Goal: Book appointment/travel/reservation

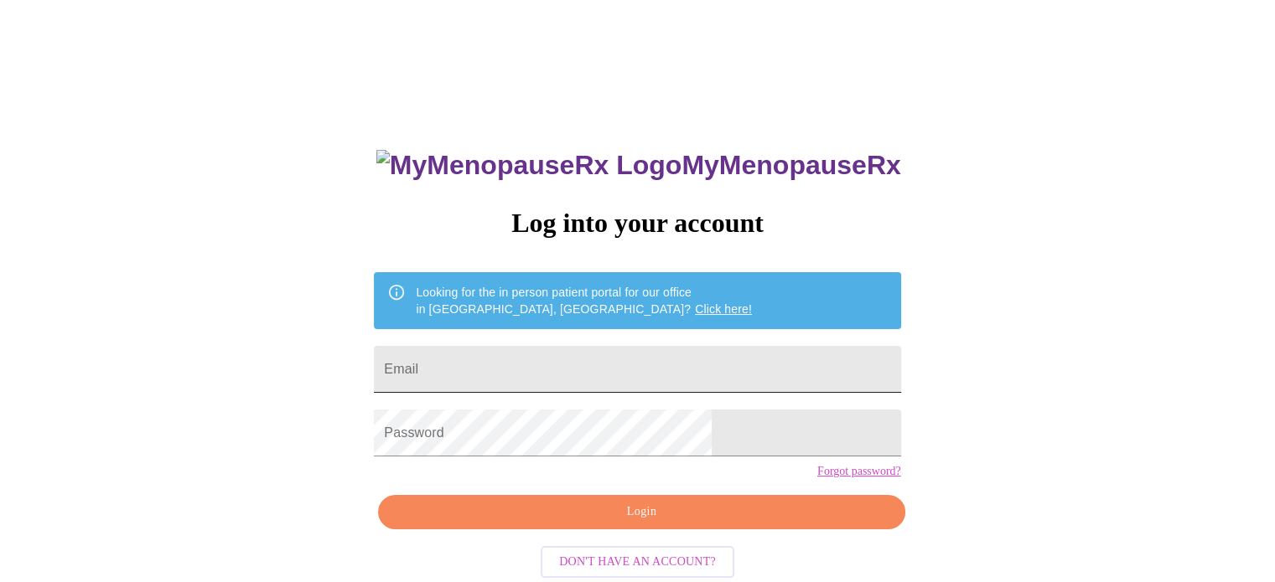
click at [721, 361] on input "Email" at bounding box center [637, 369] width 526 height 47
type input "[EMAIL_ADDRESS][DOMAIN_NAME]"
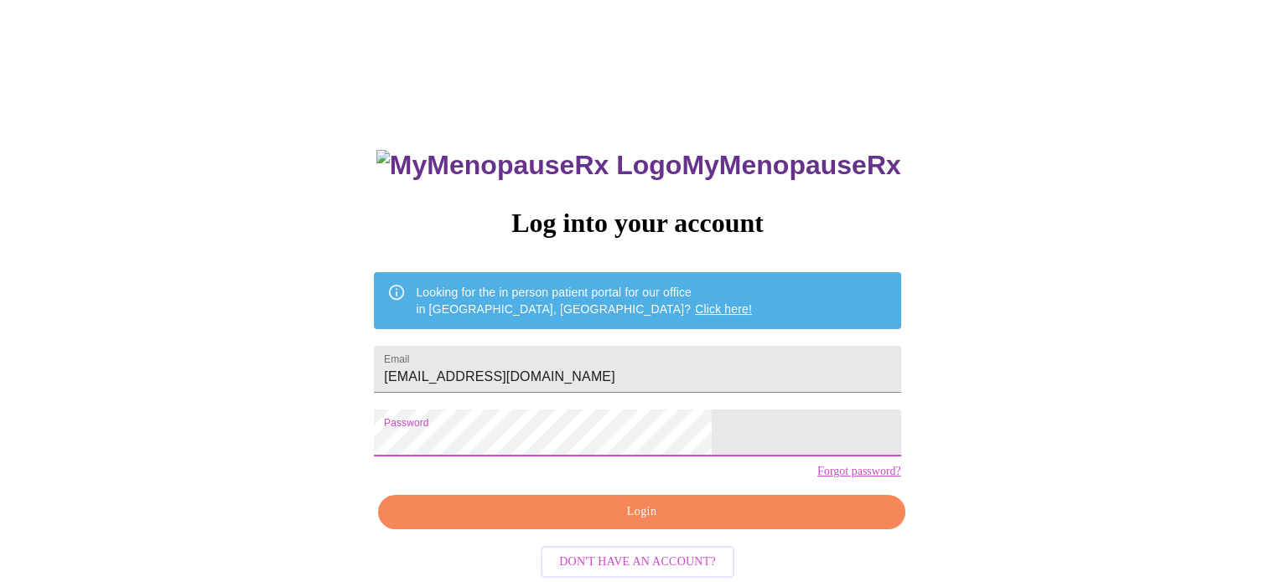
scroll to position [32, 0]
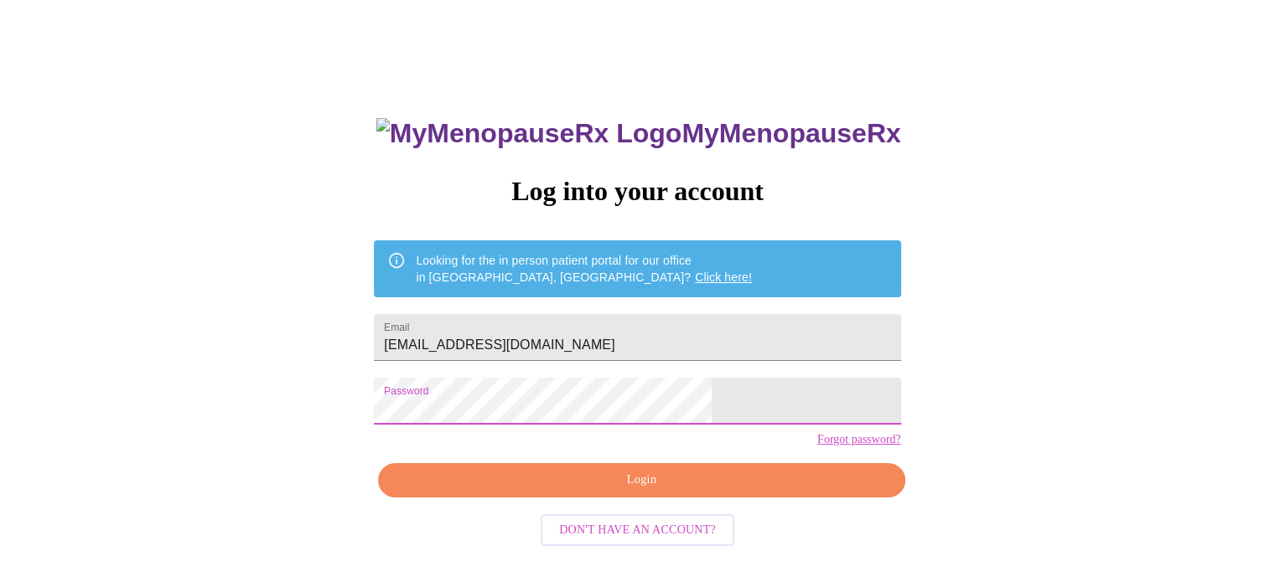
click at [691, 491] on span "Login" at bounding box center [641, 480] width 488 height 21
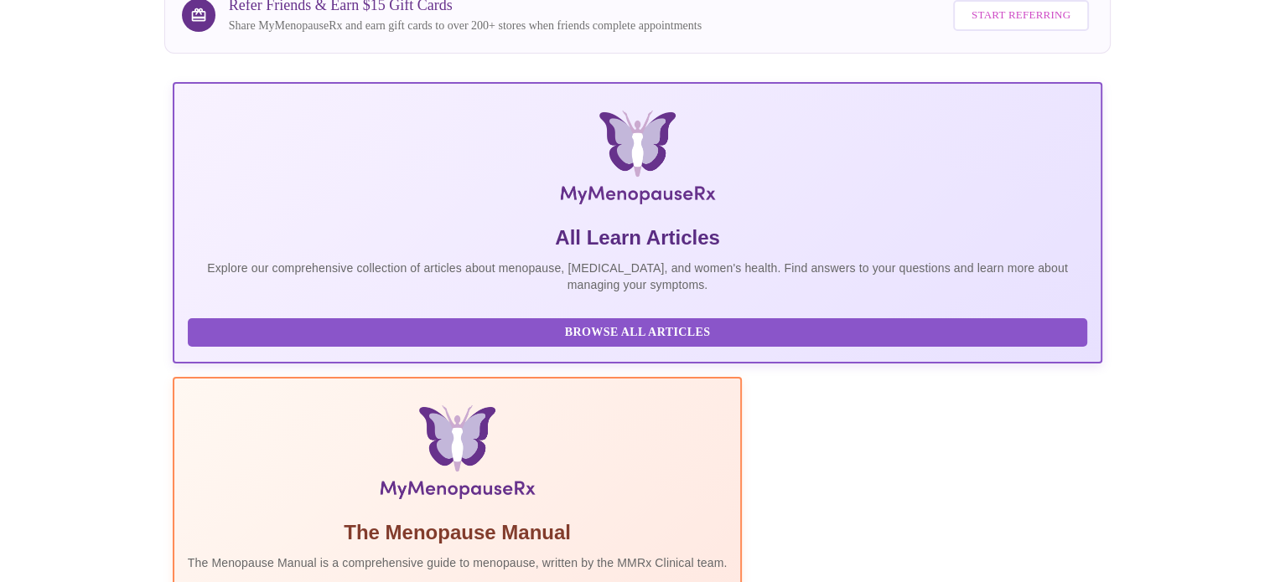
scroll to position [332, 0]
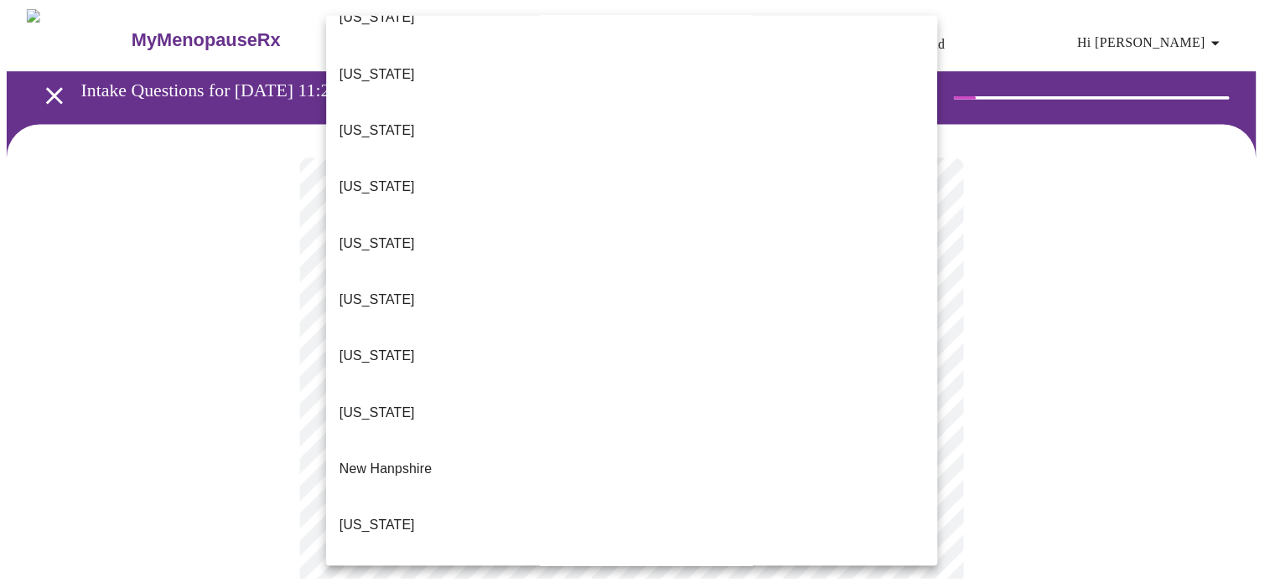
scroll to position [1508, 0]
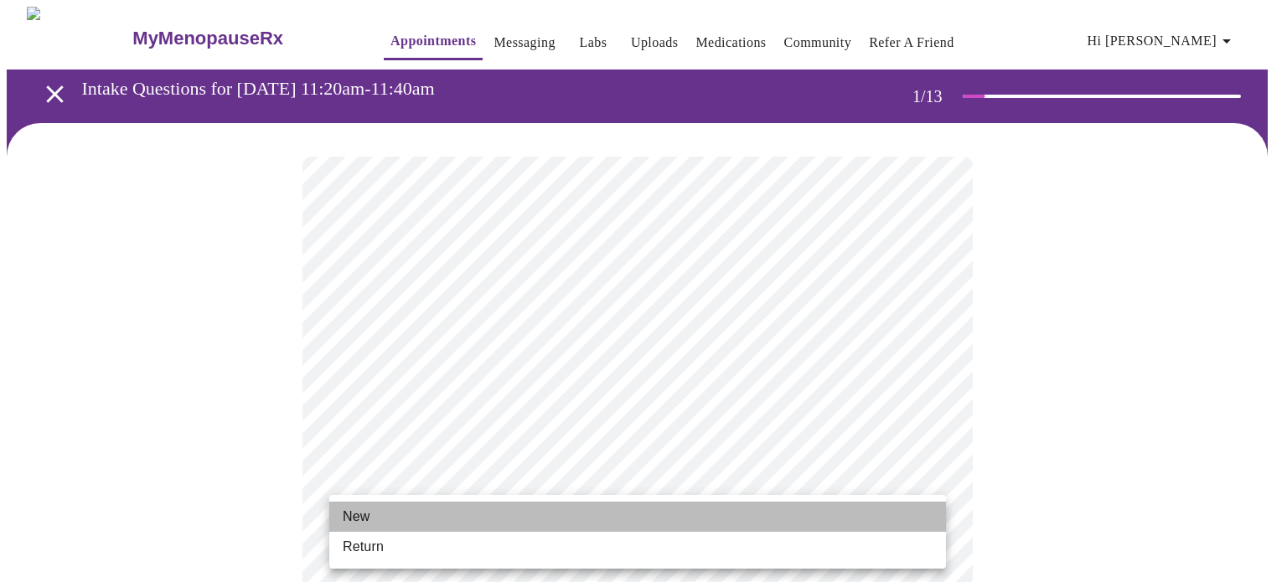
click at [616, 509] on li "New" at bounding box center [637, 517] width 617 height 30
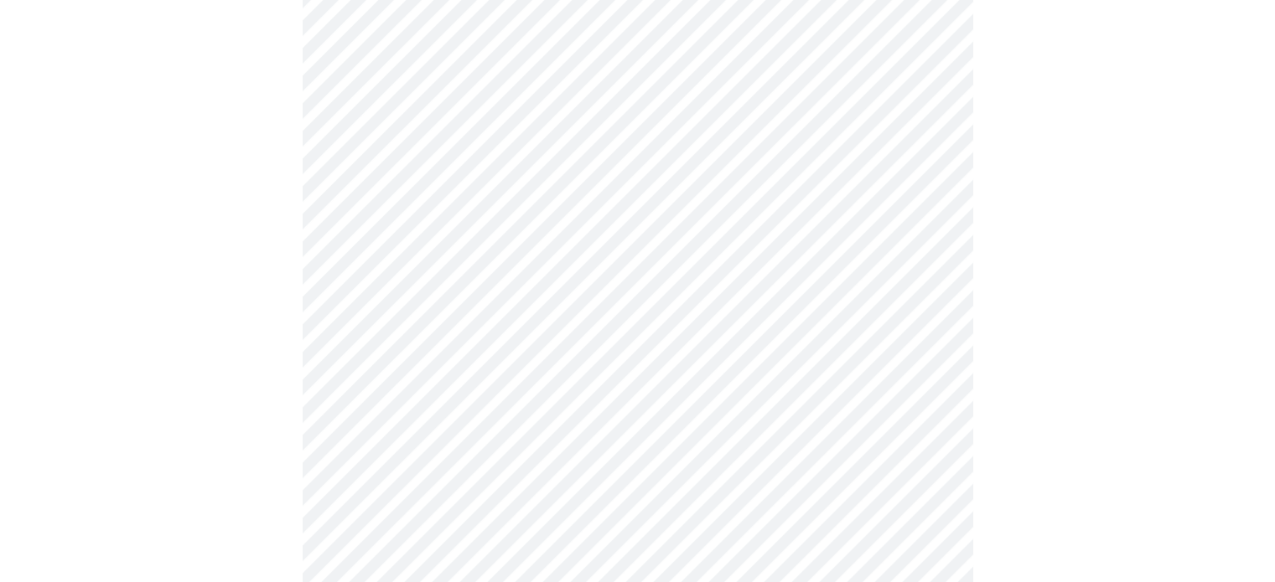
scroll to position [838, 0]
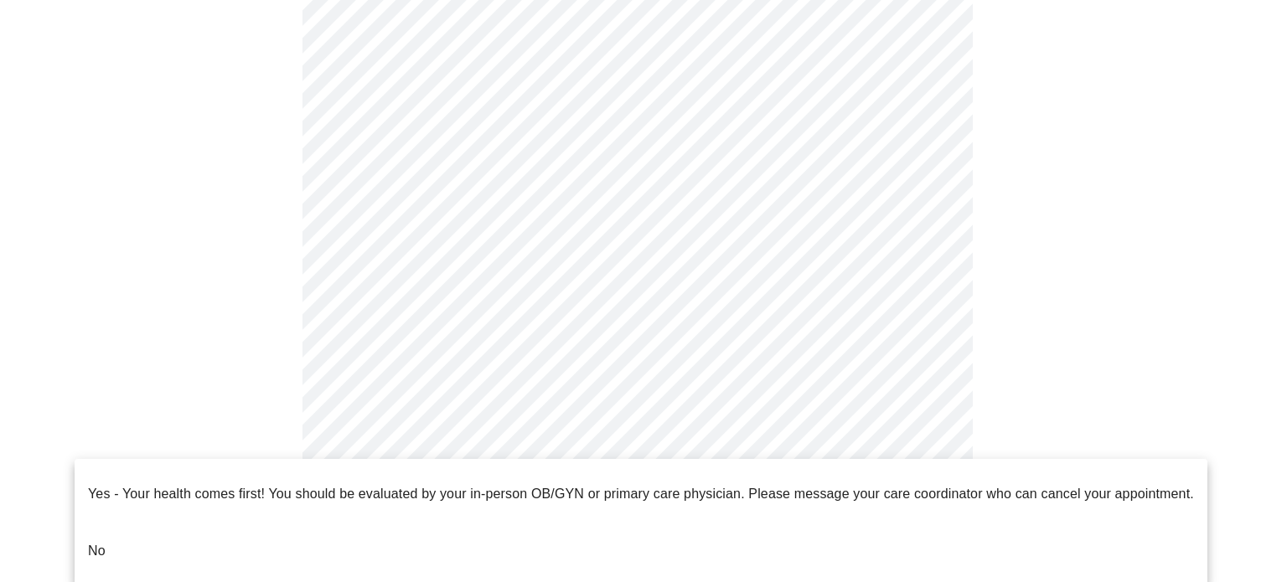
click at [752, 523] on li "No" at bounding box center [641, 551] width 1133 height 57
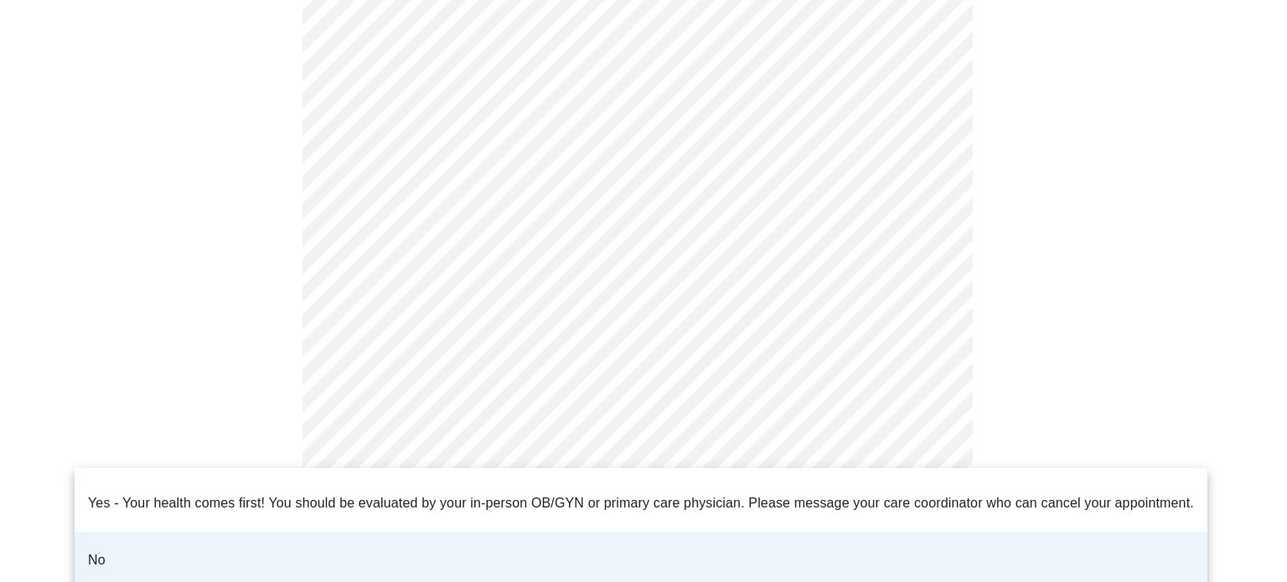
click at [730, 549] on li "No" at bounding box center [641, 560] width 1133 height 57
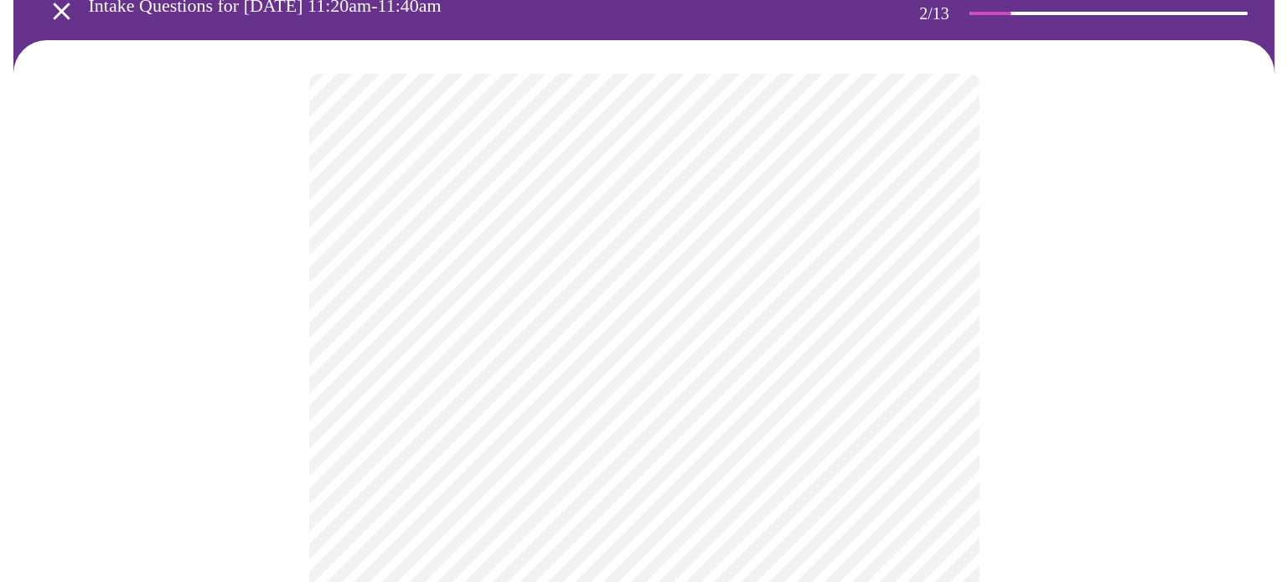
scroll to position [84, 0]
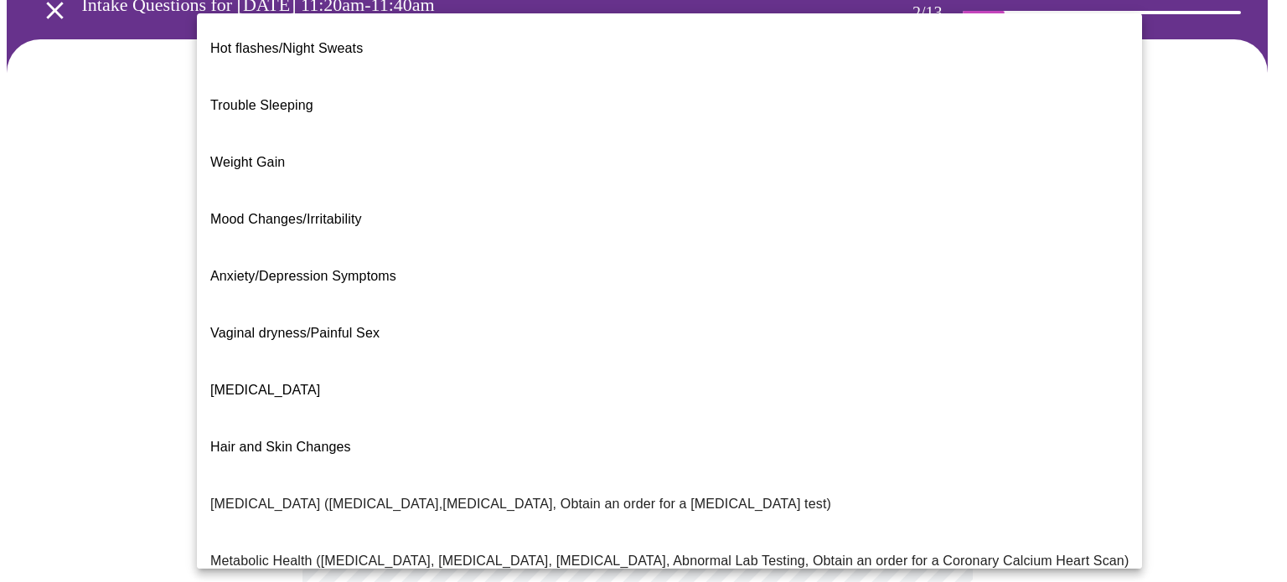
click at [761, 262] on body "MyMenopauseRx Appointments Messaging Labs Uploads Medications Community Refer a…" at bounding box center [644, 426] width 1274 height 1006
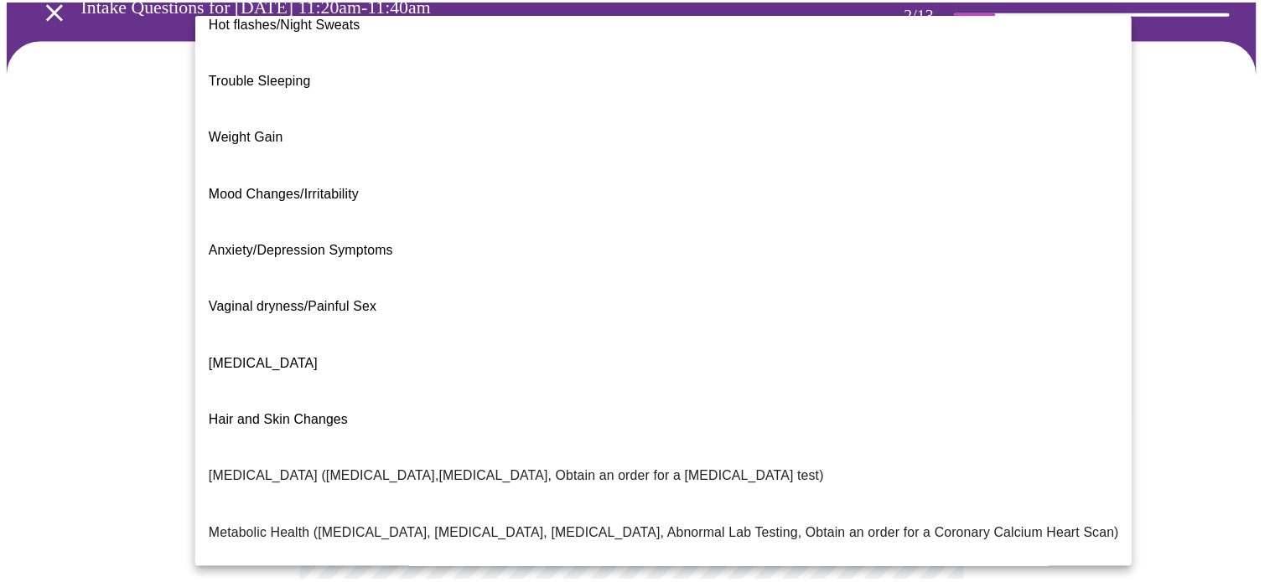
scroll to position [0, 0]
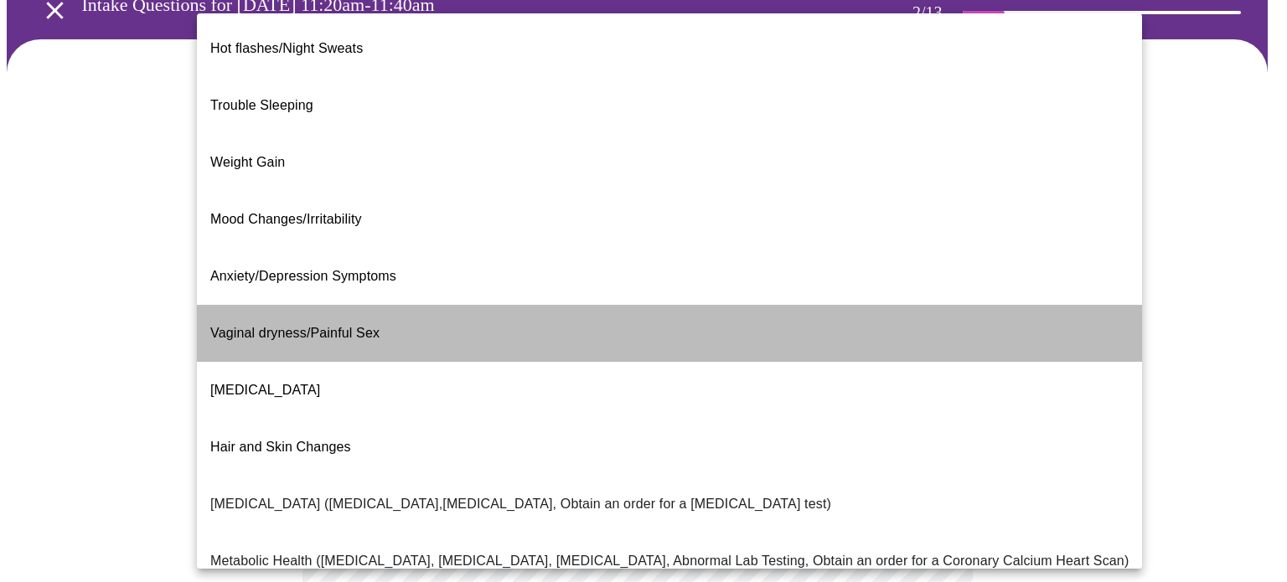
click at [721, 305] on li "Vaginal dryness/Painful Sex" at bounding box center [669, 333] width 945 height 57
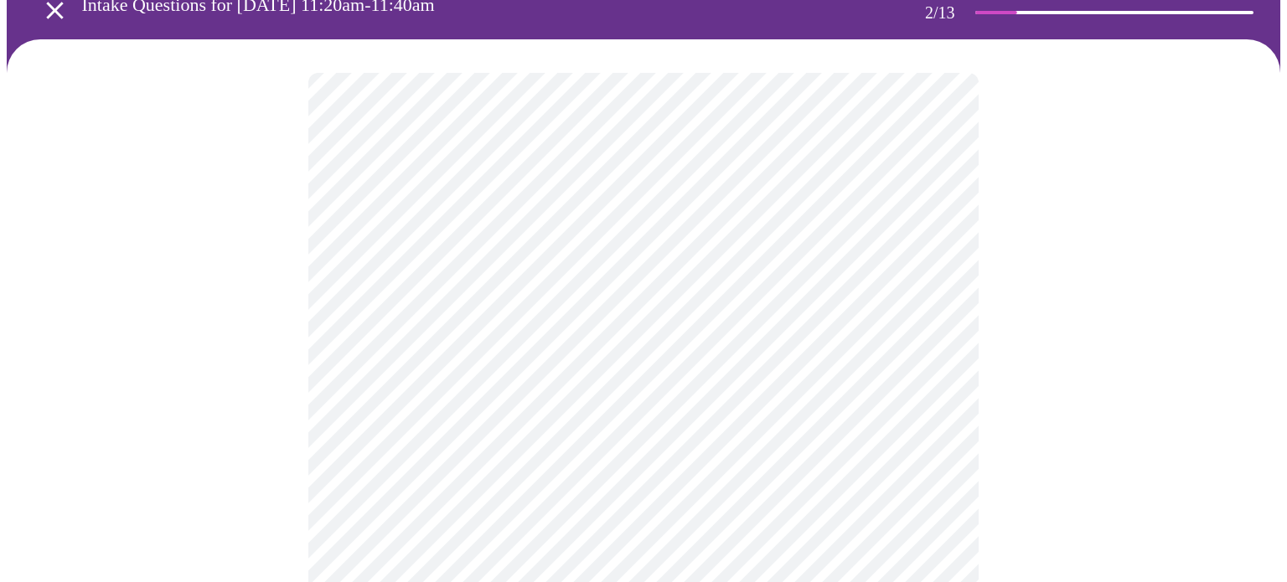
click at [912, 265] on body "MyMenopauseRx Appointments Messaging Labs Uploads Medications Community Refer a…" at bounding box center [644, 421] width 1274 height 996
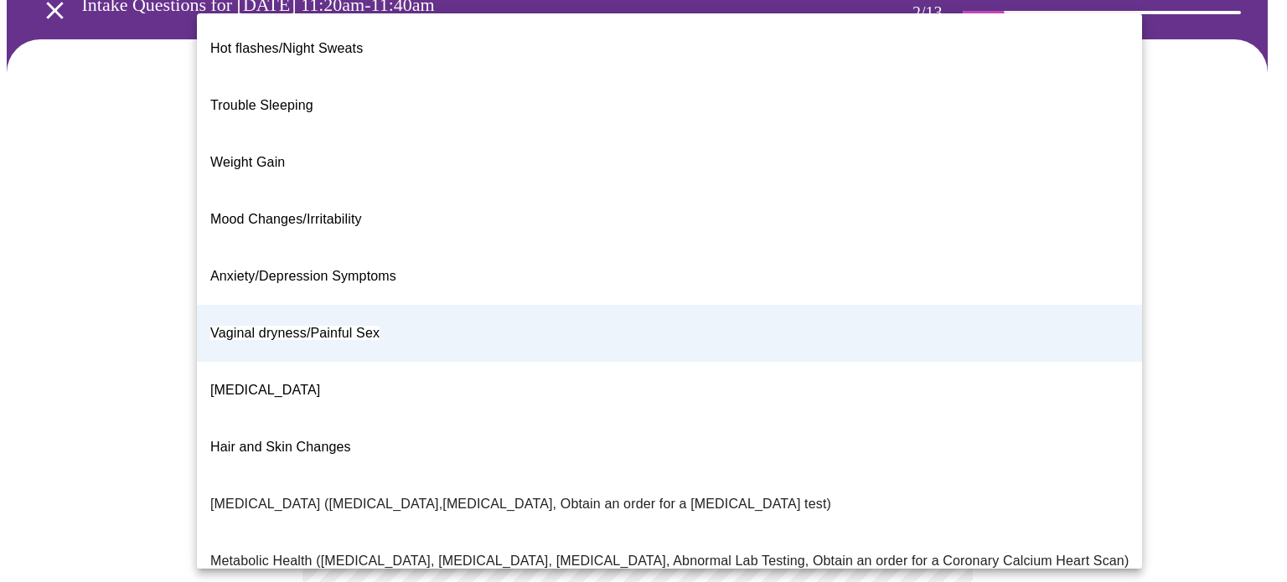
click at [878, 191] on li "Mood Changes/Irritability" at bounding box center [669, 219] width 945 height 57
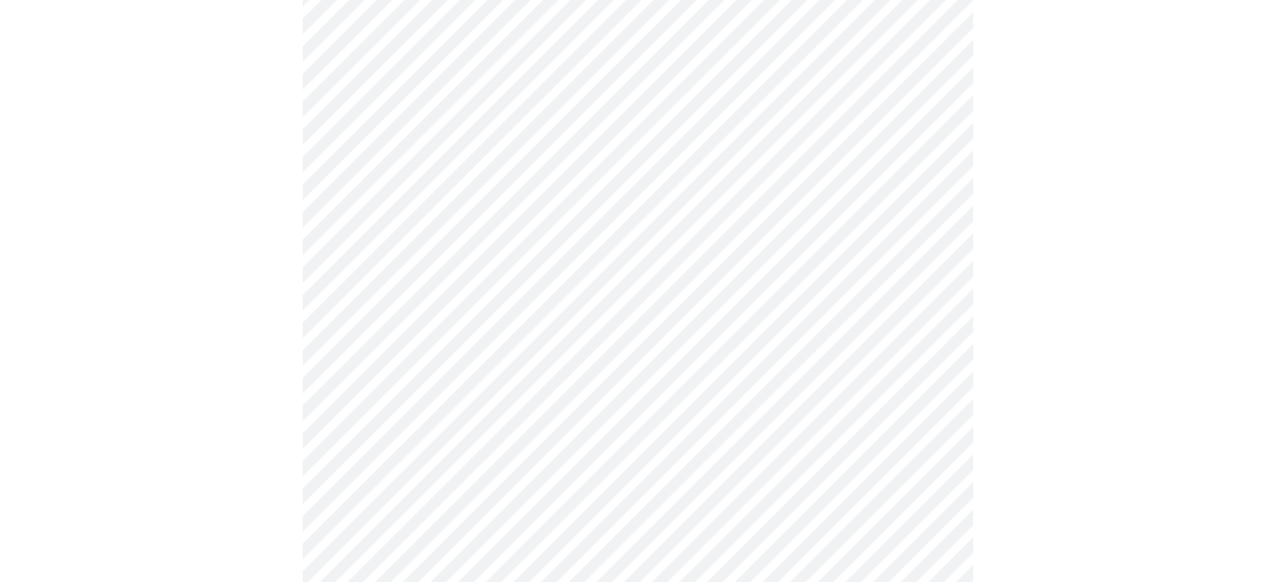
scroll to position [251, 0]
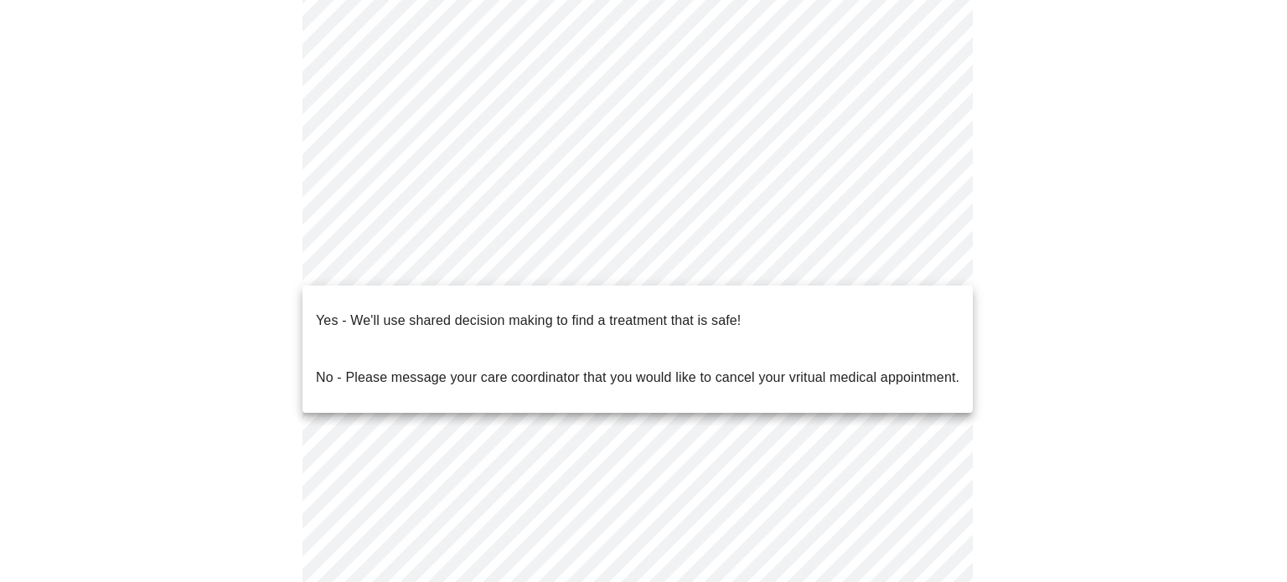
click at [908, 256] on body "MyMenopauseRx Appointments Messaging Labs Uploads Medications Community Refer a…" at bounding box center [644, 253] width 1274 height 996
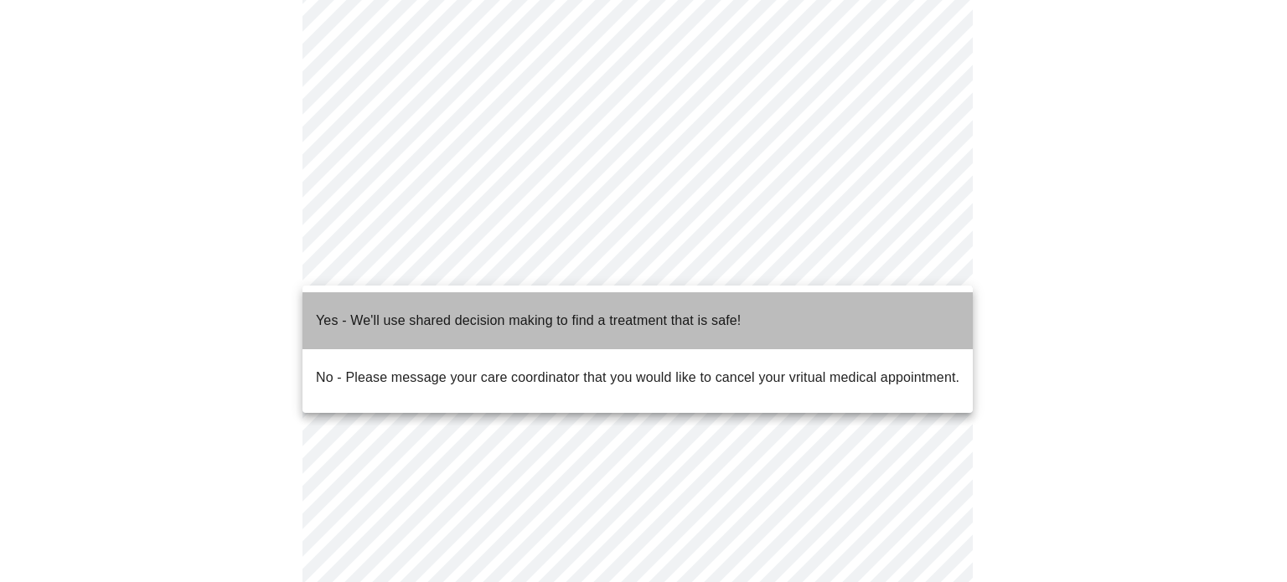
click at [899, 297] on li "Yes - We'll use shared decision making to find a treatment that is safe!" at bounding box center [638, 320] width 670 height 57
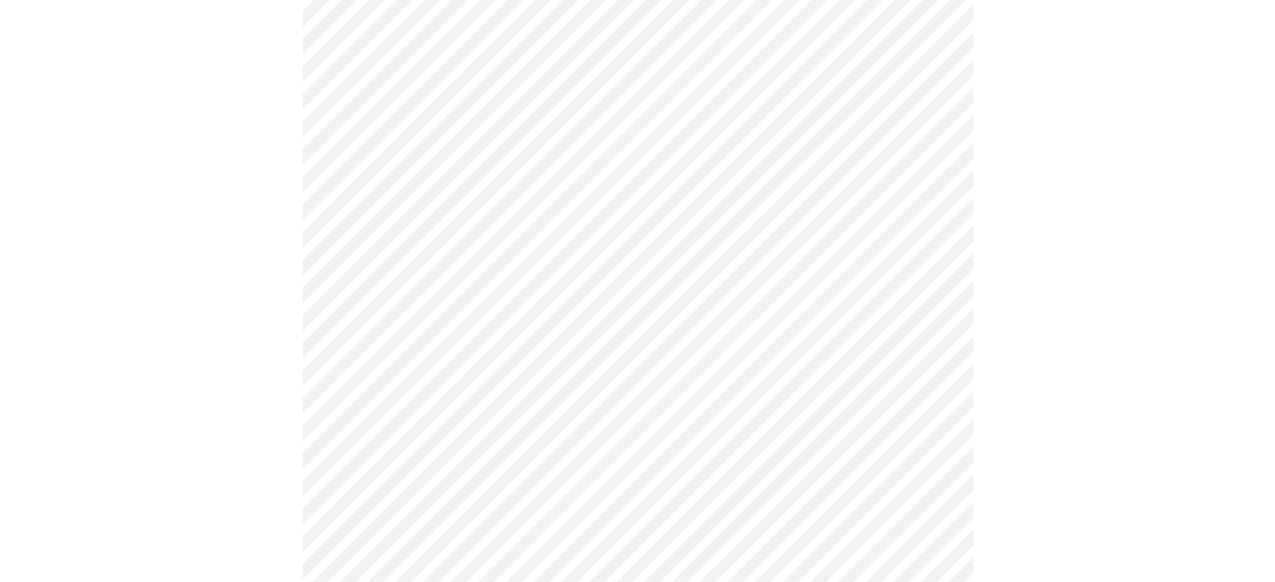
scroll to position [0, 0]
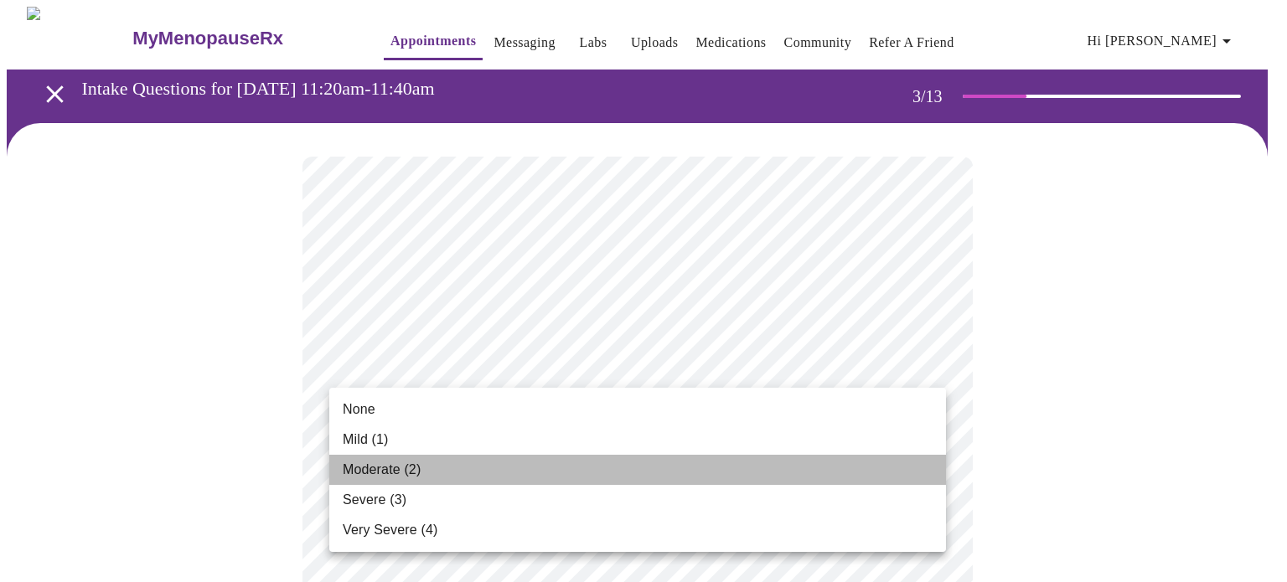
click at [752, 462] on li "Moderate (2)" at bounding box center [637, 470] width 617 height 30
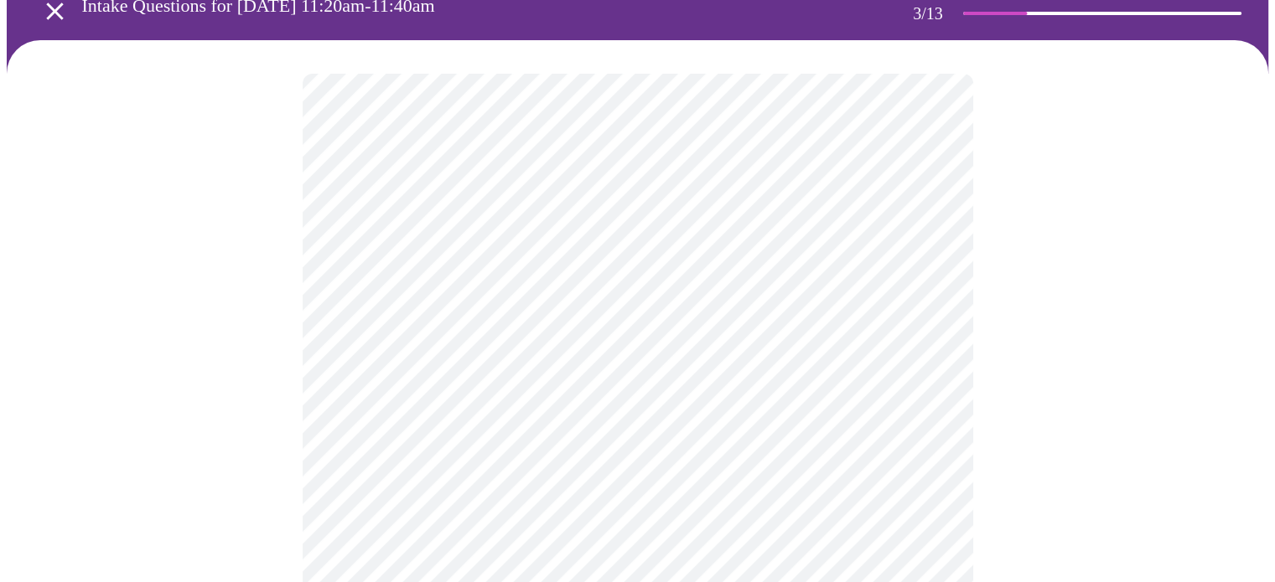
scroll to position [84, 0]
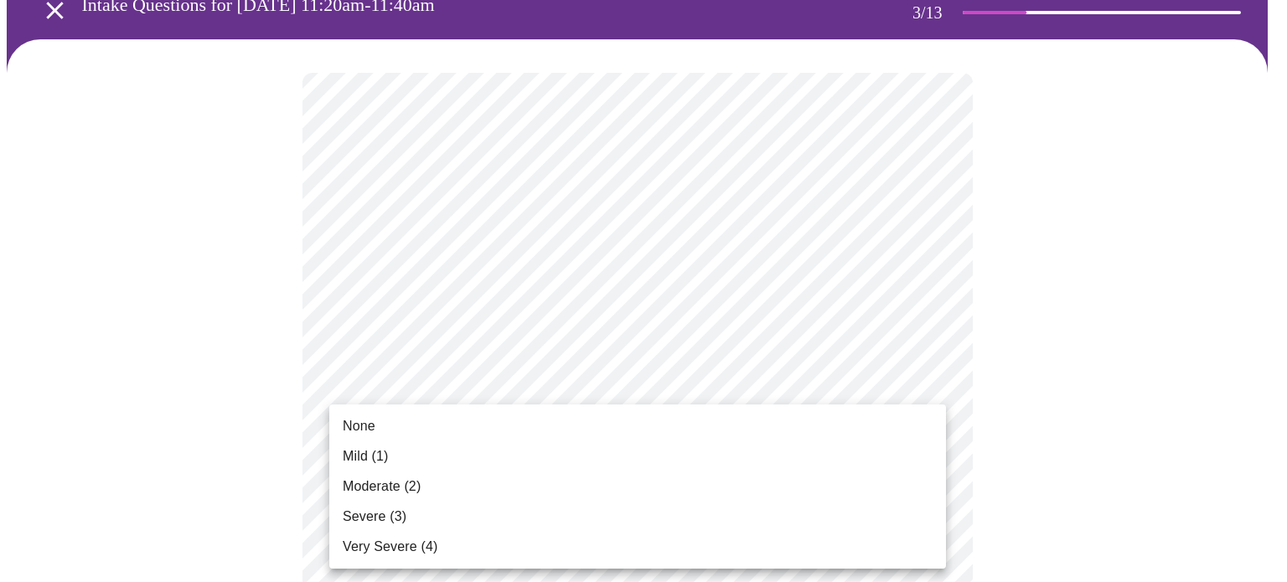
click at [788, 454] on li "Mild (1)" at bounding box center [637, 457] width 617 height 30
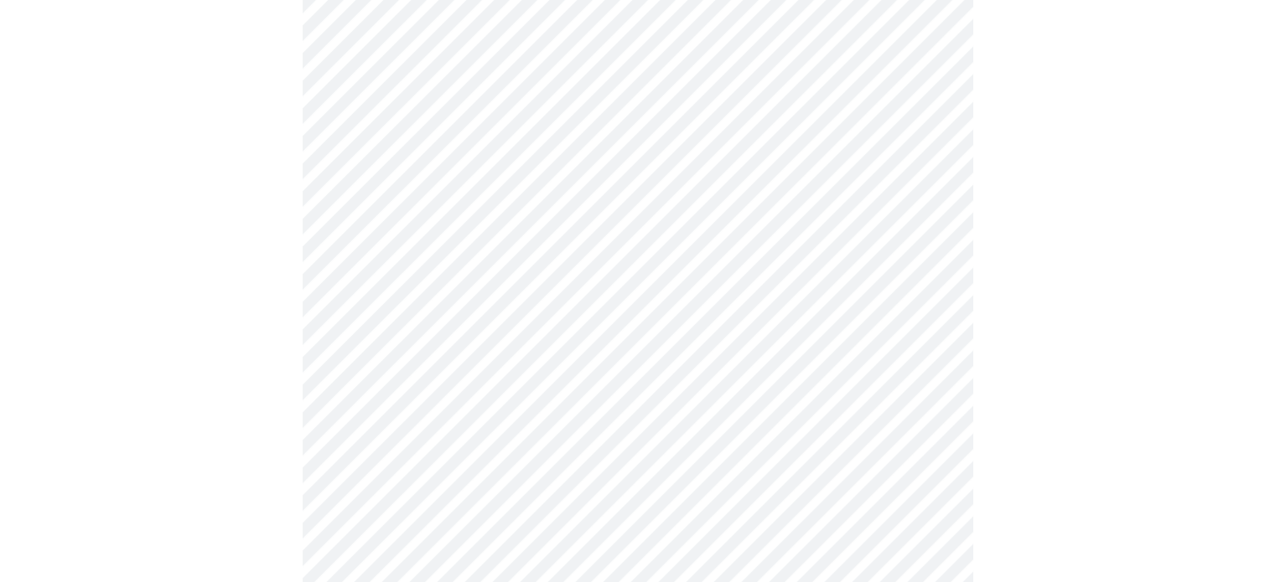
scroll to position [335, 0]
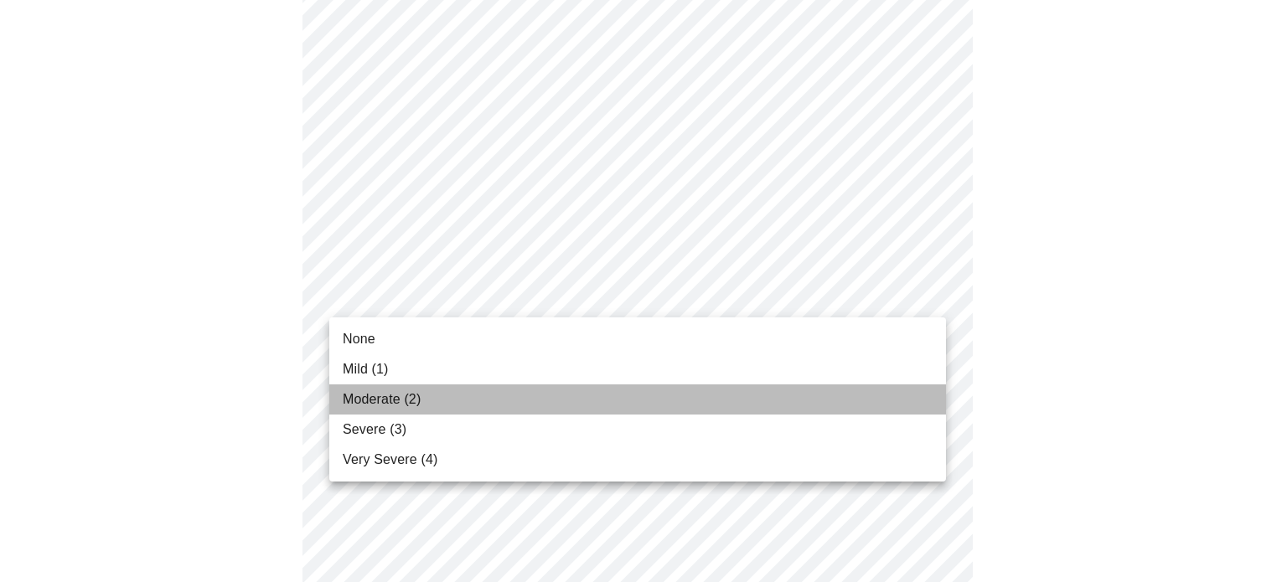
click at [805, 397] on li "Moderate (2)" at bounding box center [637, 400] width 617 height 30
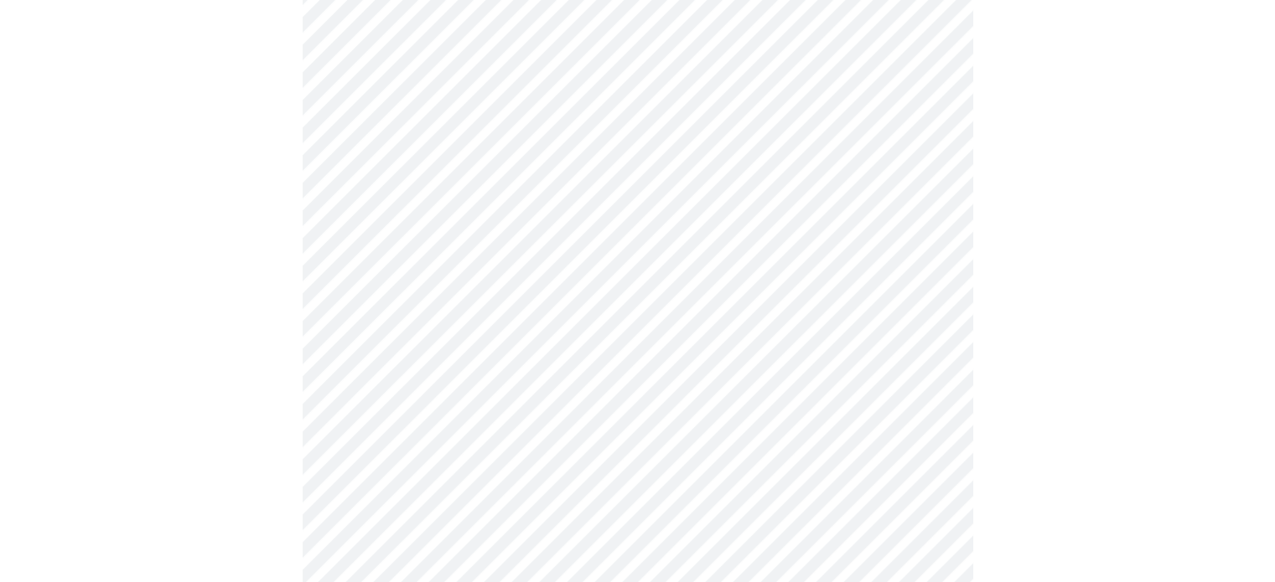
scroll to position [419, 0]
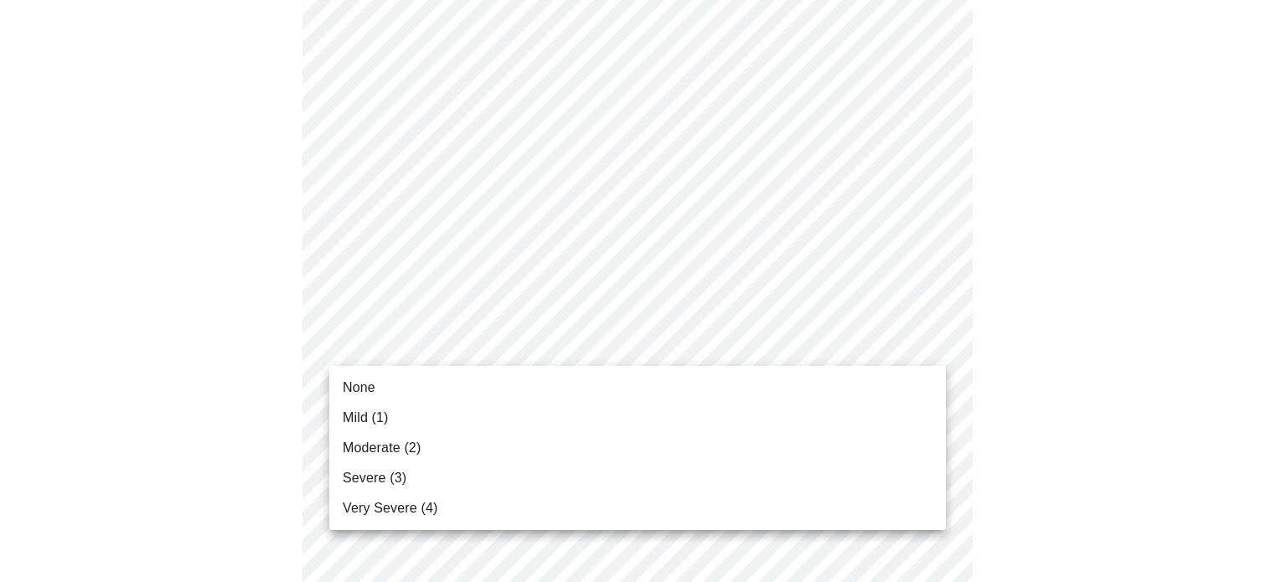
click at [738, 434] on li "Moderate (2)" at bounding box center [637, 448] width 617 height 30
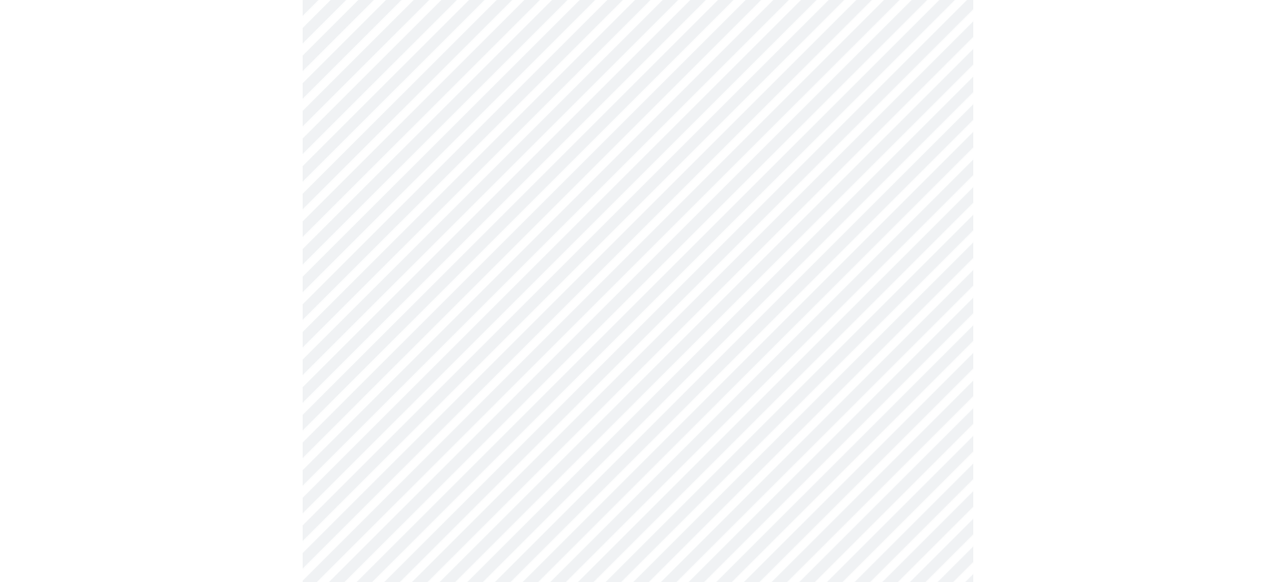
scroll to position [587, 0]
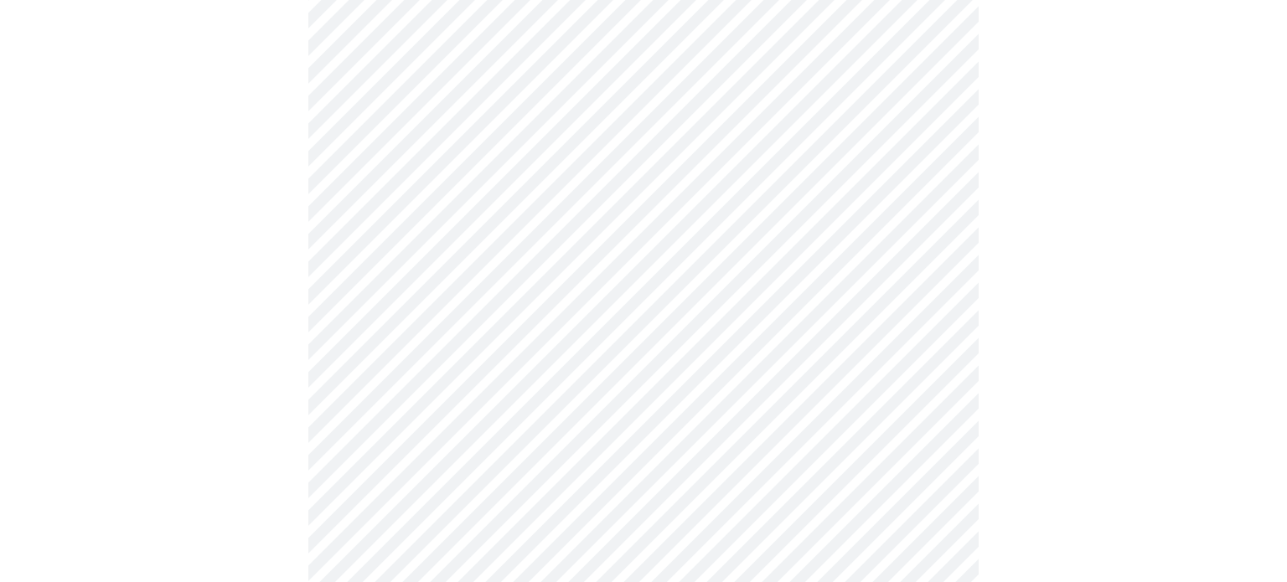
click at [722, 284] on body "MyMenopauseRx Appointments Messaging Labs Uploads Medications Community Refer a…" at bounding box center [644, 487] width 1274 height 2134
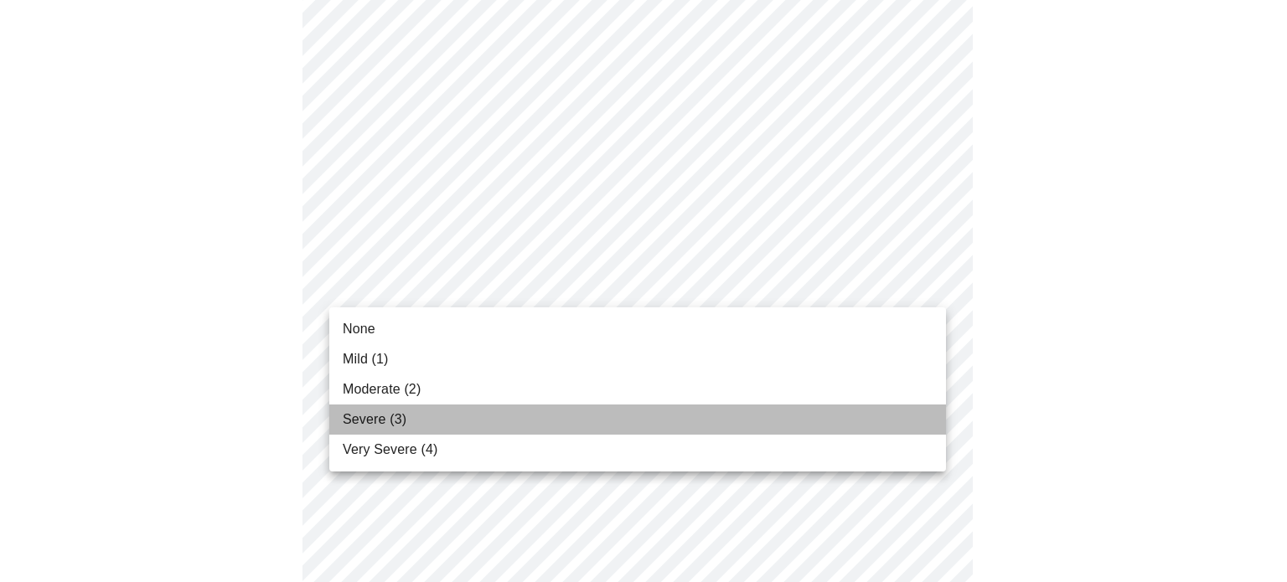
click at [697, 411] on li "Severe (3)" at bounding box center [637, 420] width 617 height 30
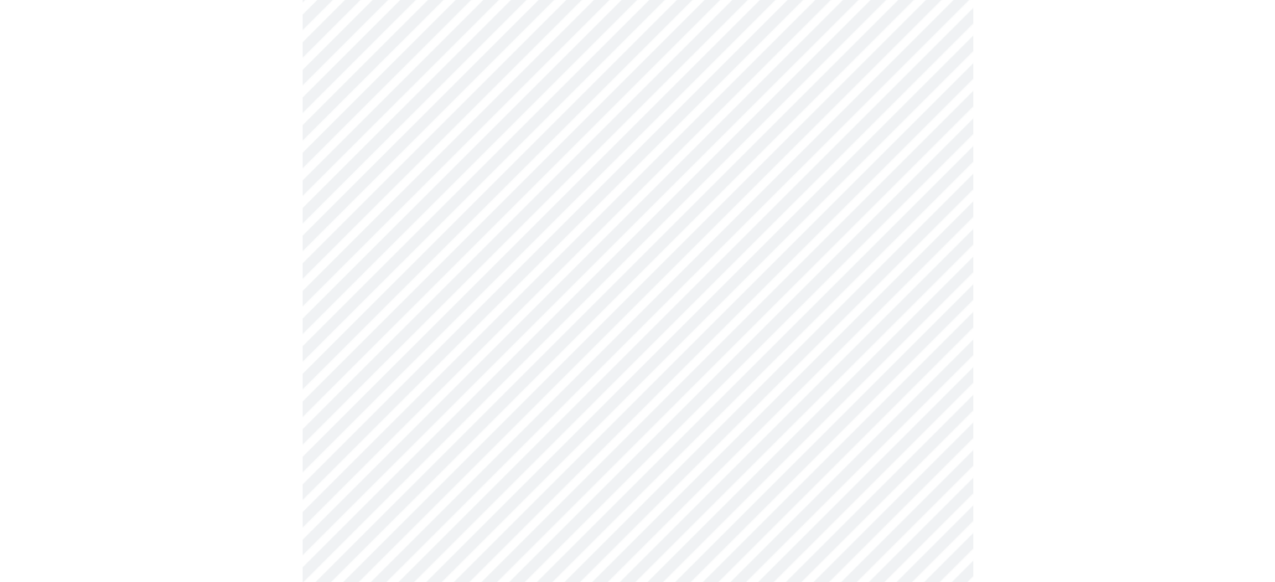
scroll to position [754, 0]
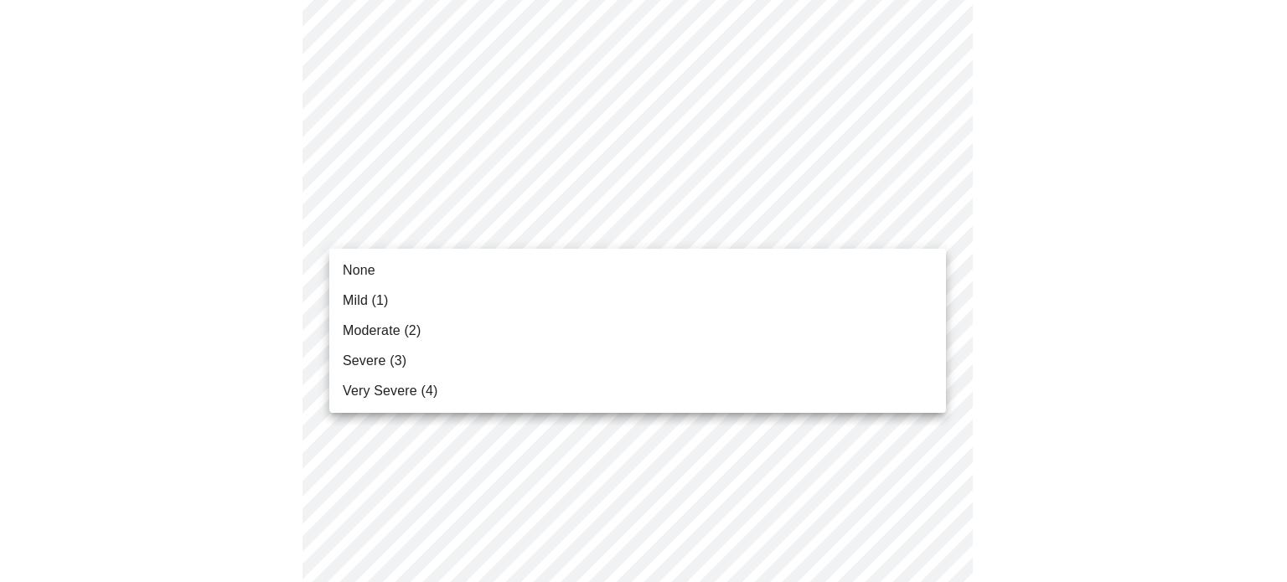
click at [701, 234] on body "MyMenopauseRx Appointments Messaging Labs Uploads Medications Community Refer a…" at bounding box center [644, 307] width 1274 height 2111
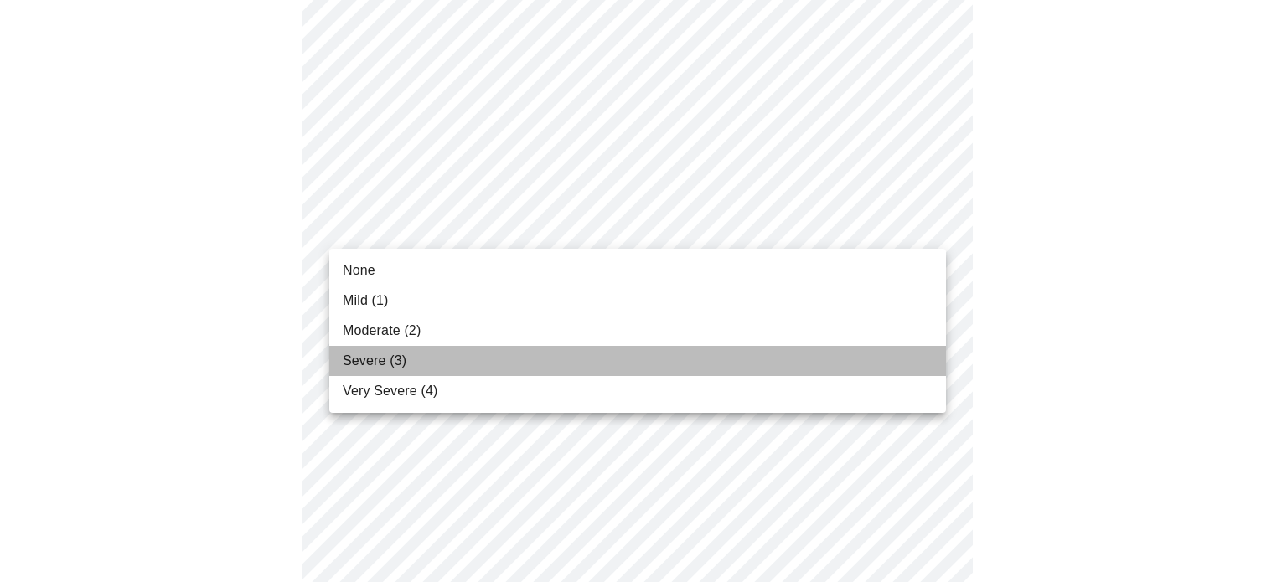
click at [679, 349] on li "Severe (3)" at bounding box center [637, 361] width 617 height 30
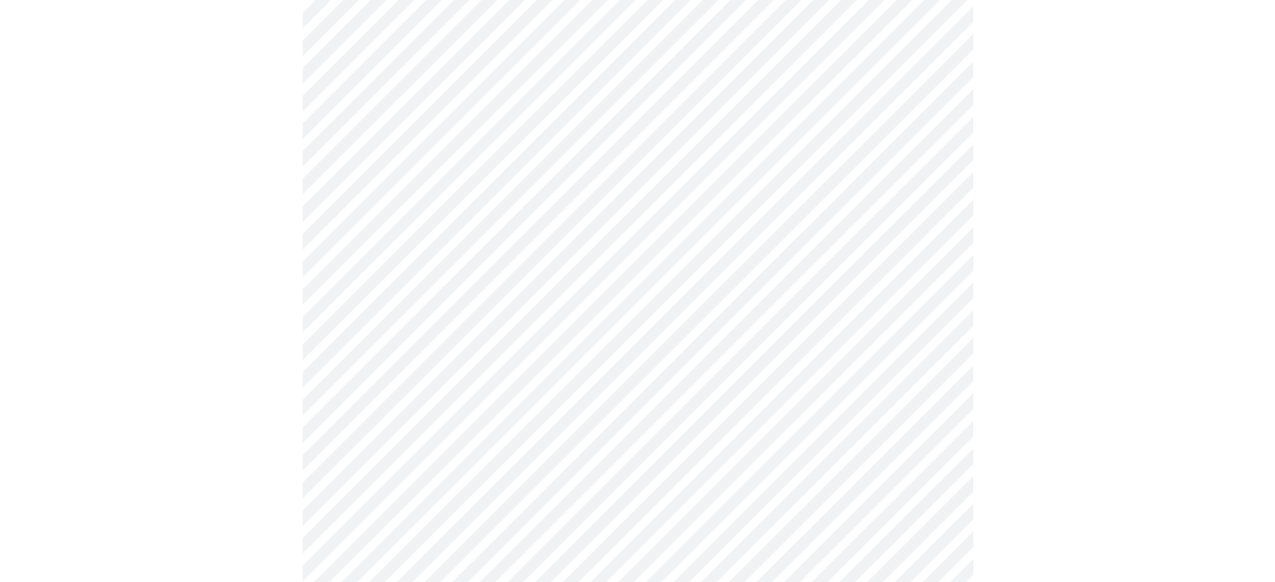
scroll to position [838, 0]
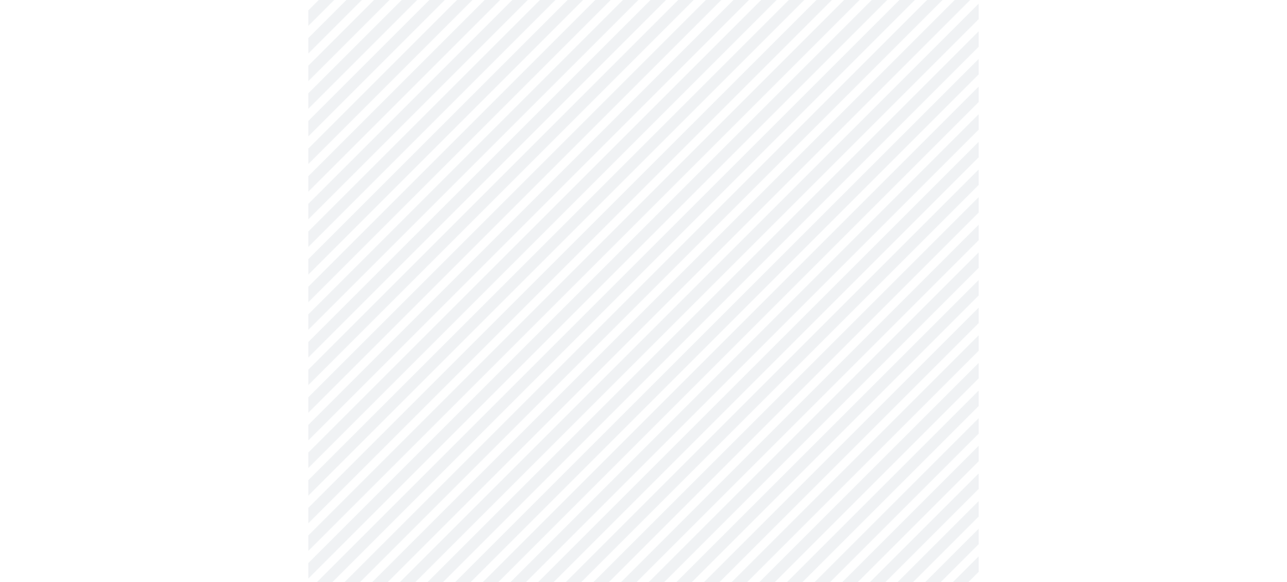
click at [684, 277] on body "MyMenopauseRx Appointments Messaging Labs Uploads Medications Community Refer a…" at bounding box center [644, 213] width 1274 height 2088
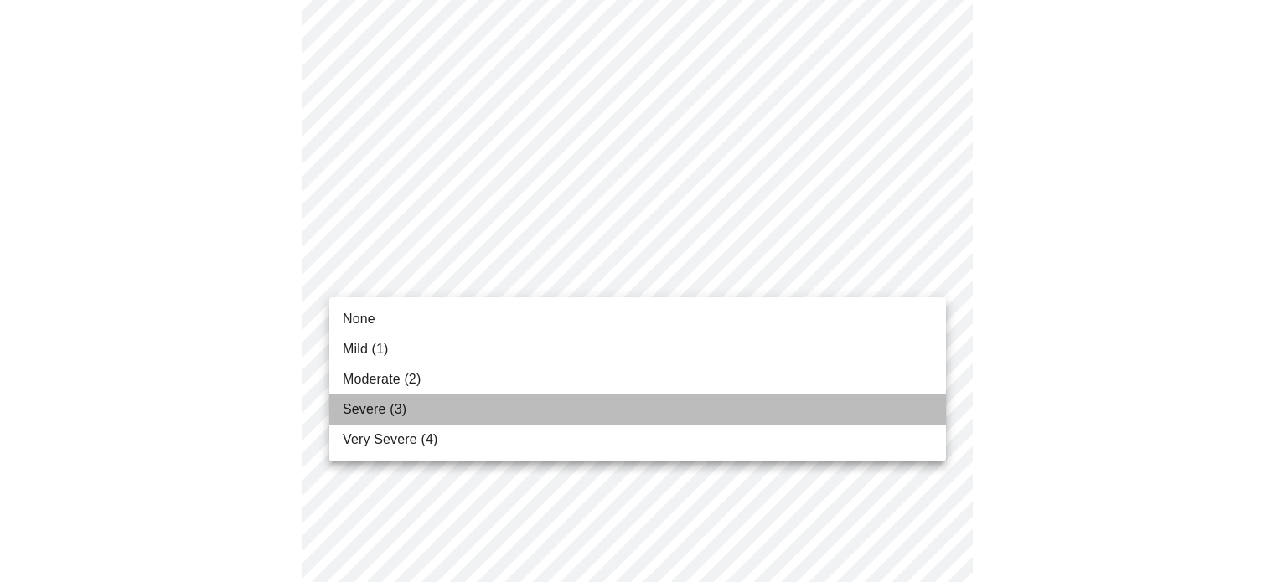
click at [673, 397] on li "Severe (3)" at bounding box center [637, 410] width 617 height 30
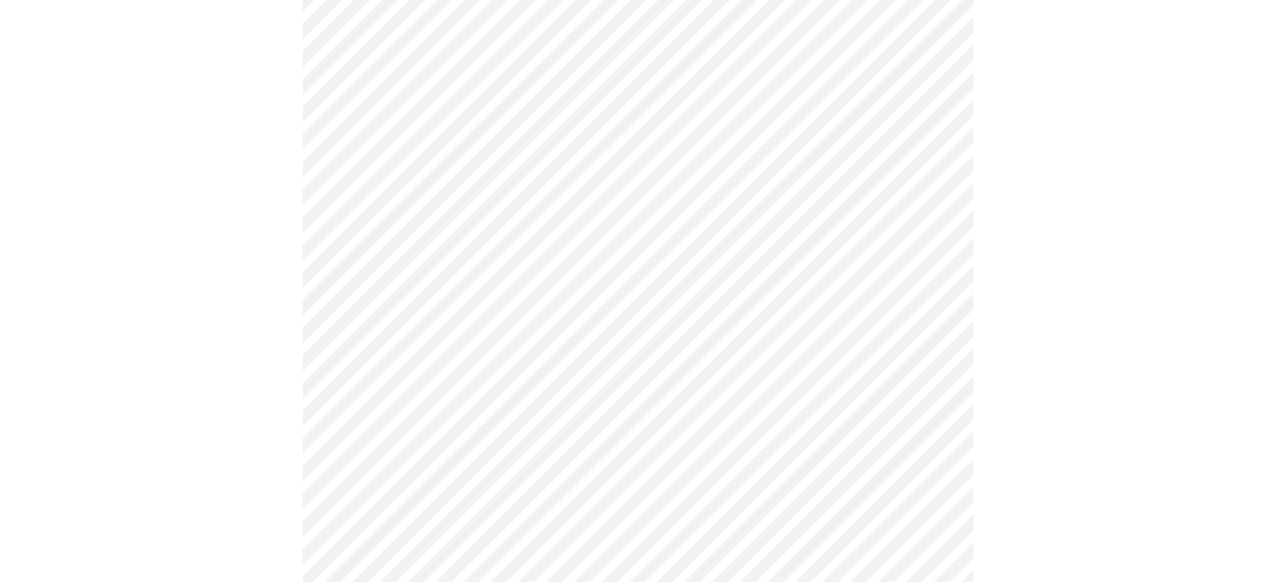
scroll to position [1006, 0]
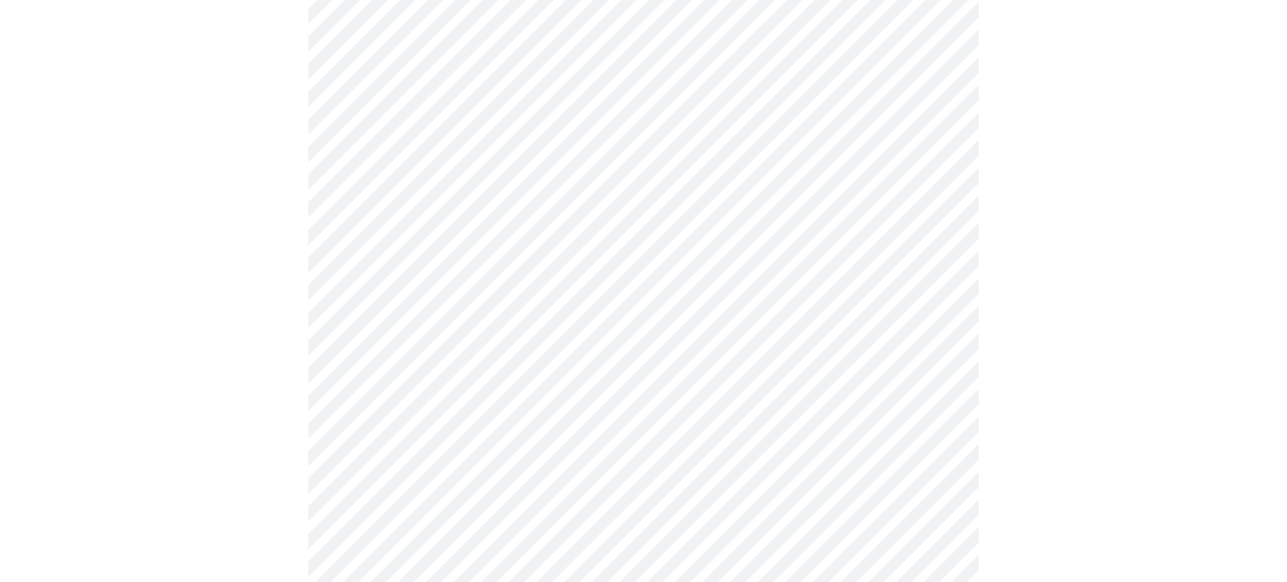
click at [634, 243] on body "MyMenopauseRx Appointments Messaging Labs Uploads Medications Community Refer a…" at bounding box center [644, 33] width 1274 height 2064
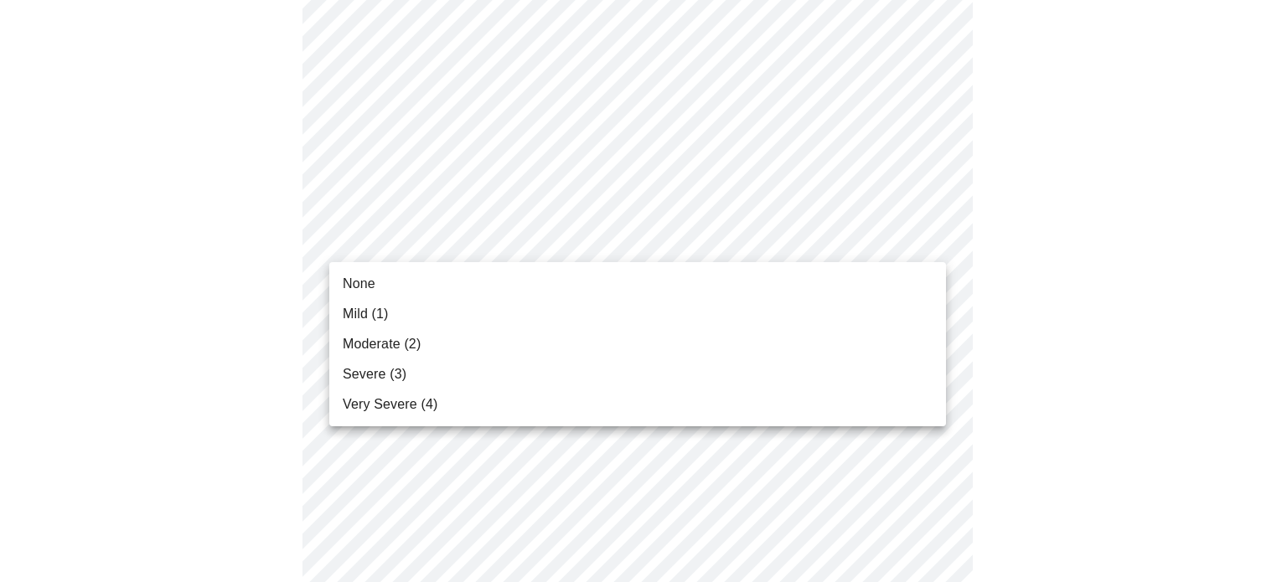
click at [634, 360] on li "Severe (3)" at bounding box center [637, 375] width 617 height 30
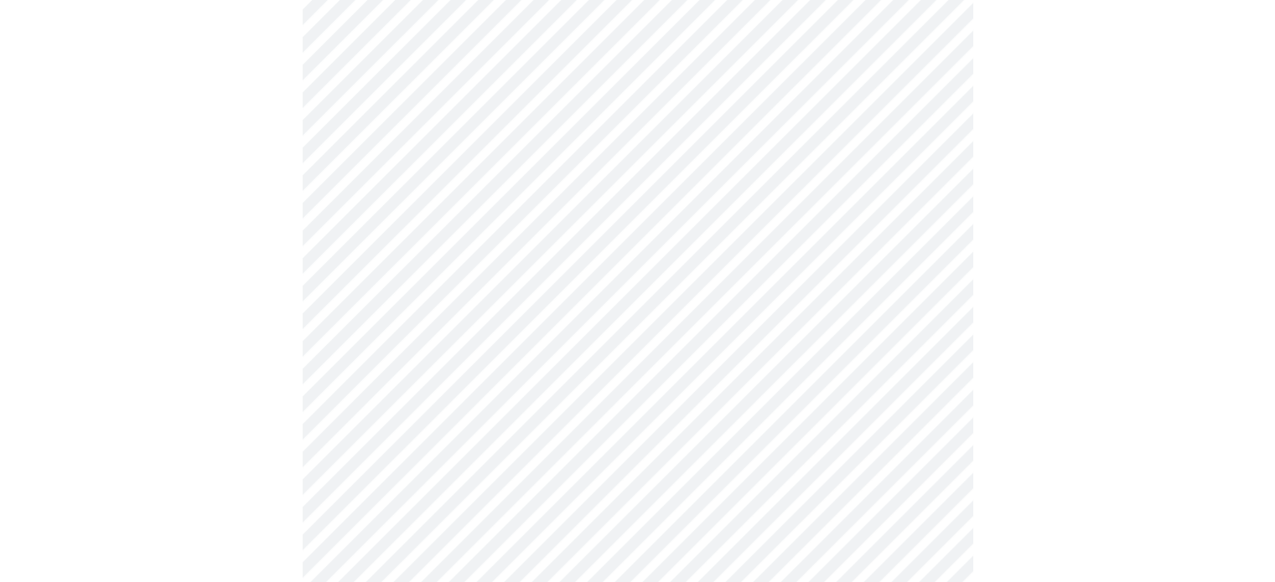
scroll to position [1173, 0]
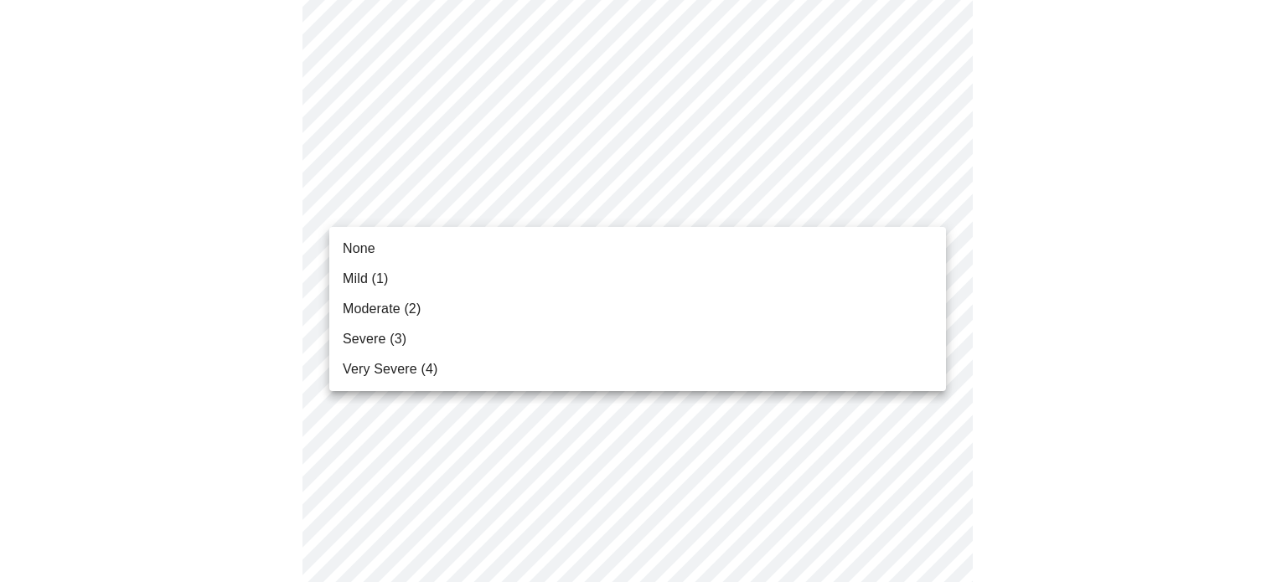
click at [663, 306] on li "Moderate (2)" at bounding box center [637, 309] width 617 height 30
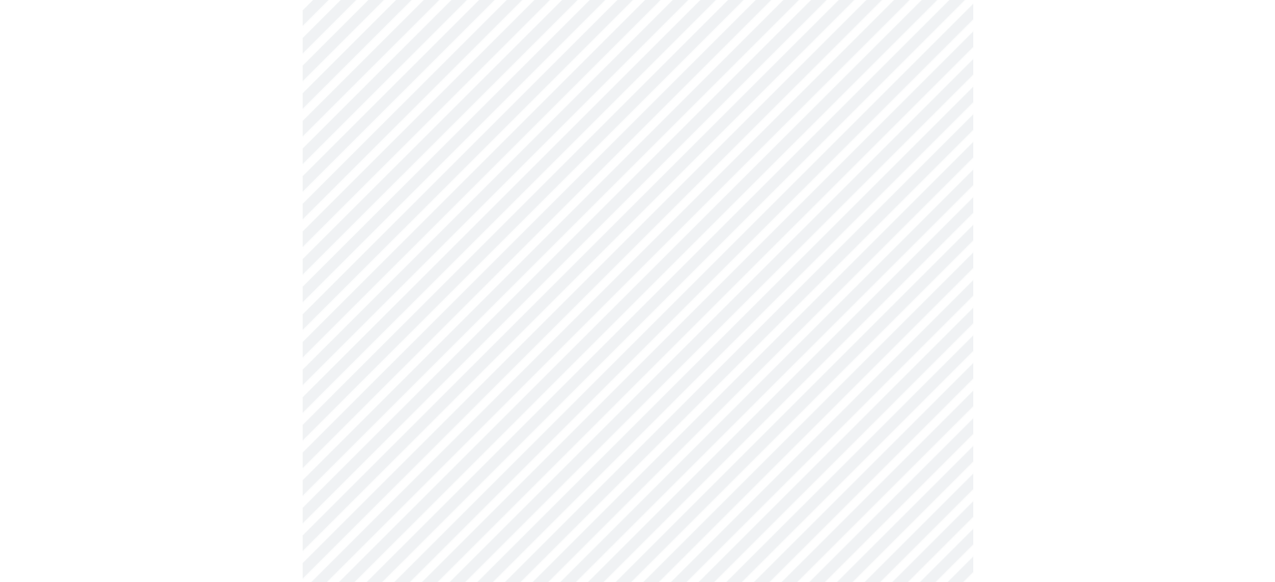
scroll to position [1257, 0]
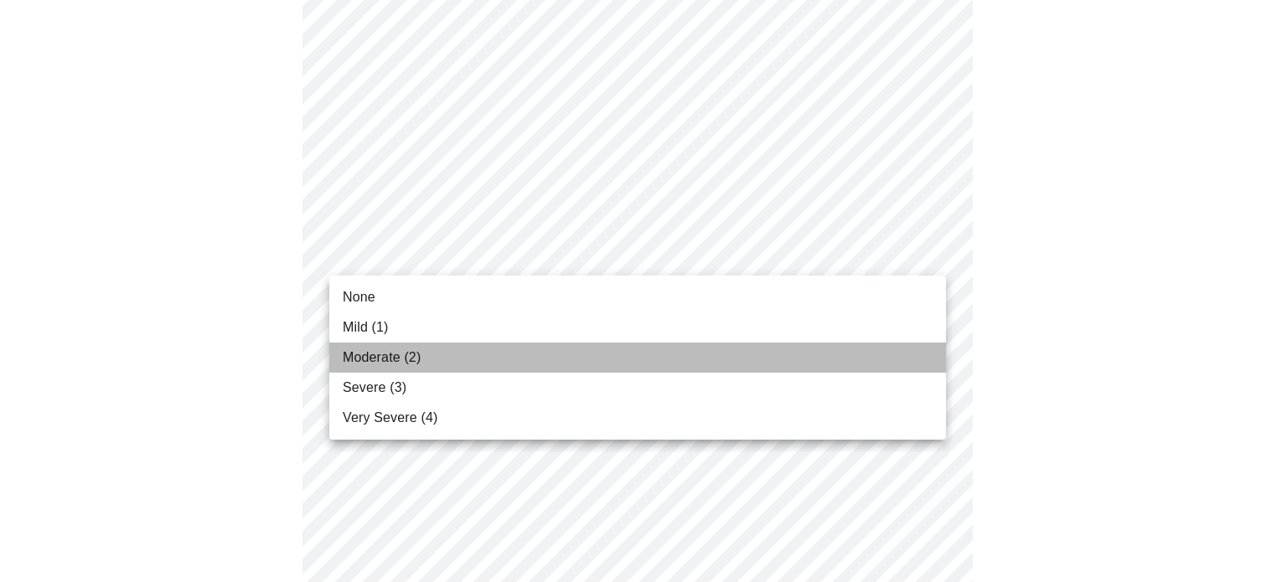
click at [655, 358] on li "Moderate (2)" at bounding box center [637, 358] width 617 height 30
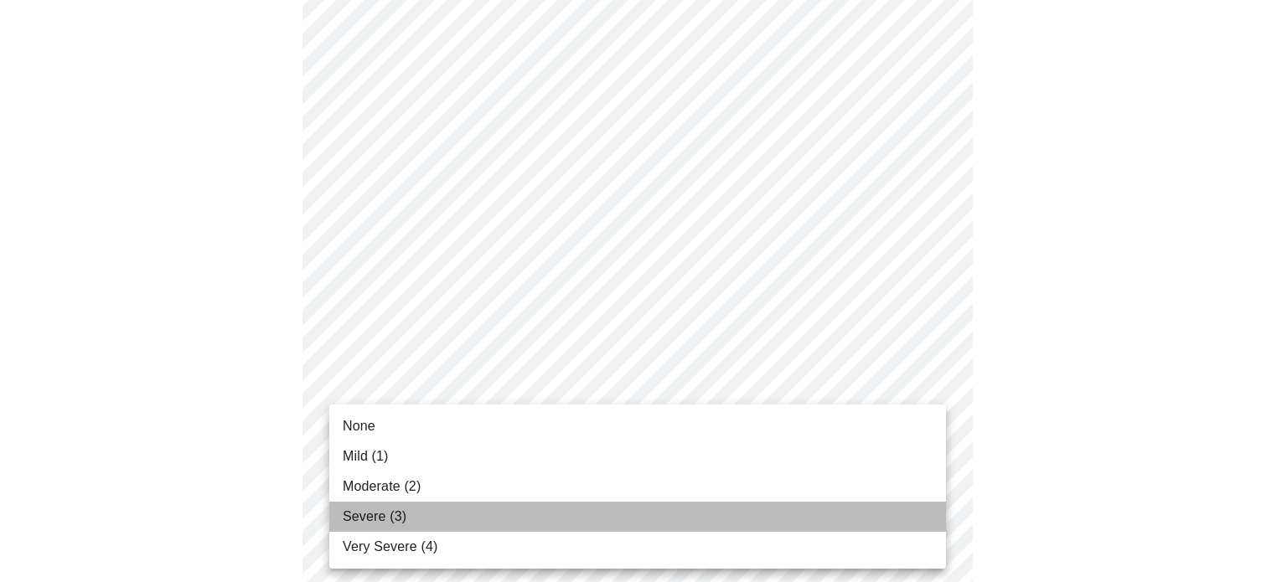
click at [682, 504] on li "Severe (3)" at bounding box center [637, 517] width 617 height 30
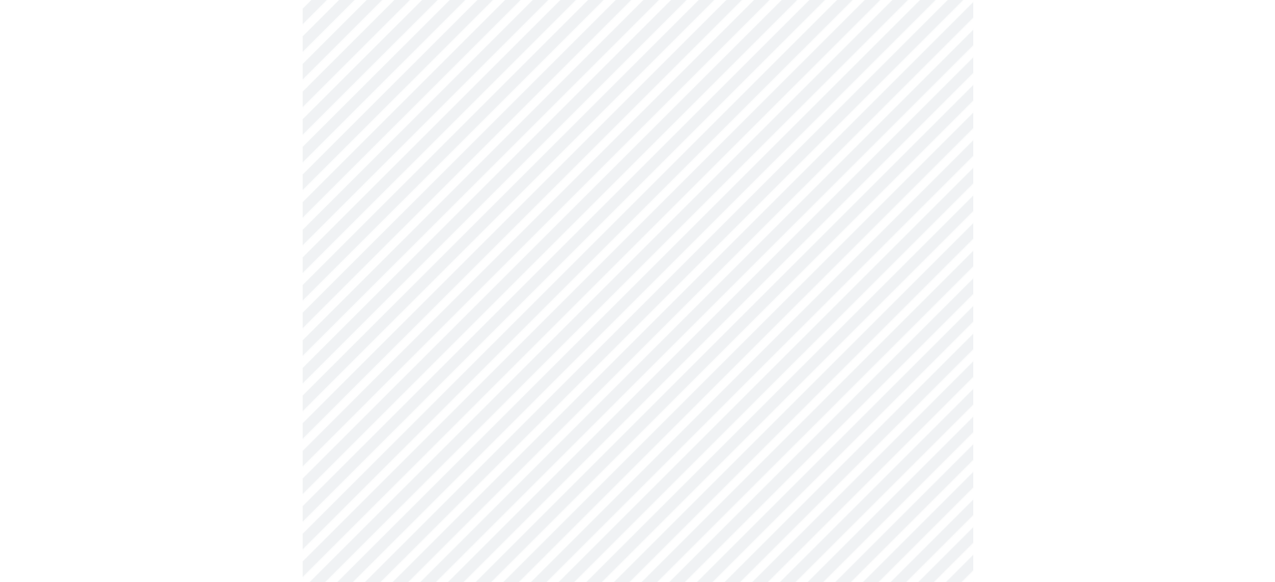
scroll to position [754, 0]
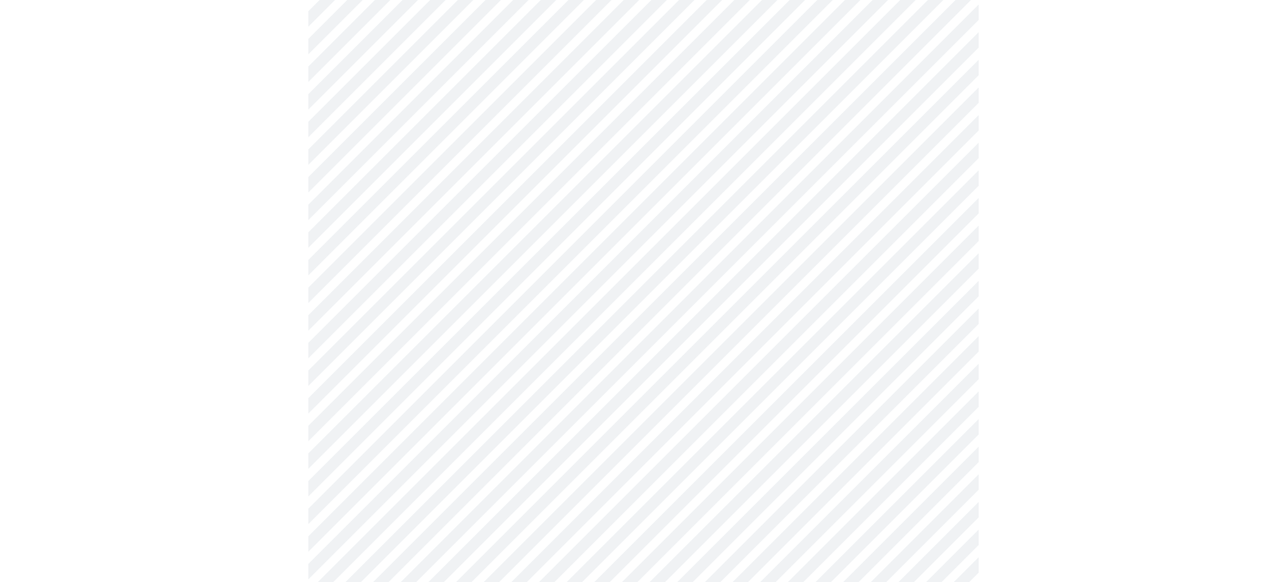
click at [483, 277] on body "MyMenopauseRx Appointments Messaging Labs Uploads Medications Community Refer a…" at bounding box center [644, 78] width 1274 height 1653
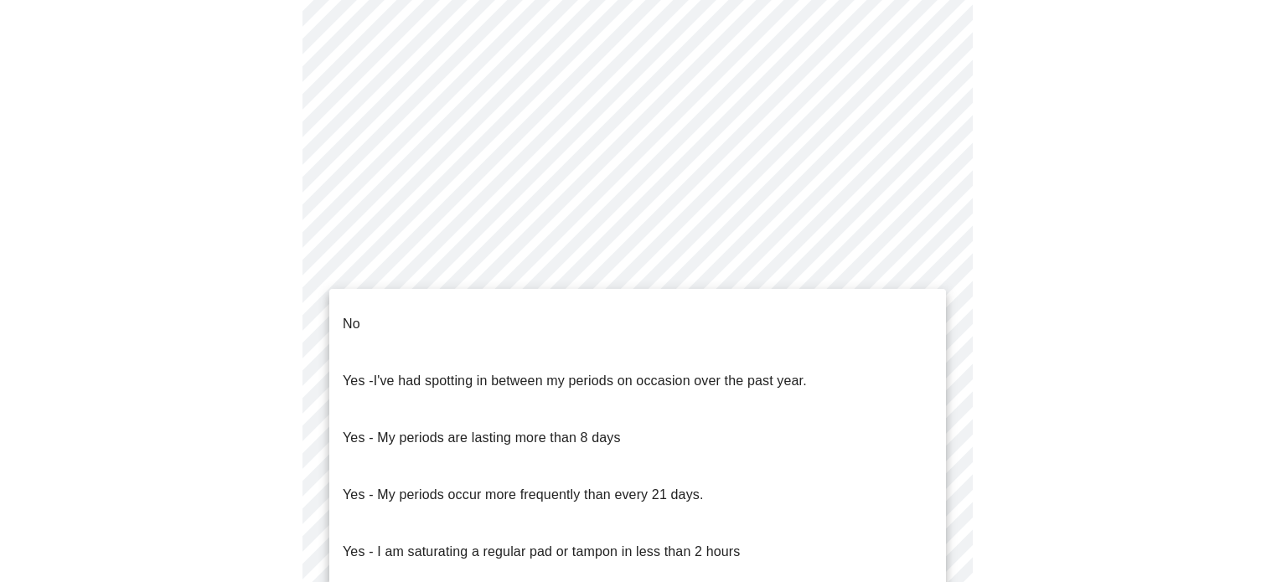
click at [483, 353] on li "Yes - I've had spotting in between my periods on occasion over the past year." at bounding box center [637, 381] width 617 height 57
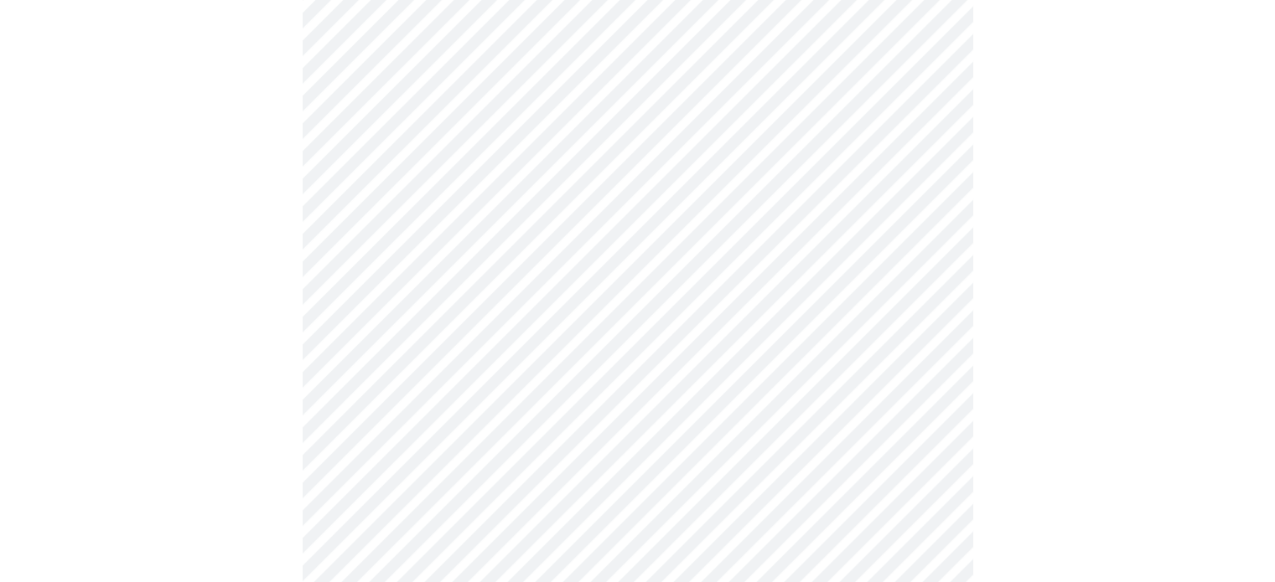
scroll to position [838, 0]
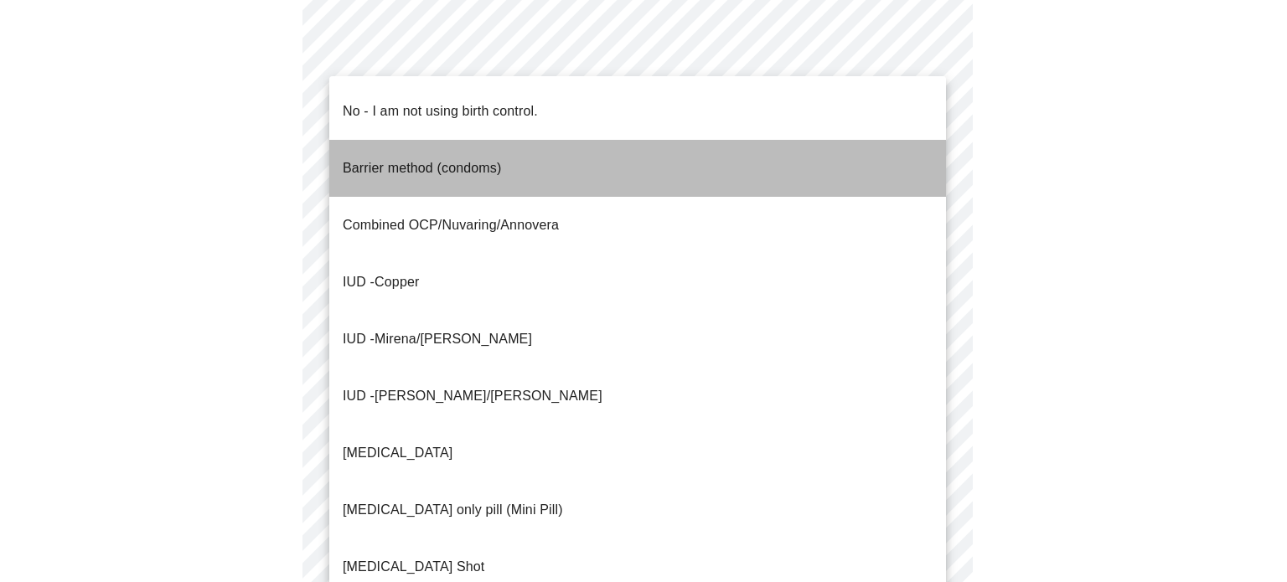
click at [423, 153] on span "Barrier method (condoms)" at bounding box center [422, 168] width 158 height 47
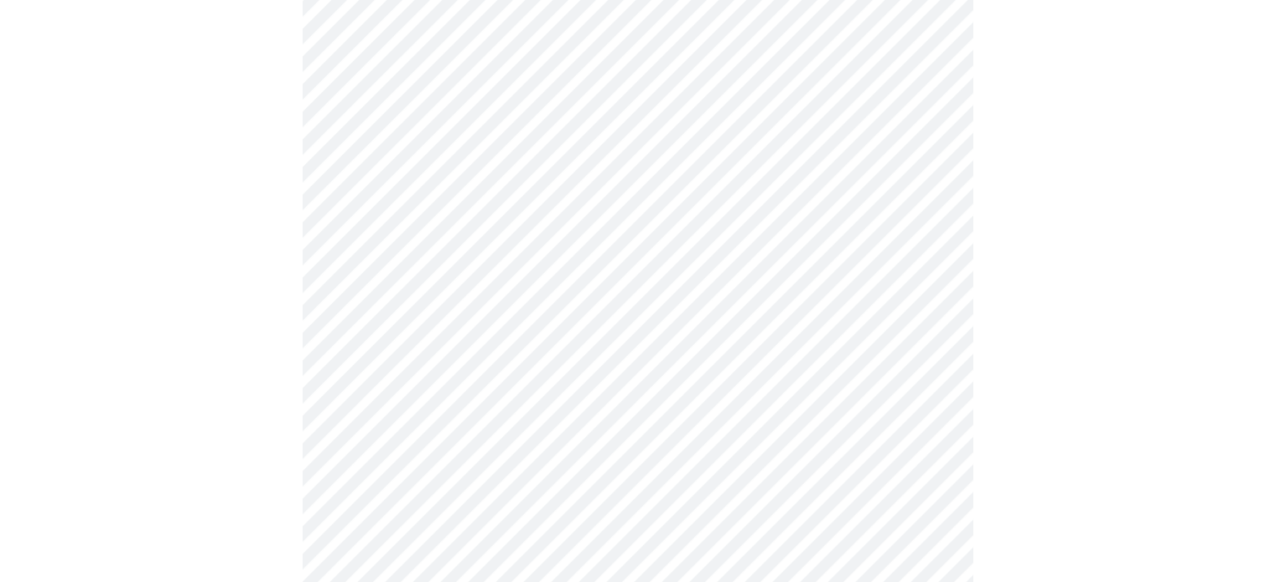
scroll to position [1006, 0]
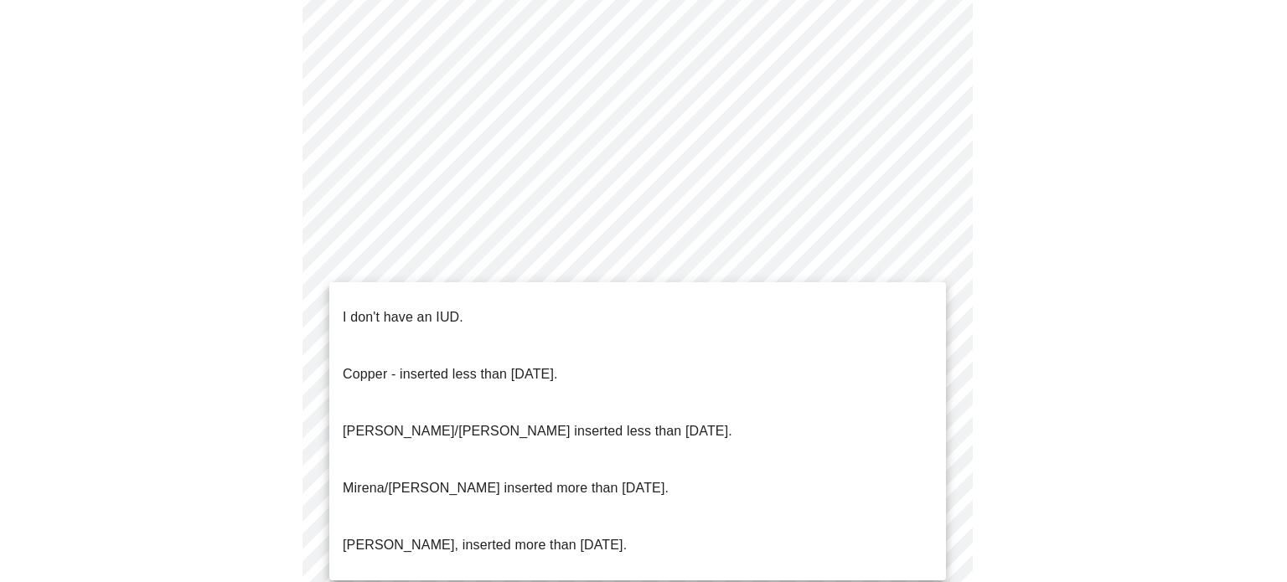
click at [424, 308] on p "I don't have an IUD." at bounding box center [403, 318] width 121 height 20
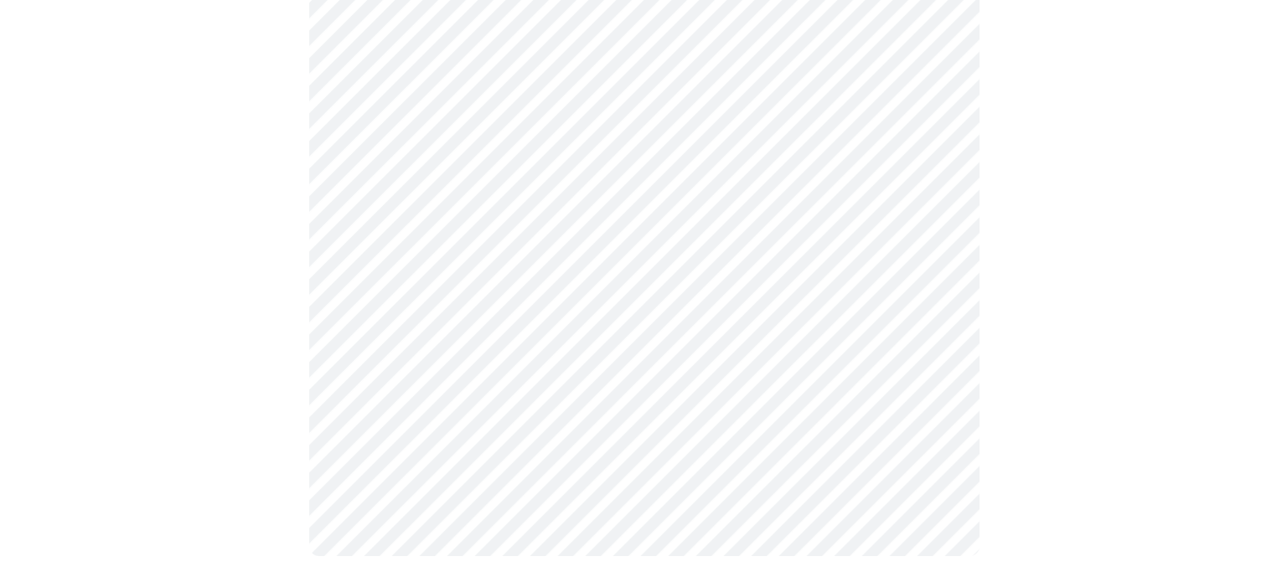
scroll to position [1039, 0]
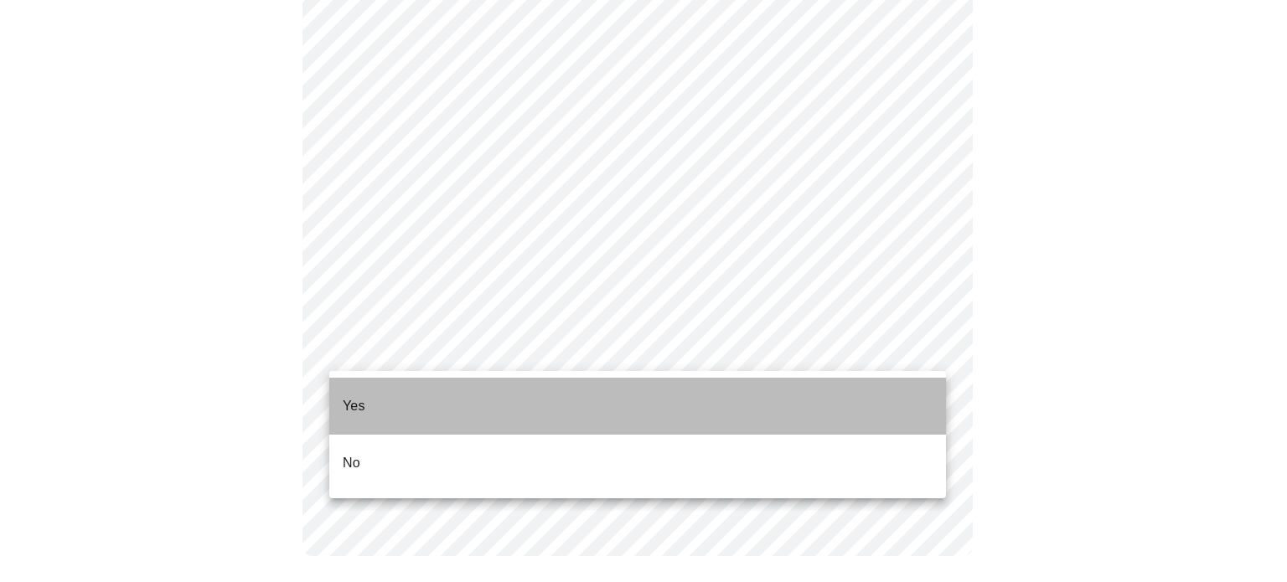
click at [380, 395] on li "Yes" at bounding box center [637, 406] width 617 height 57
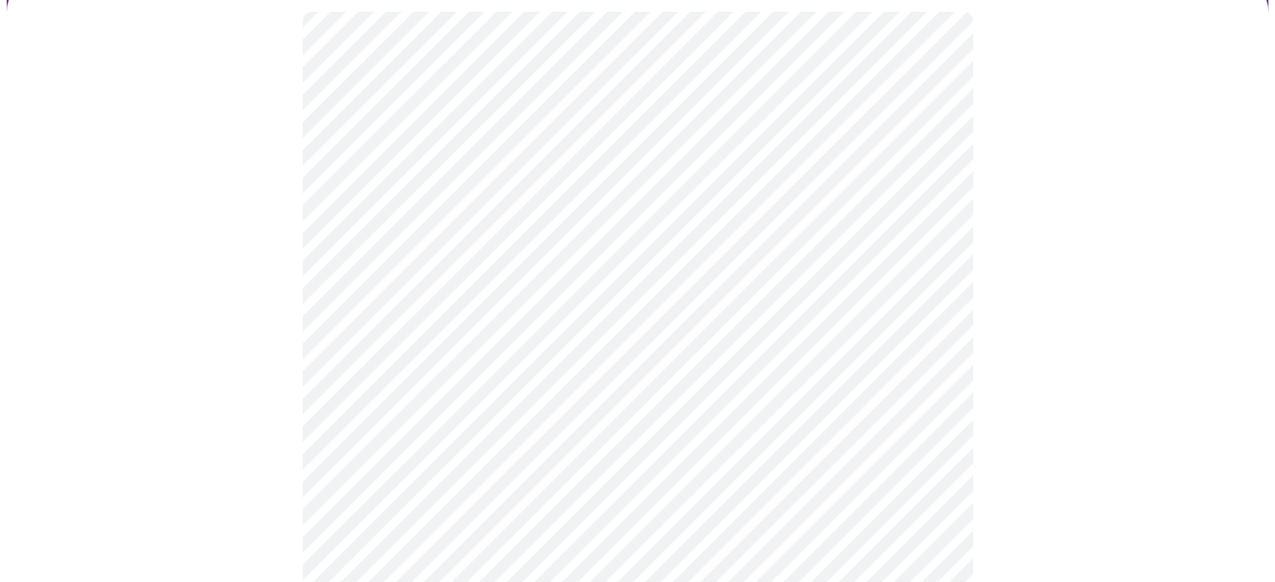
scroll to position [168, 0]
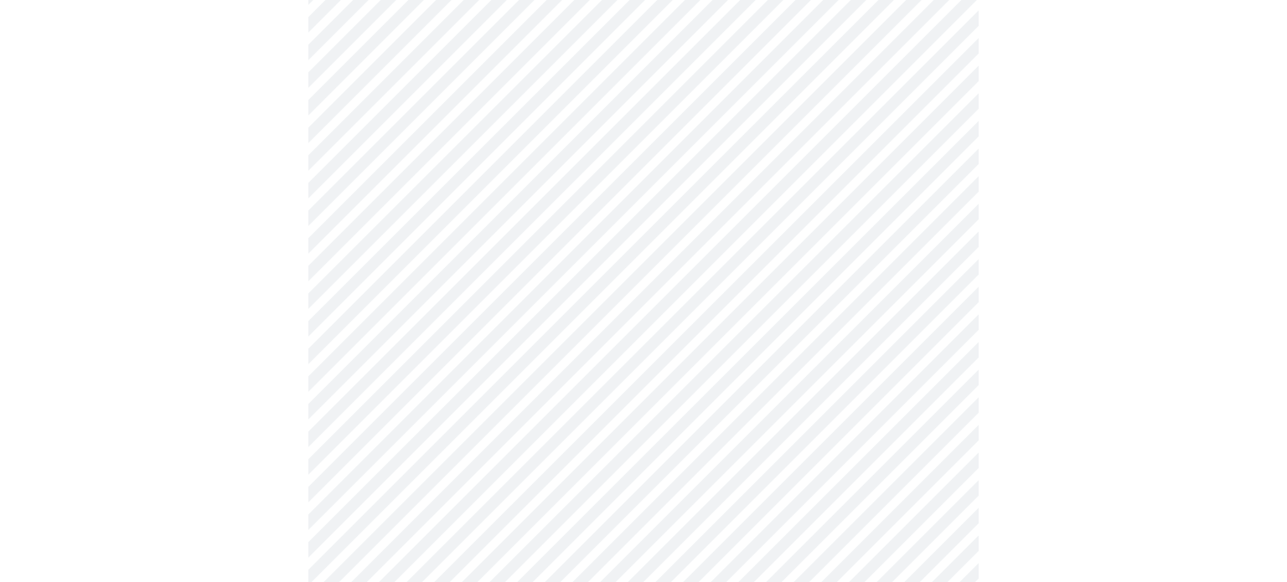
click at [657, 278] on body "MyMenopauseRx Appointments Messaging Labs Uploads Medications Community Refer a…" at bounding box center [644, 517] width 1274 height 1357
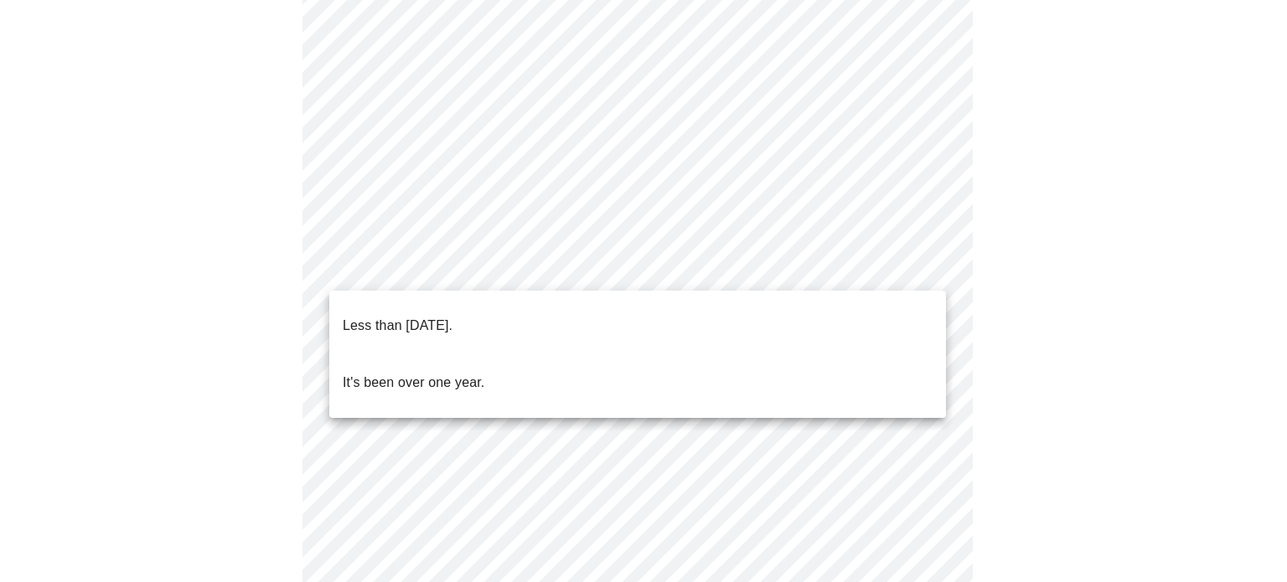
click at [645, 308] on li "Less than one year ago." at bounding box center [637, 325] width 617 height 57
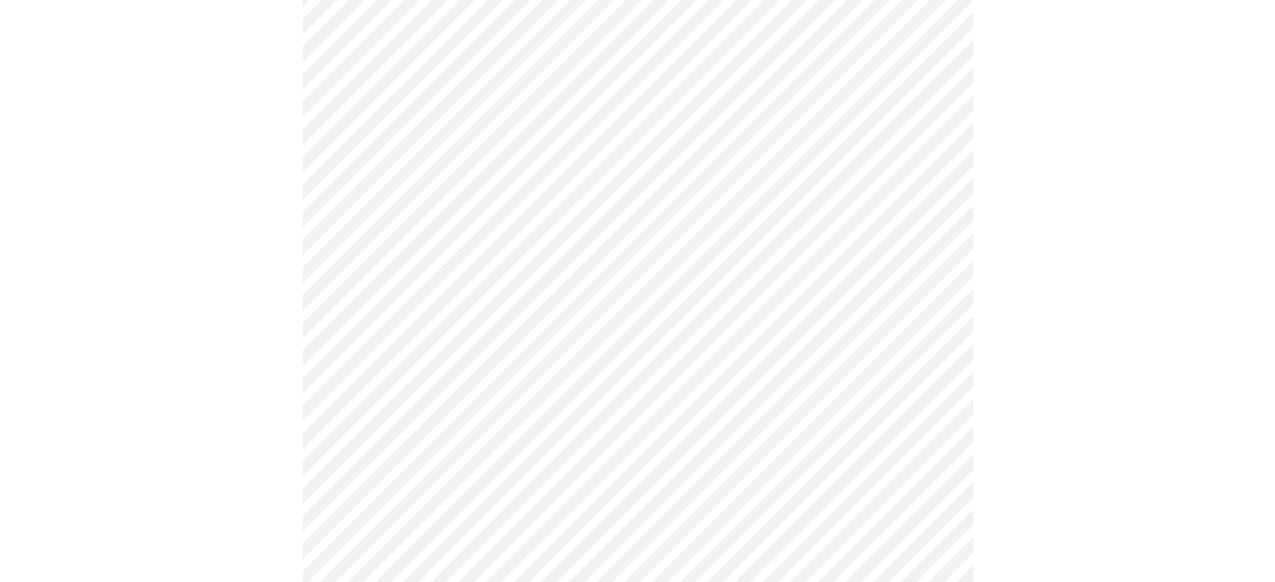
scroll to position [251, 0]
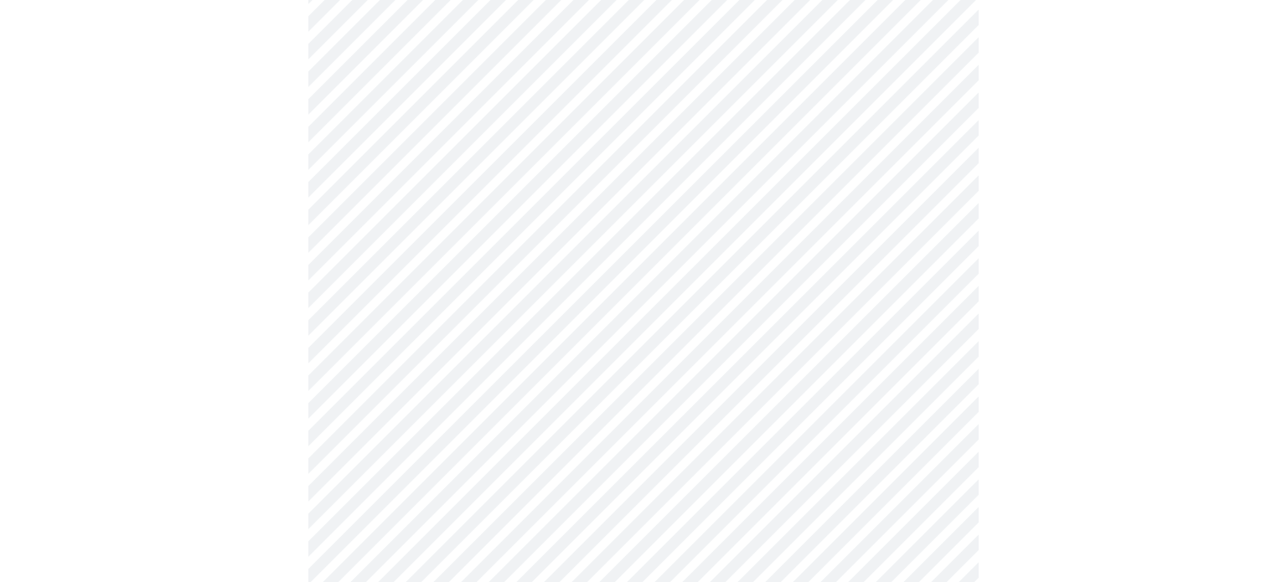
click at [637, 323] on body "MyMenopauseRx Appointments Messaging Labs Uploads Medications Community Refer a…" at bounding box center [644, 428] width 1274 height 1347
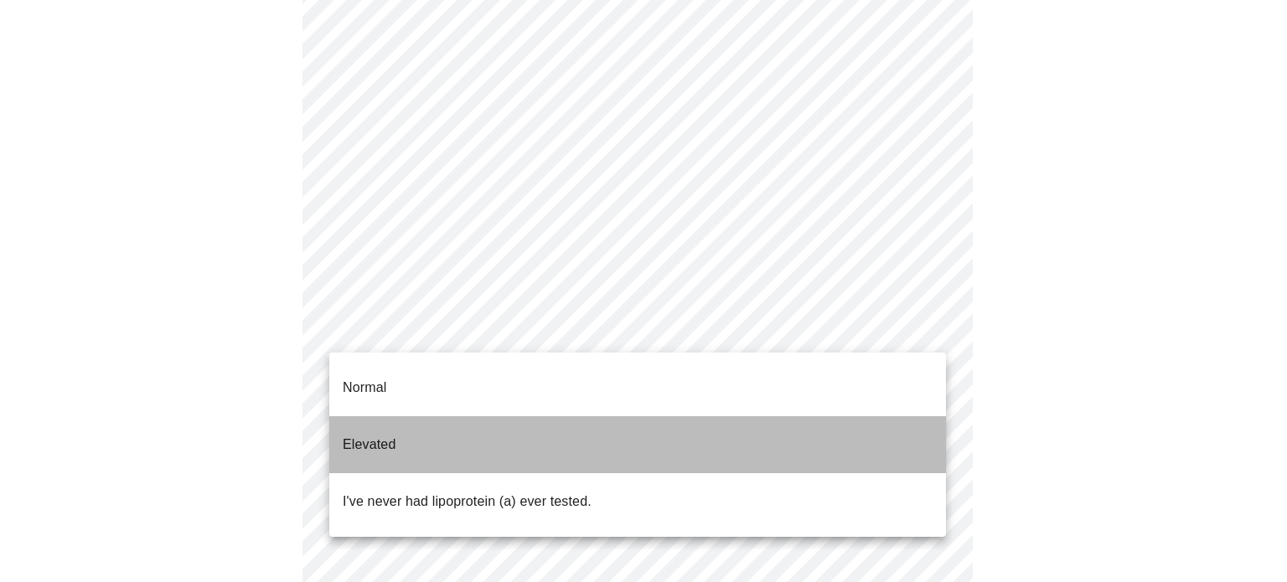
click at [362, 435] on p "Elevated" at bounding box center [369, 445] width 53 height 20
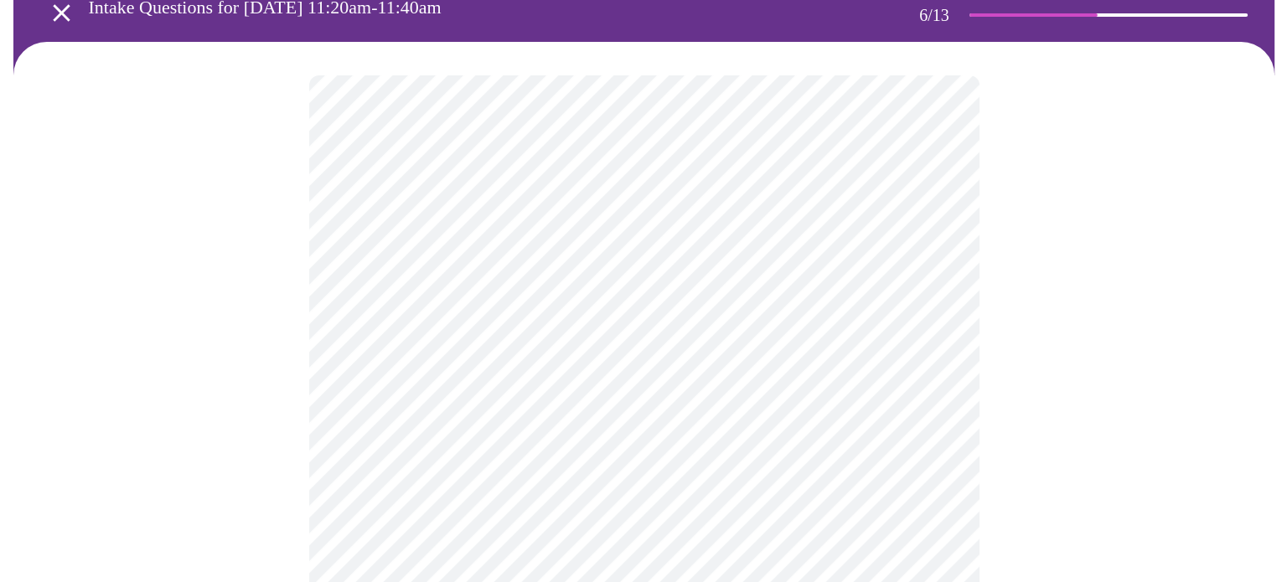
scroll to position [84, 0]
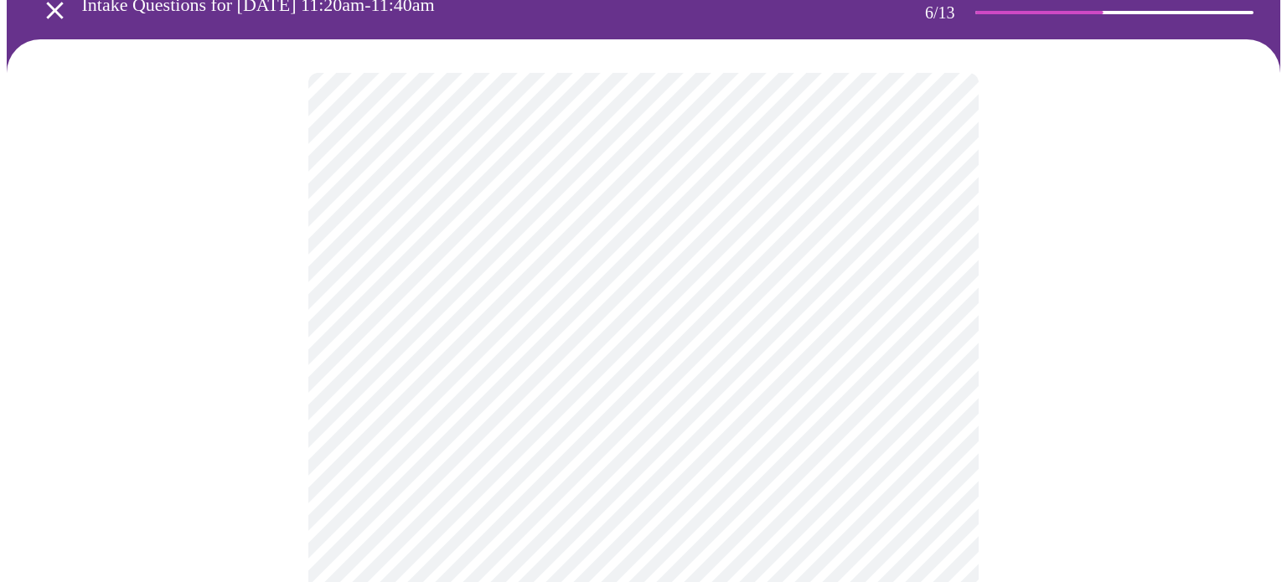
click at [555, 394] on body "MyMenopauseRx Appointments Messaging Labs Uploads Medications Community Refer a…" at bounding box center [644, 370] width 1274 height 894
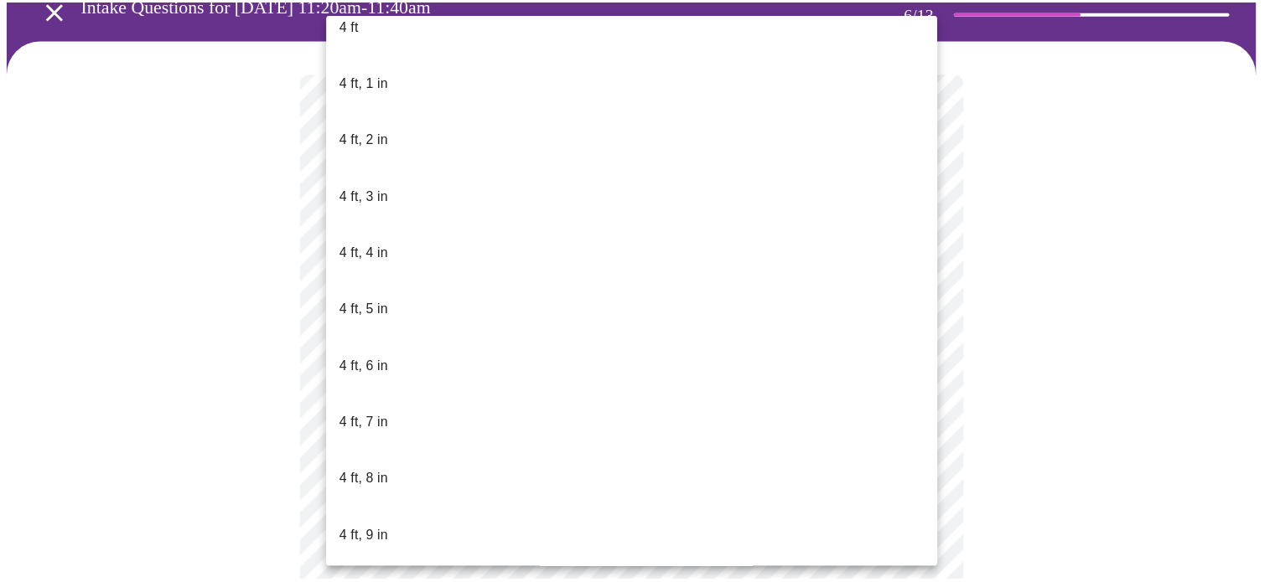
scroll to position [754, 0]
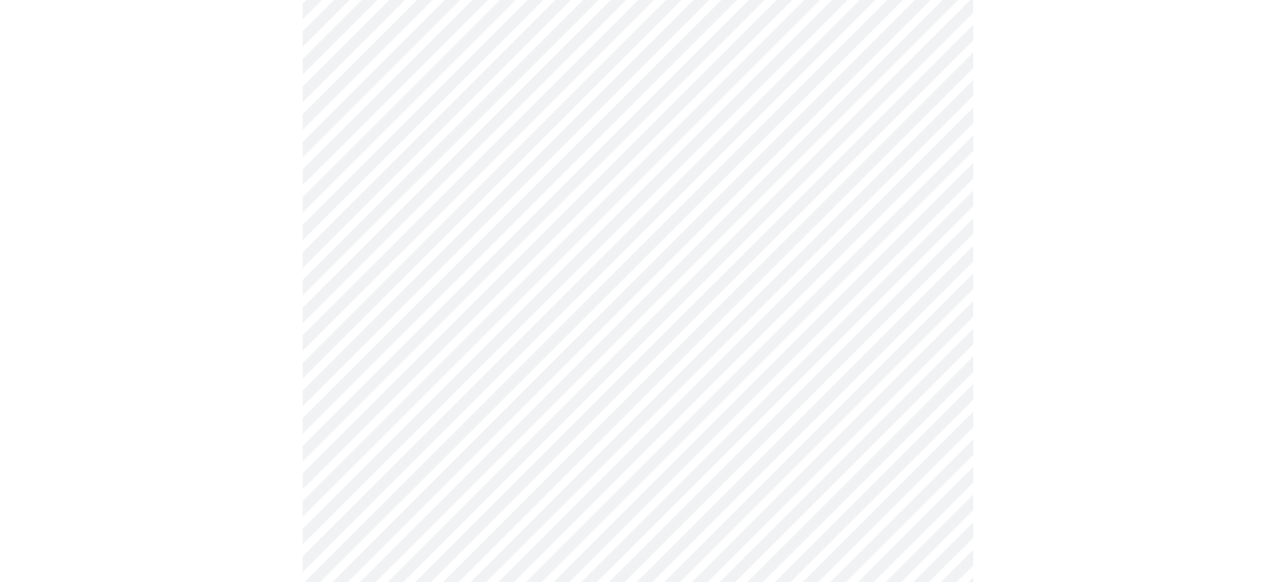
scroll to position [4358, 0]
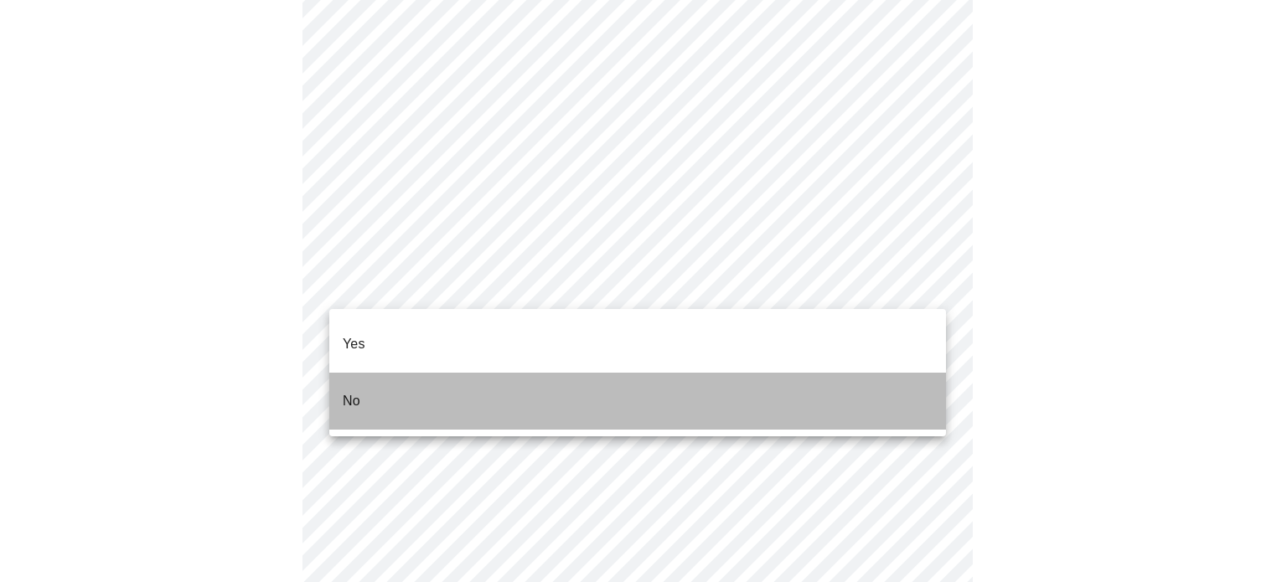
click at [372, 375] on li "No" at bounding box center [637, 401] width 617 height 57
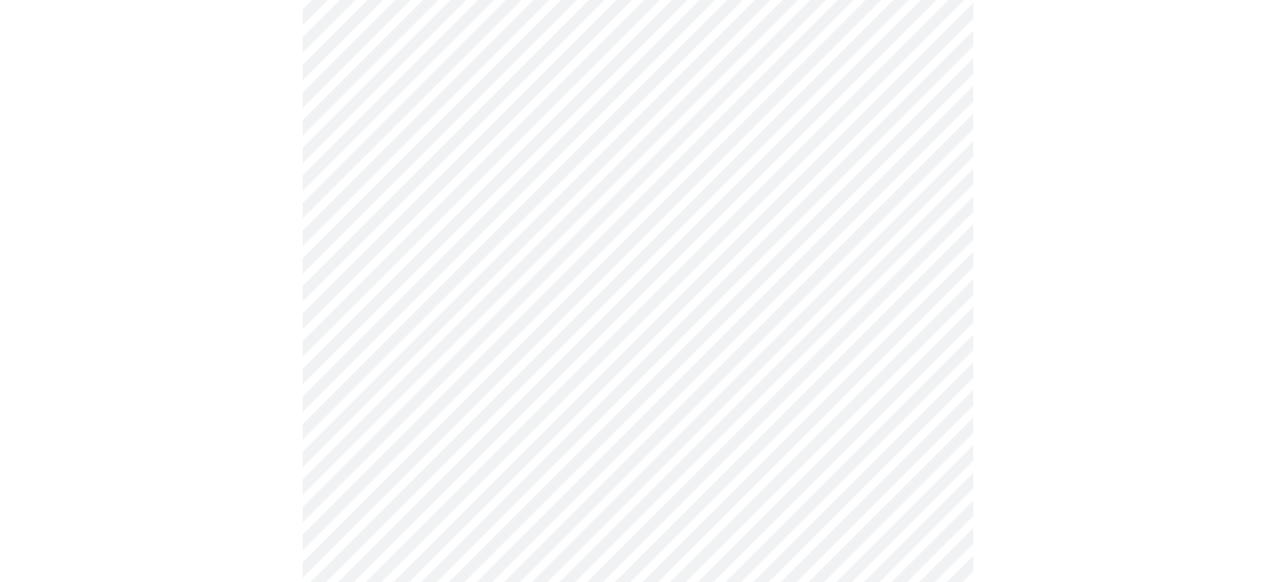
scroll to position [1006, 0]
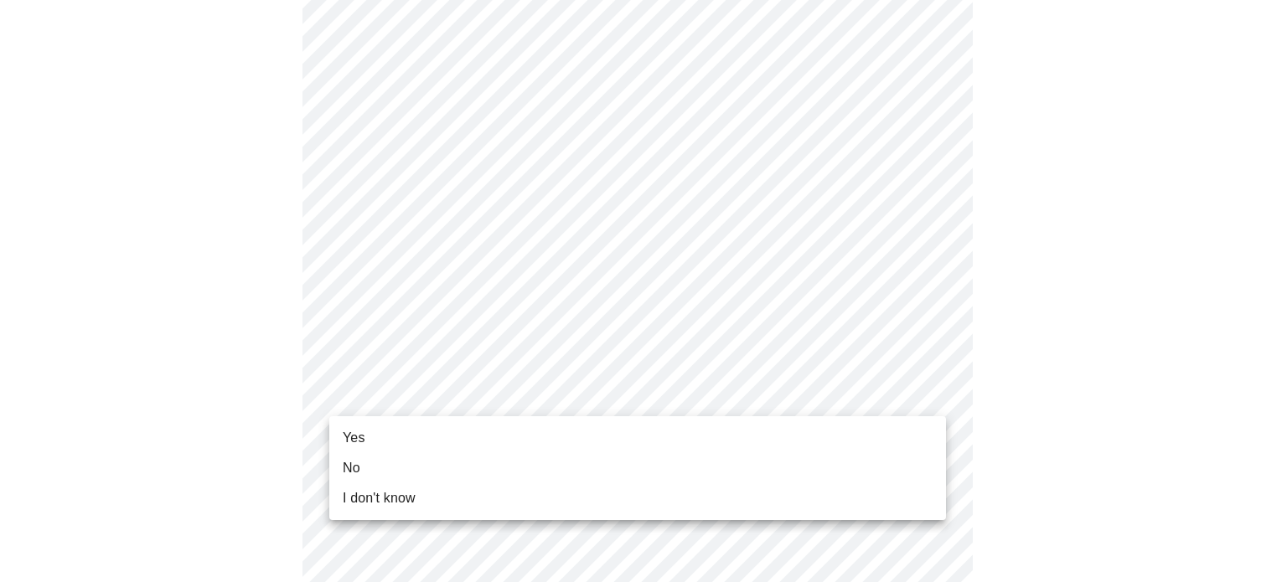
click at [468, 434] on li "Yes" at bounding box center [637, 438] width 617 height 30
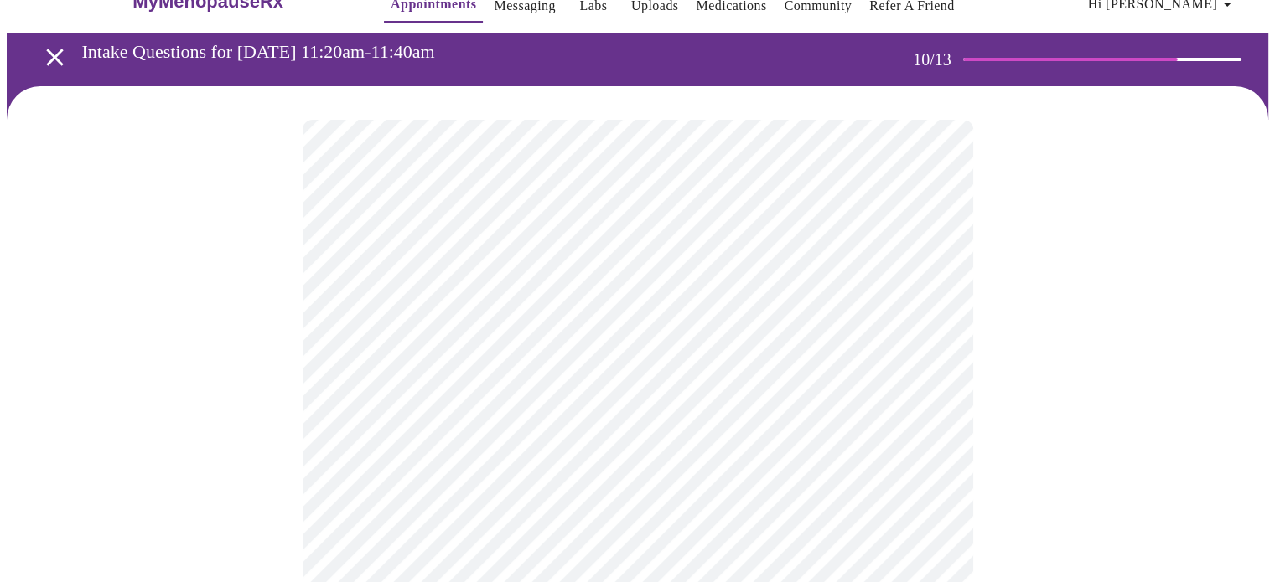
scroll to position [84, 0]
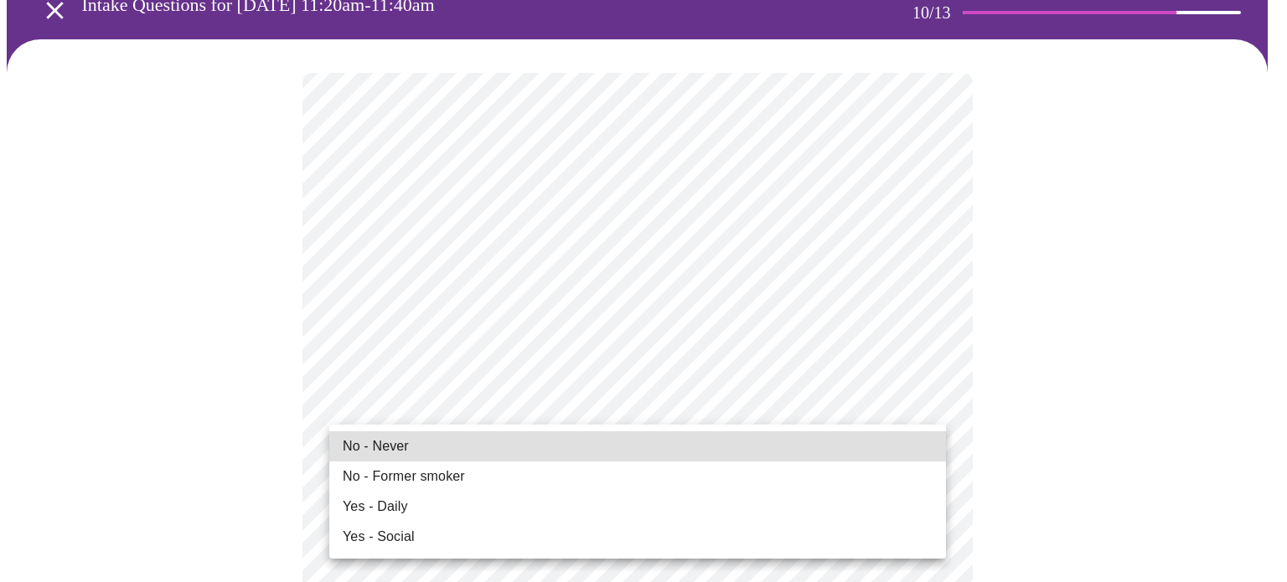
click at [561, 439] on li "No - Never" at bounding box center [637, 447] width 617 height 30
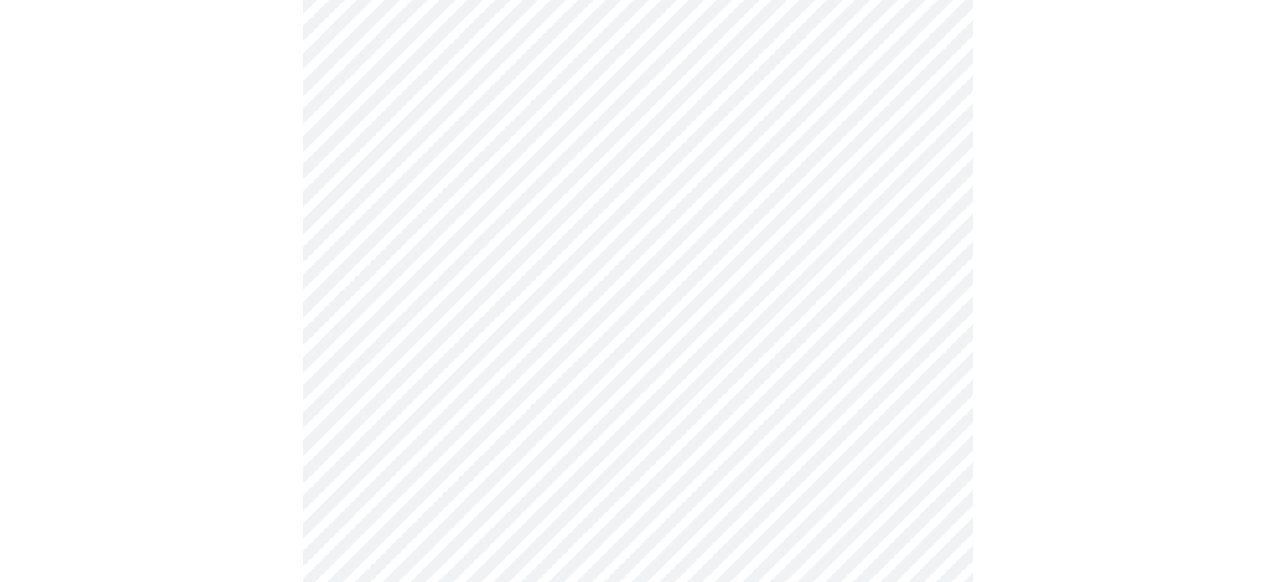
scroll to position [1341, 0]
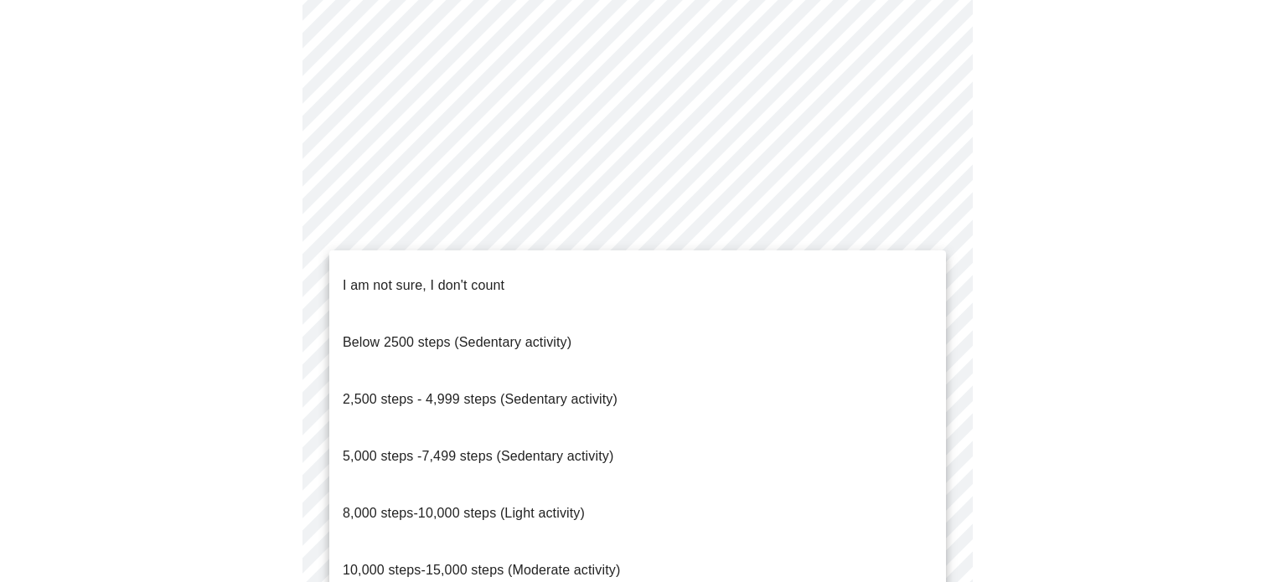
click at [431, 449] on span "5,000 steps -7,499 steps (Sedentary activity)" at bounding box center [478, 456] width 271 height 14
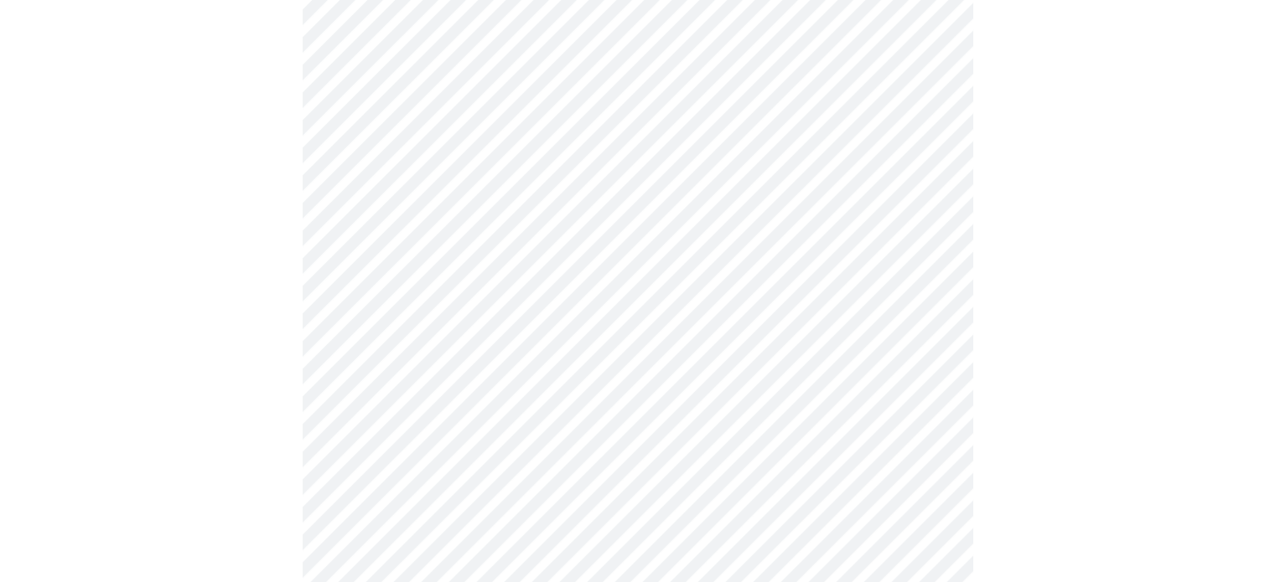
scroll to position [1508, 0]
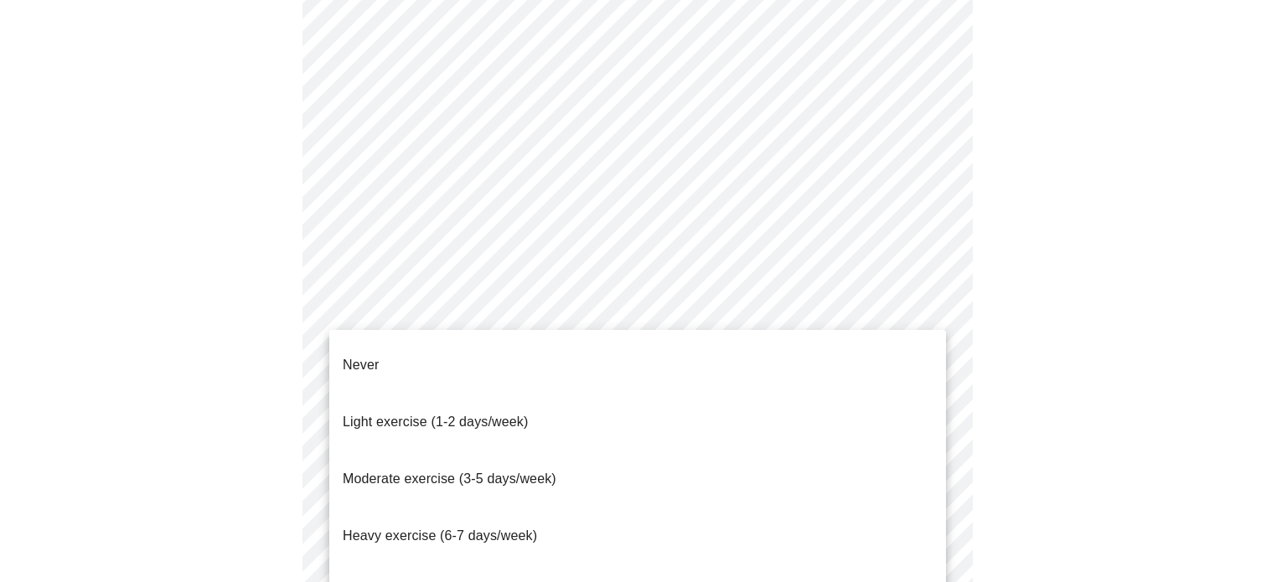
click at [494, 415] on span "Light exercise (1-2 days/week)" at bounding box center [436, 422] width 186 height 14
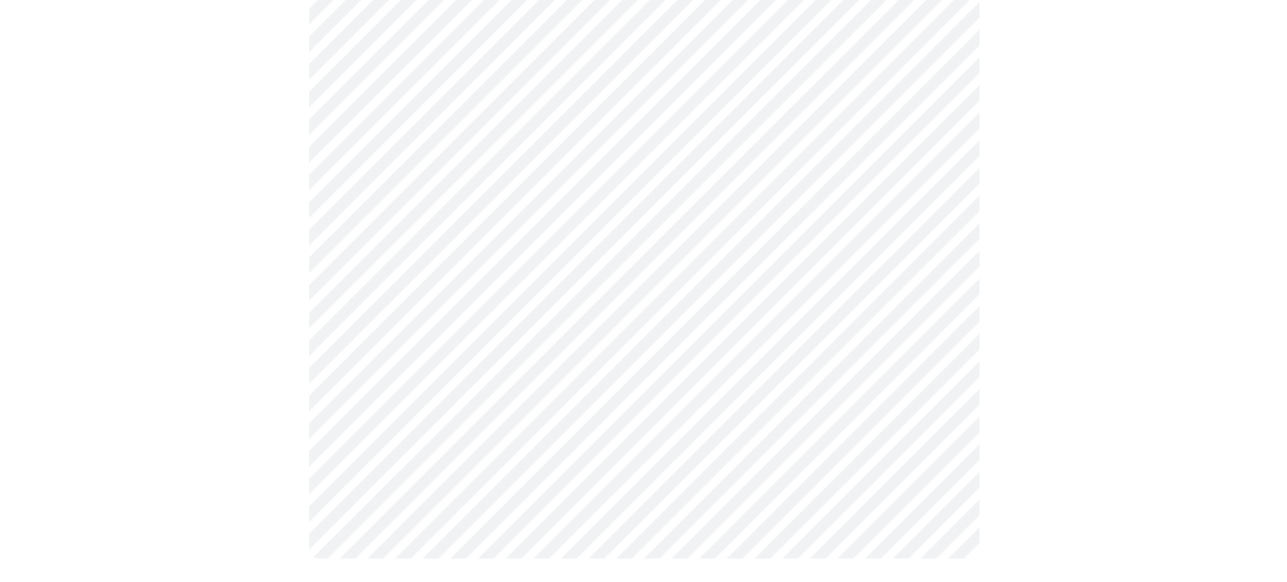
scroll to position [1589, 0]
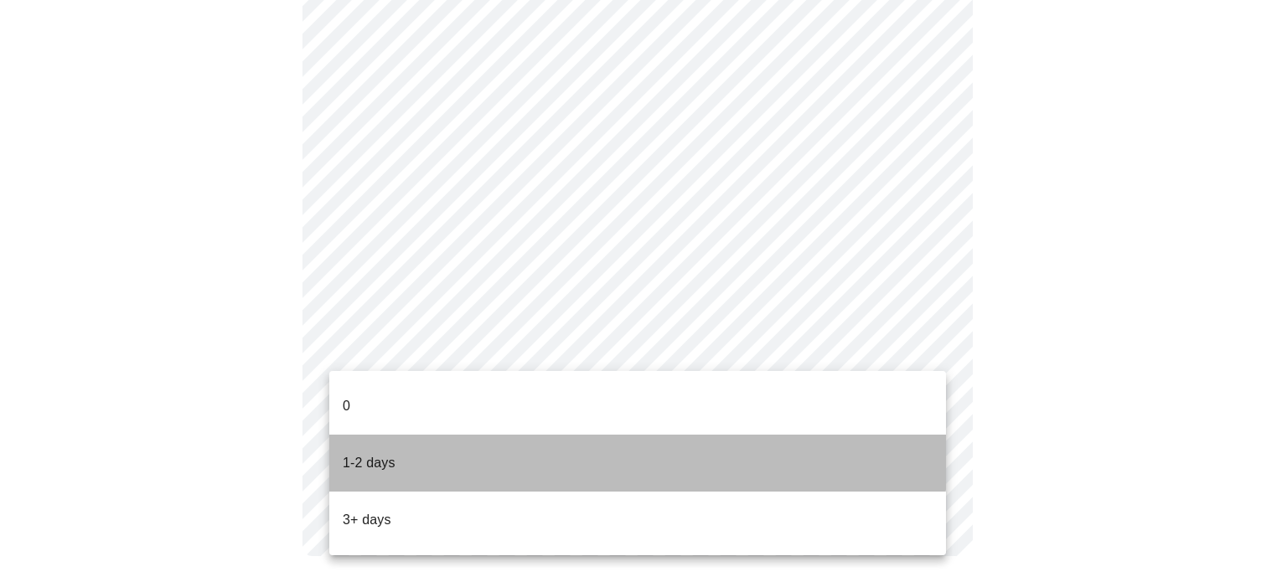
click at [499, 437] on li "1-2 days" at bounding box center [637, 463] width 617 height 57
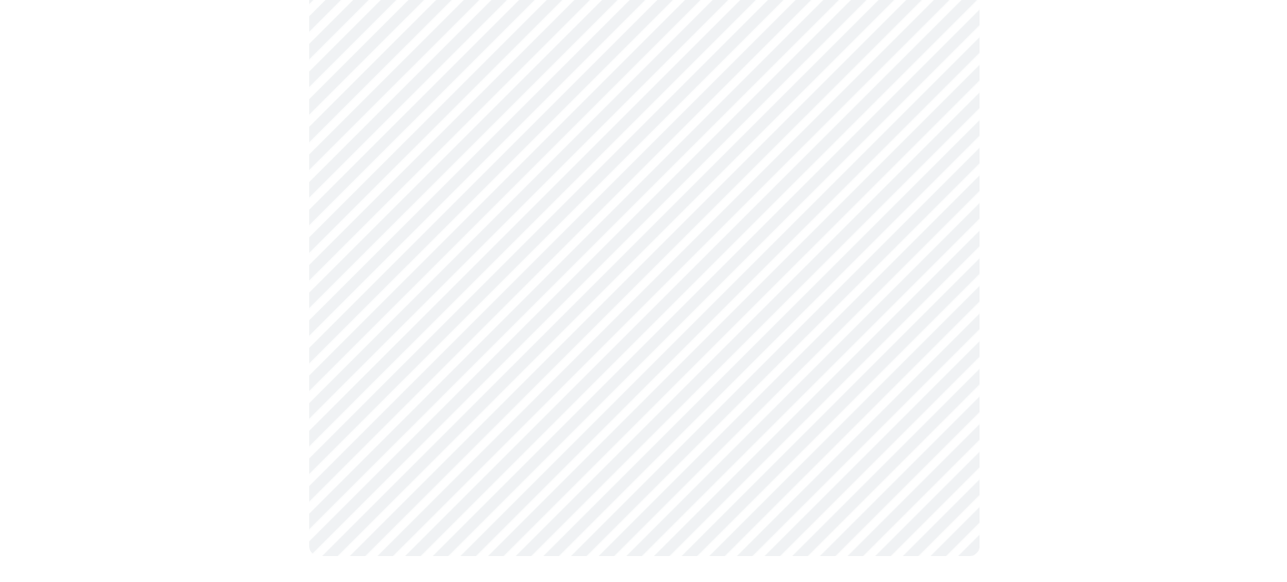
scroll to position [0, 0]
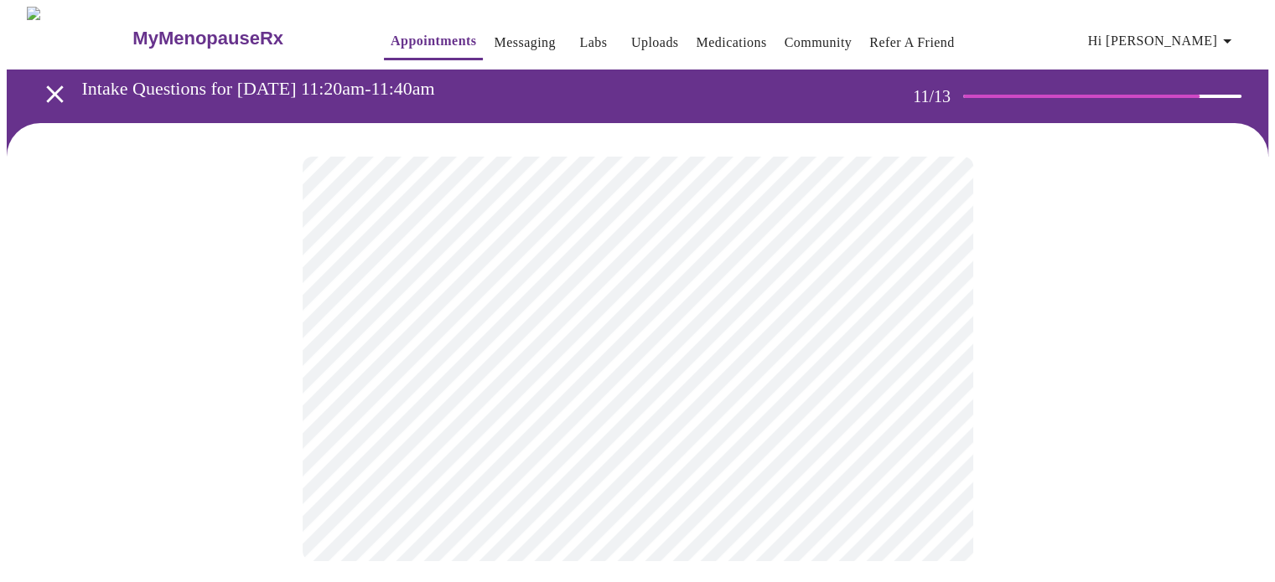
click at [1015, 360] on div at bounding box center [637, 359] width 1261 height 472
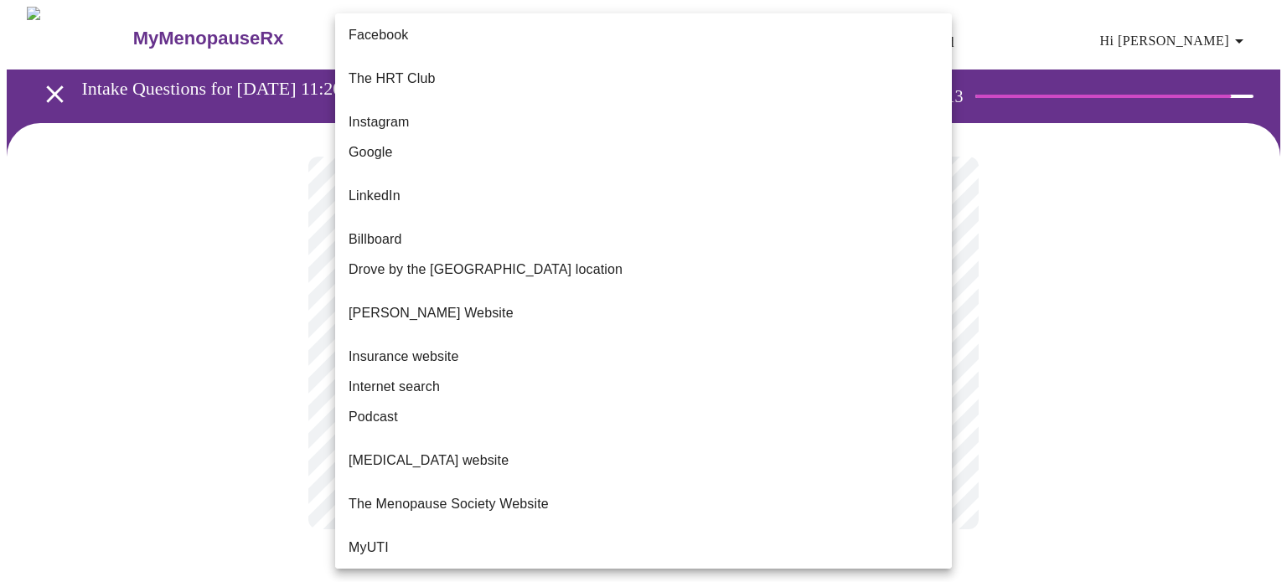
click at [744, 358] on body "MyMenopauseRx Appointments Messaging Labs Uploads Medications Community Refer a…" at bounding box center [644, 285] width 1274 height 556
click at [640, 28] on li "Facebook" at bounding box center [643, 35] width 617 height 30
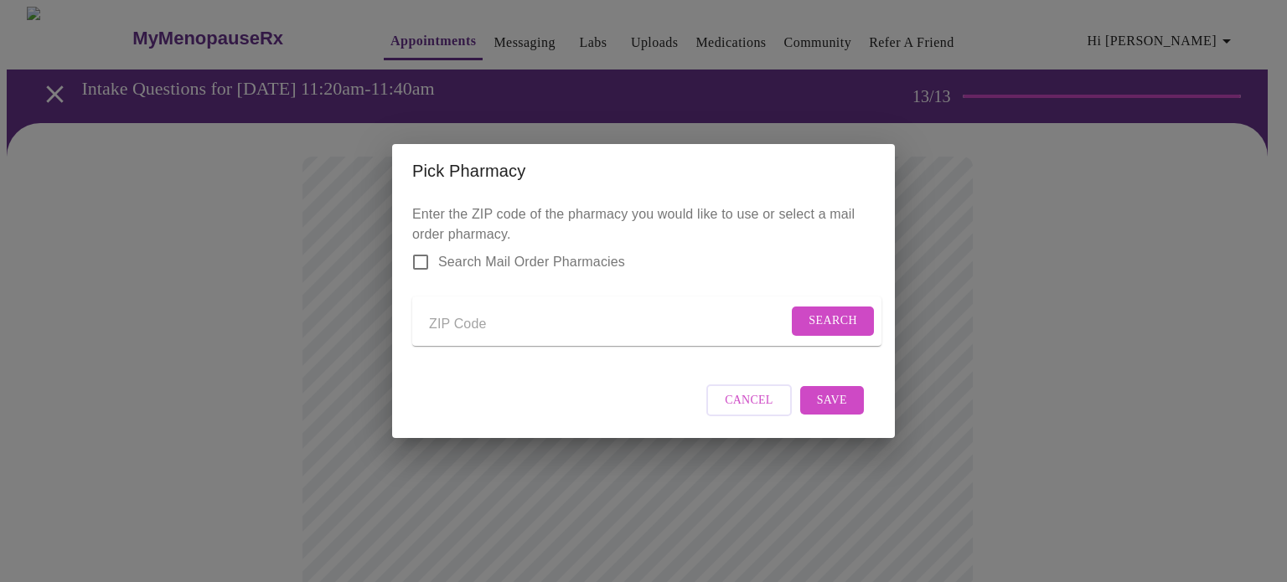
click at [502, 318] on input "Send a message to your care team" at bounding box center [608, 324] width 359 height 27
type input "75703"
click at [828, 311] on span "Search" at bounding box center [833, 321] width 49 height 21
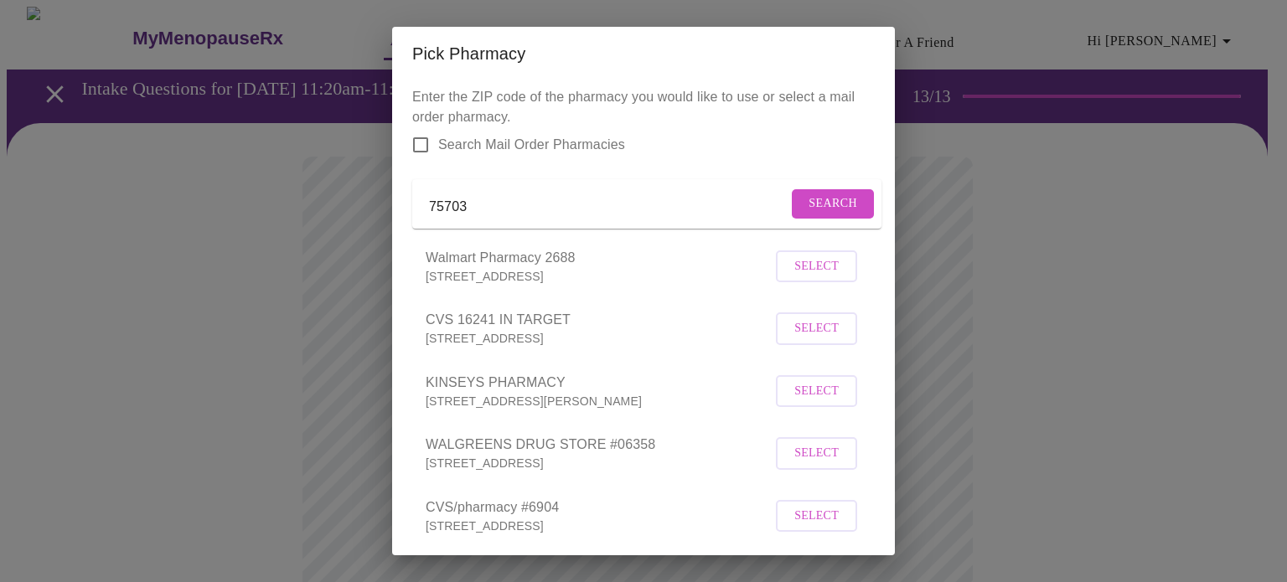
click at [616, 191] on form "75703 Search" at bounding box center [646, 203] width 469 height 49
drag, startPoint x: 583, startPoint y: 206, endPoint x: 385, endPoint y: 200, distance: 197.9
click at [391, 200] on div "Pick Pharmacy Enter the ZIP code of the pharmacy you would like to use or selec…" at bounding box center [643, 291] width 1287 height 582
type input "75703"
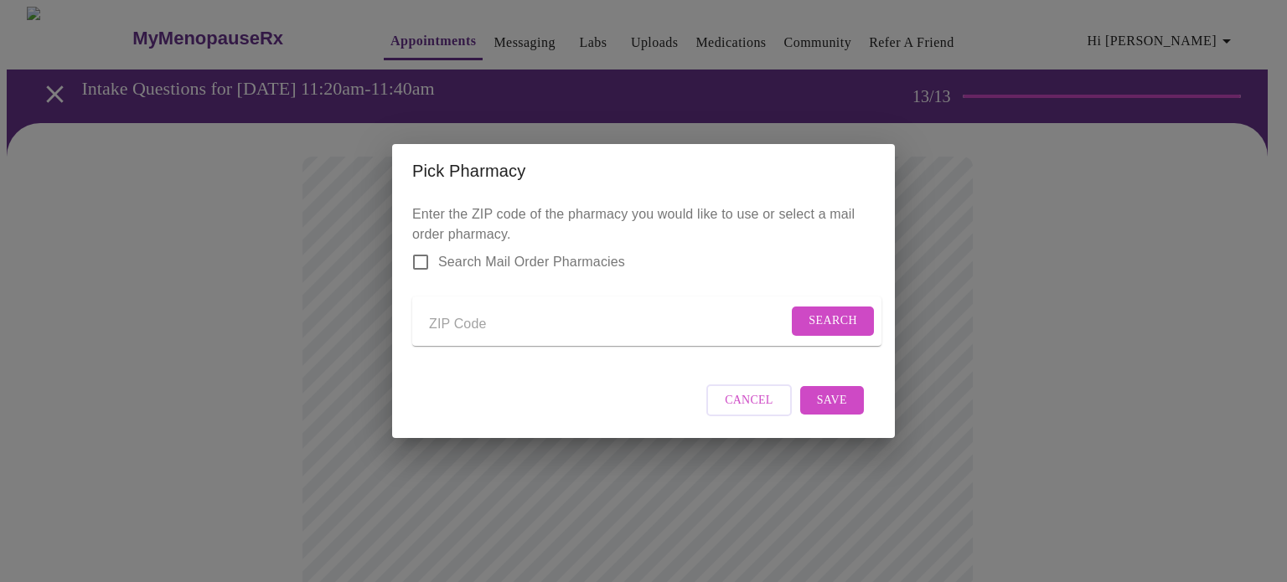
click at [487, 323] on input "Send a message to your care team" at bounding box center [608, 324] width 359 height 27
type input "6"
type input "75703"
click at [819, 313] on span "Search" at bounding box center [833, 321] width 49 height 21
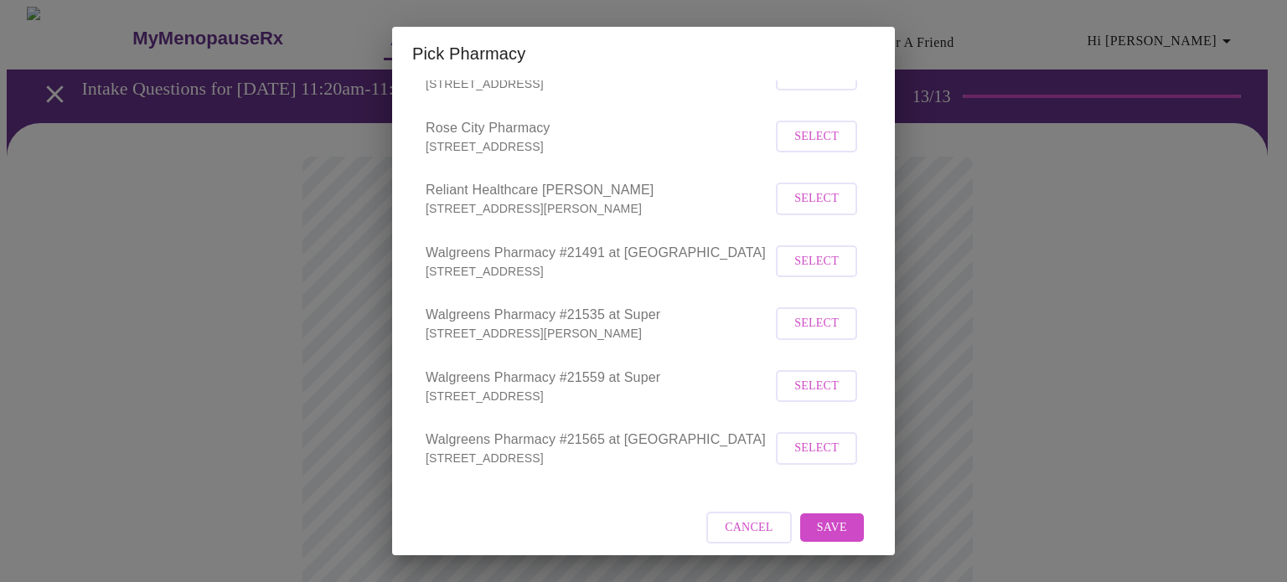
scroll to position [776, 0]
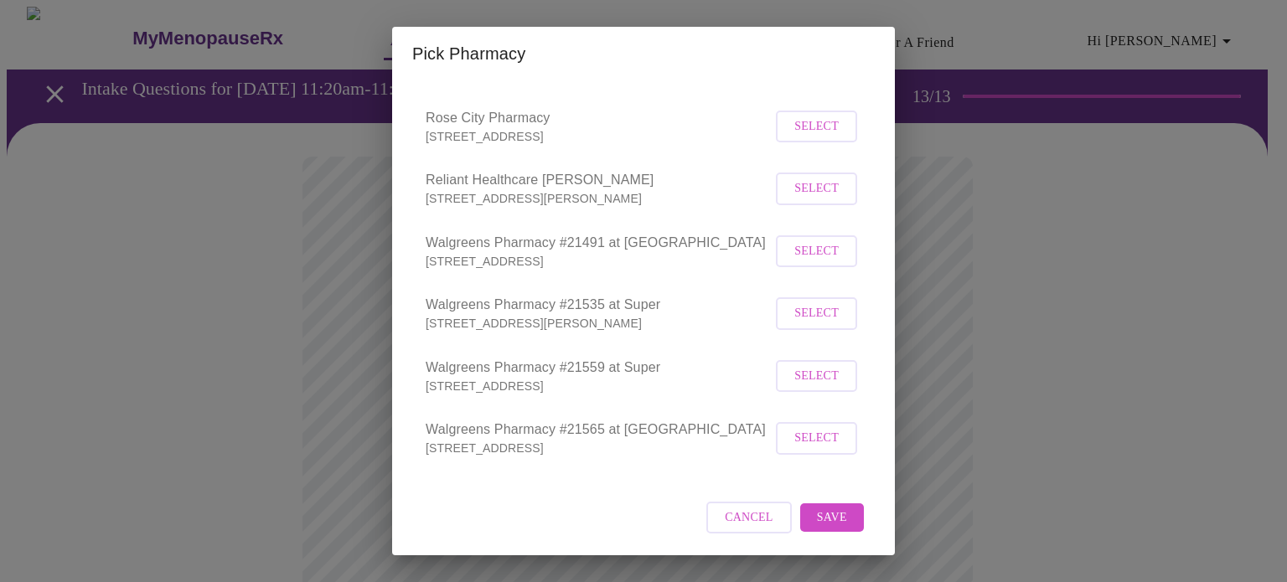
click at [814, 442] on span "Select" at bounding box center [816, 438] width 44 height 21
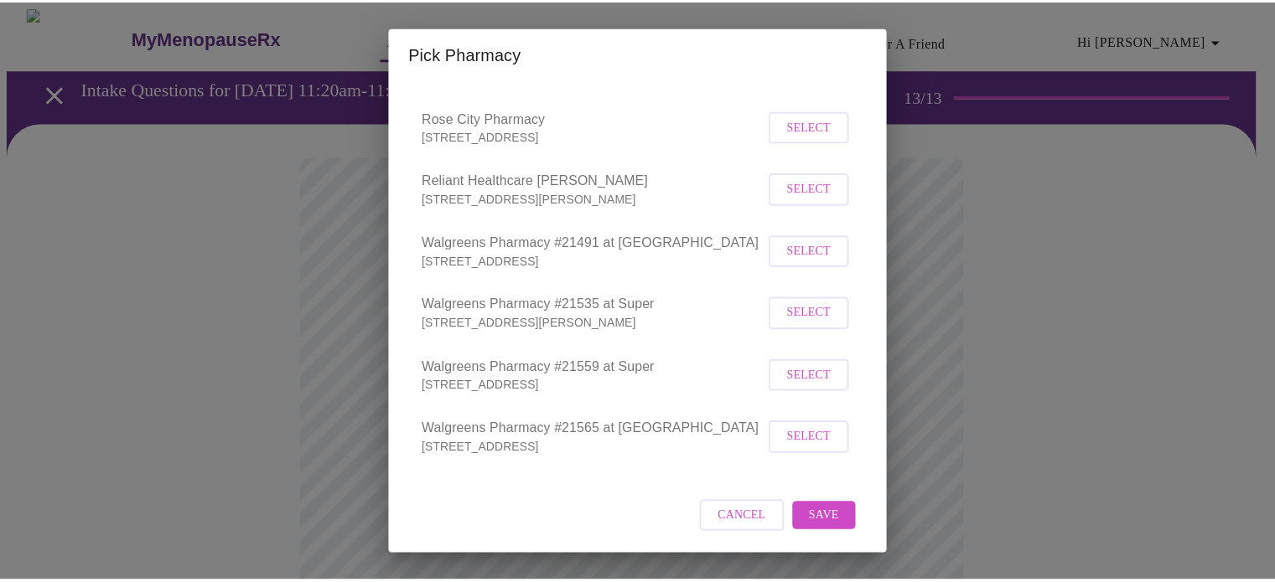
scroll to position [774, 0]
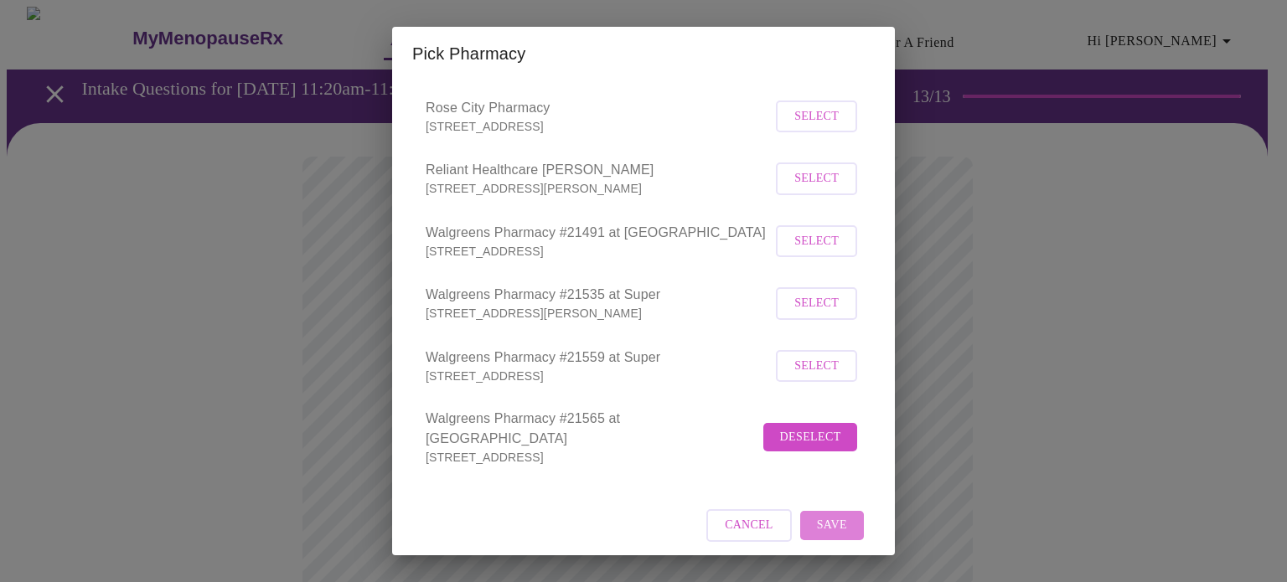
click at [827, 520] on span "Save" at bounding box center [832, 525] width 30 height 21
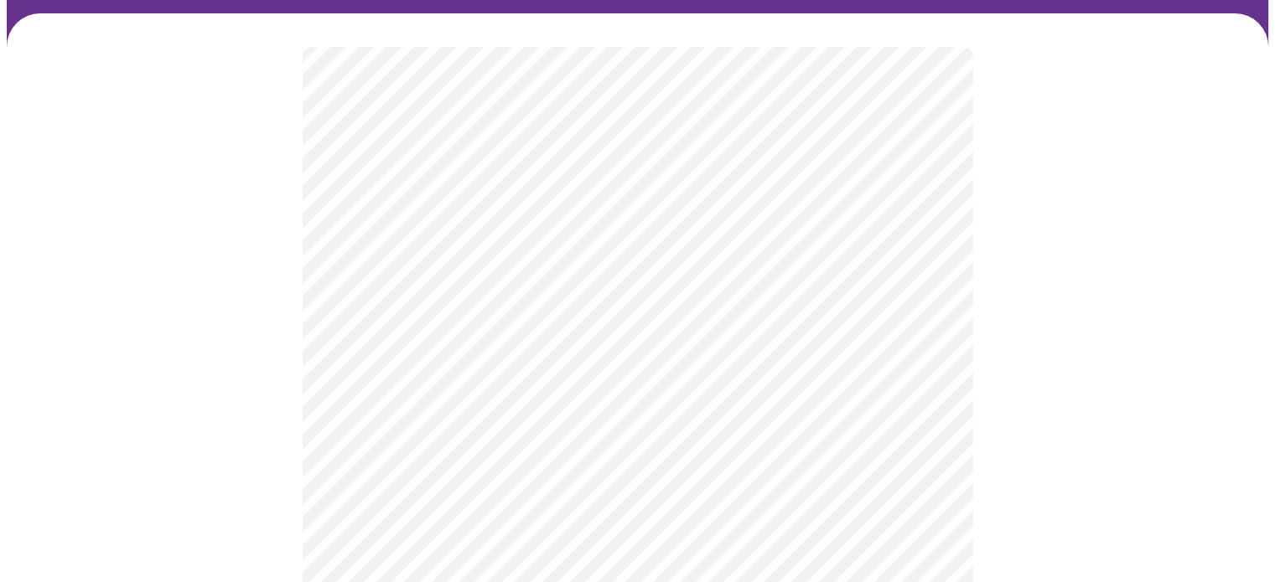
scroll to position [168, 0]
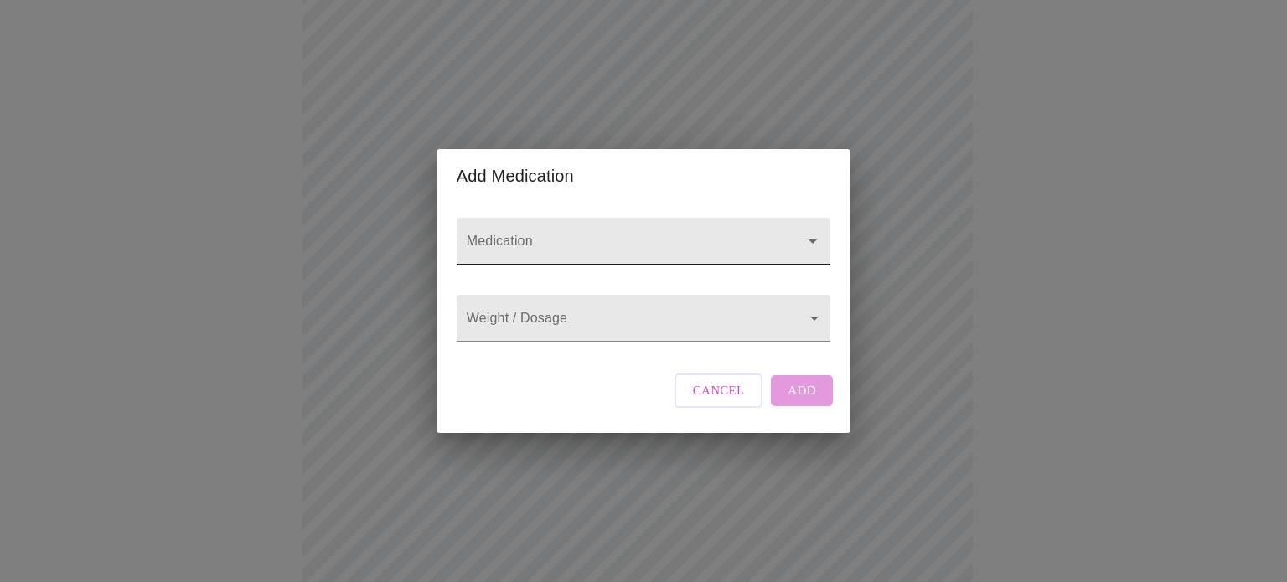
click at [549, 234] on input "Medication" at bounding box center [619, 249] width 313 height 31
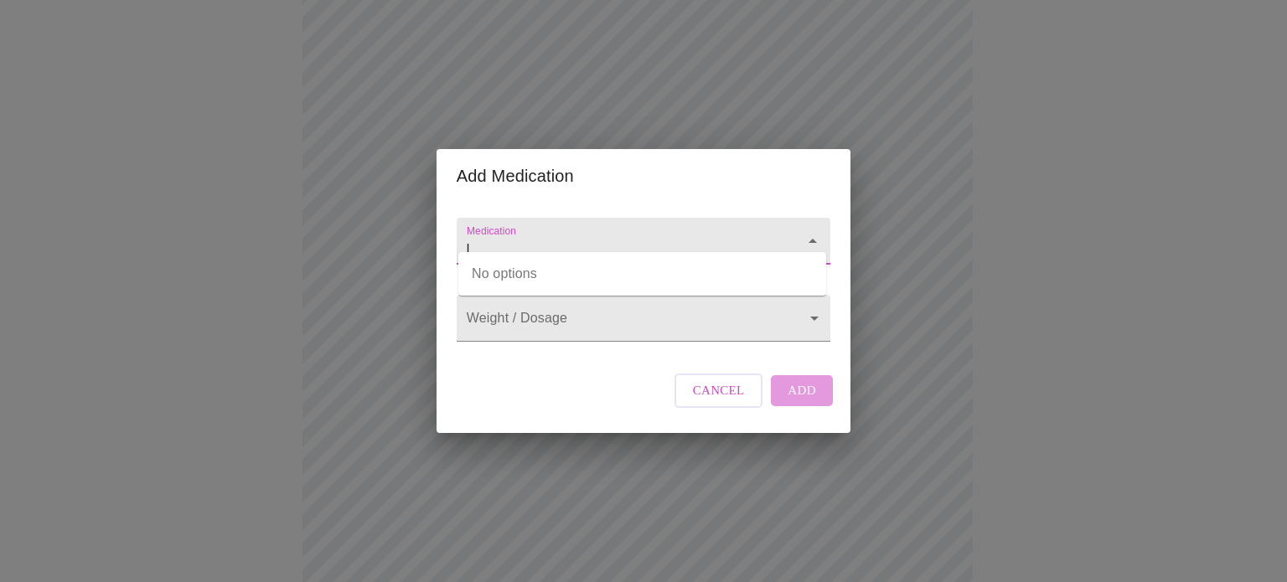
type input "l"
type input "trazedone"
click at [595, 331] on body "MyMenopauseRx Appointments Messaging Labs Uploads Medications Community Refer a…" at bounding box center [644, 468] width 1274 height 1258
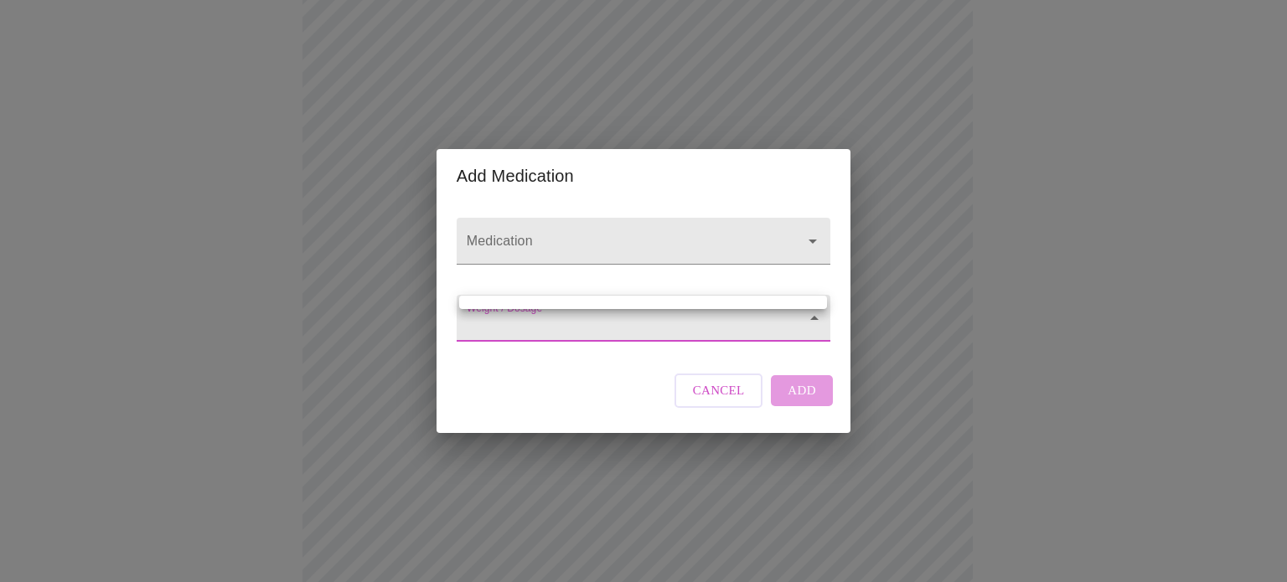
click at [590, 318] on div at bounding box center [643, 291] width 1287 height 582
click at [559, 234] on input "Medication" at bounding box center [619, 249] width 313 height 31
click at [593, 234] on input "Medication" at bounding box center [619, 249] width 313 height 31
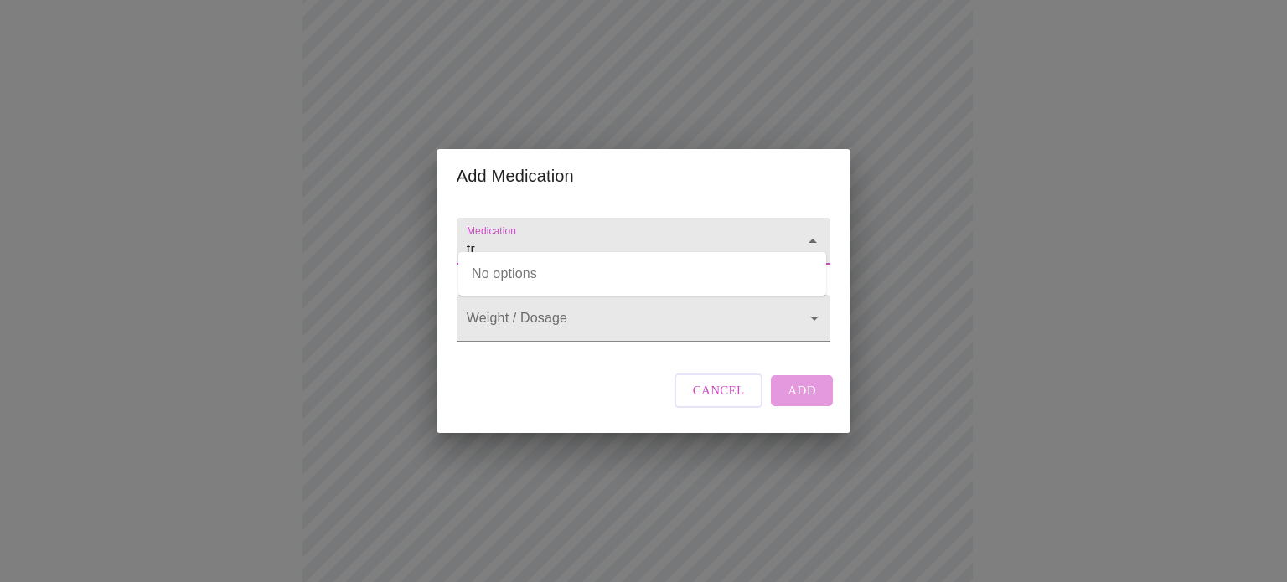
type input "t"
type input "b"
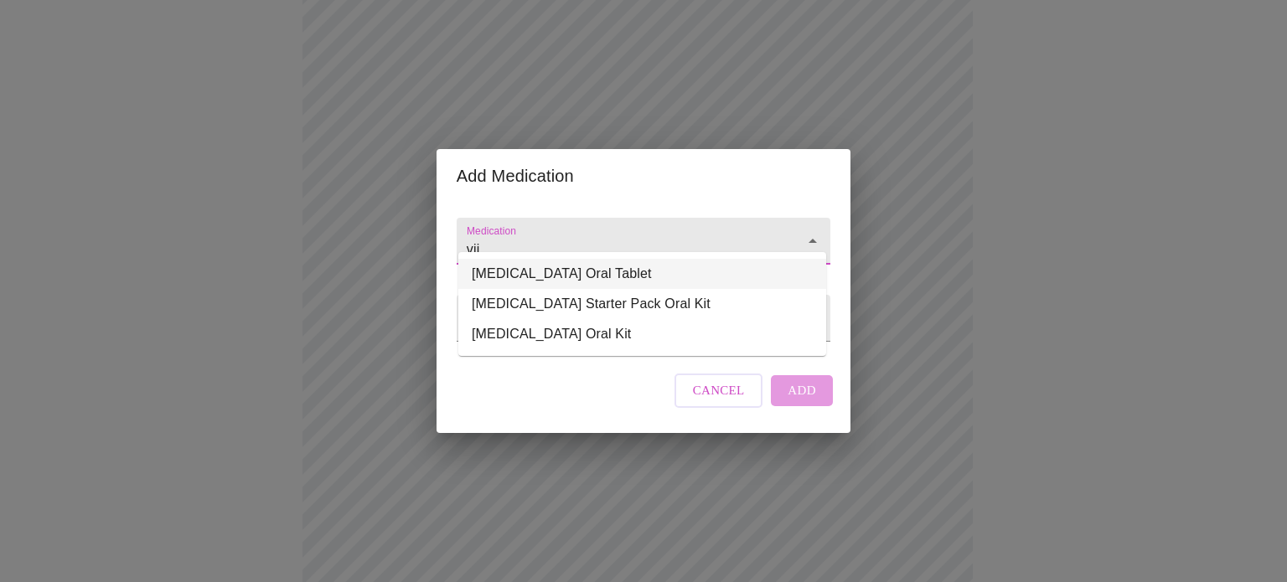
click at [514, 262] on li "[MEDICAL_DATA] Oral Tablet" at bounding box center [642, 274] width 368 height 30
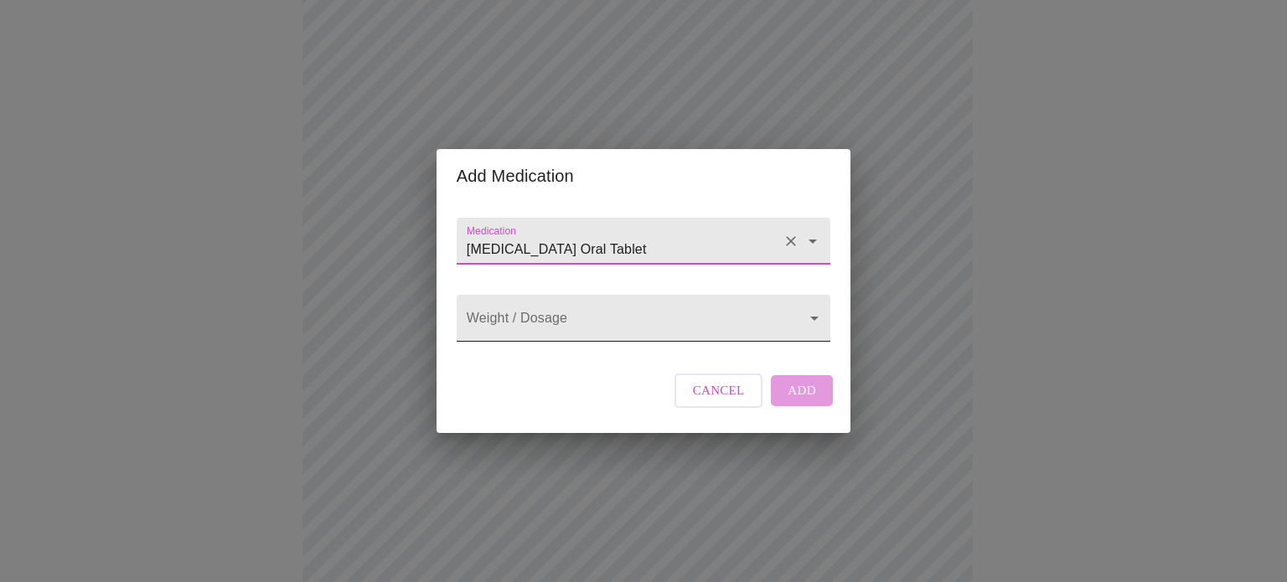
type input "[MEDICAL_DATA] Oral Tablet"
click at [527, 334] on body "MyMenopauseRx Appointments Messaging Labs Uploads Medications Community Refer a…" at bounding box center [644, 468] width 1274 height 1258
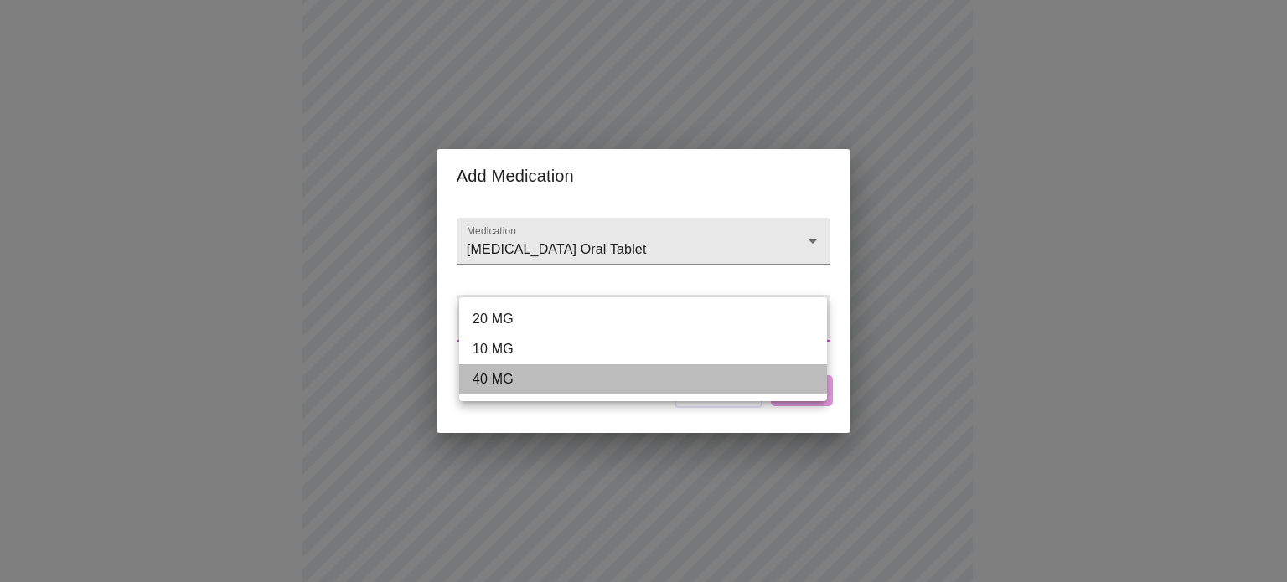
click at [521, 391] on li "40 MG" at bounding box center [643, 380] width 368 height 30
type input "40 MG"
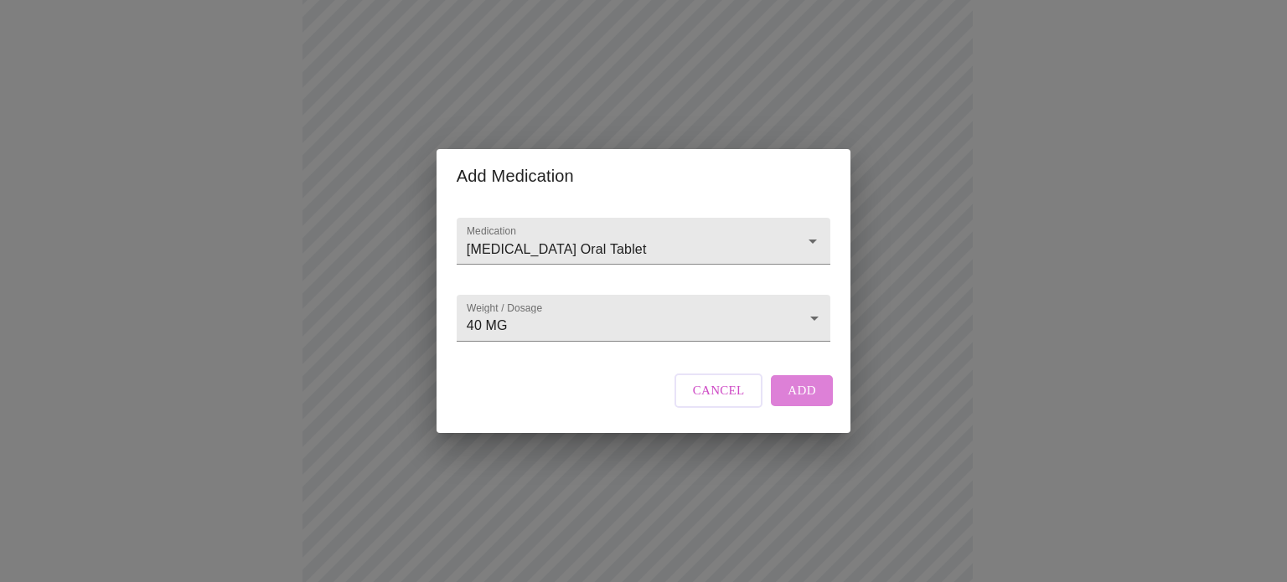
click at [799, 401] on span "Add" at bounding box center [802, 391] width 28 height 22
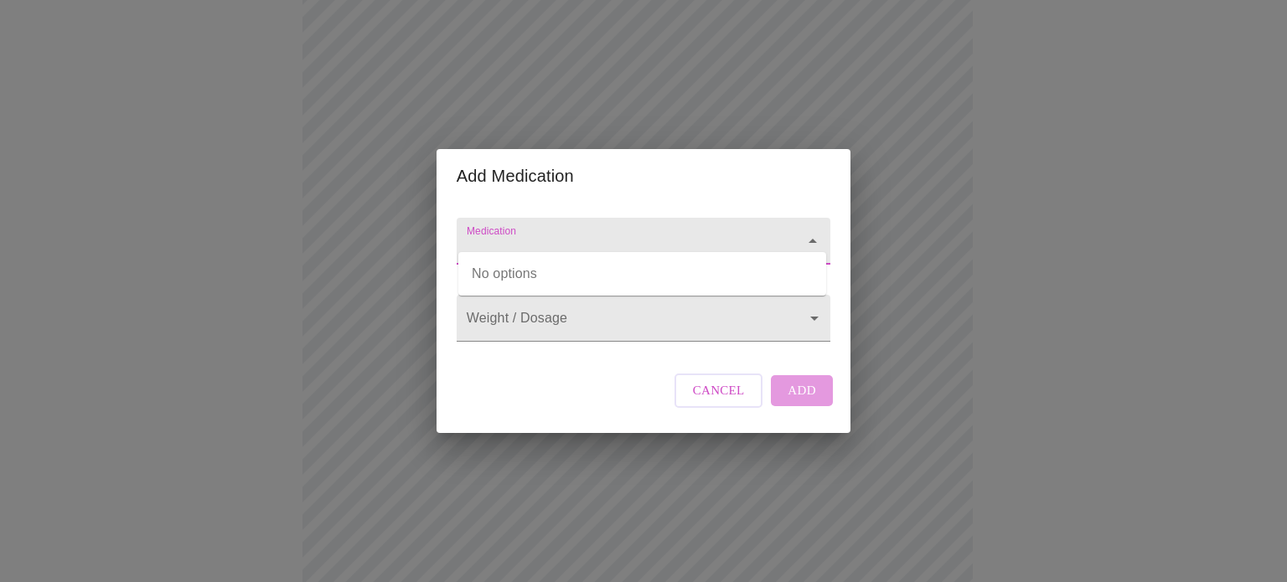
click at [533, 234] on input "Medication" at bounding box center [619, 249] width 313 height 31
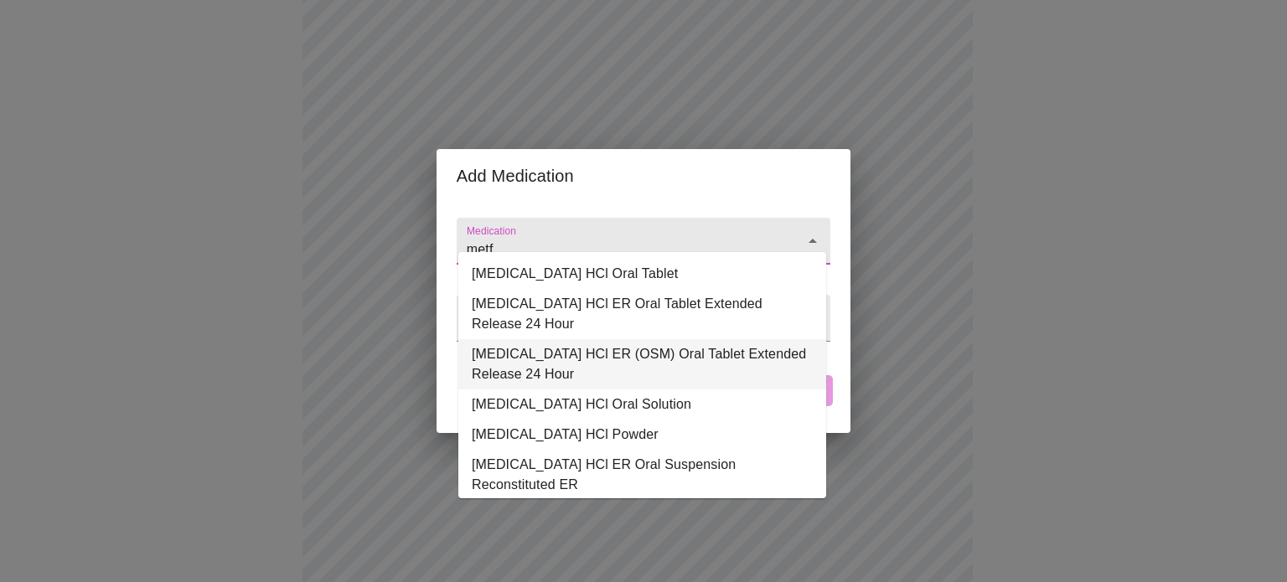
click at [556, 364] on li "[MEDICAL_DATA] HCl ER (OSM) Oral Tablet Extended Release 24 Hour" at bounding box center [642, 364] width 368 height 50
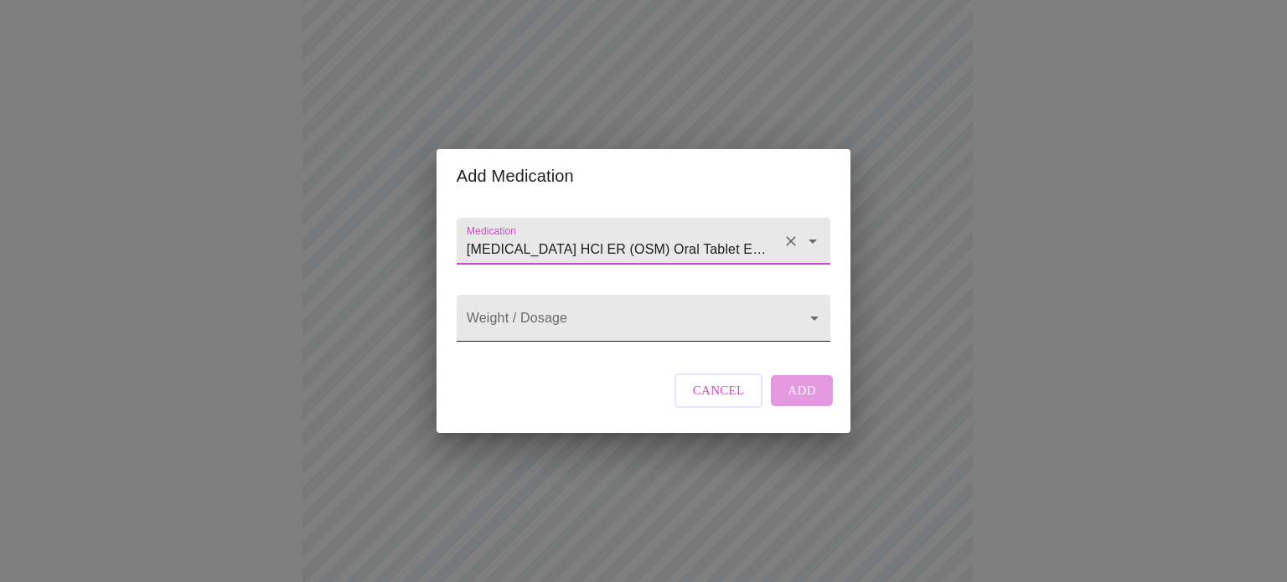
type input "[MEDICAL_DATA] HCl ER (OSM) Oral Tablet Extended Release 24 Hour"
click at [540, 329] on body "MyMenopauseRx Appointments Messaging Labs Uploads Medications Community Refer a…" at bounding box center [644, 486] width 1274 height 1294
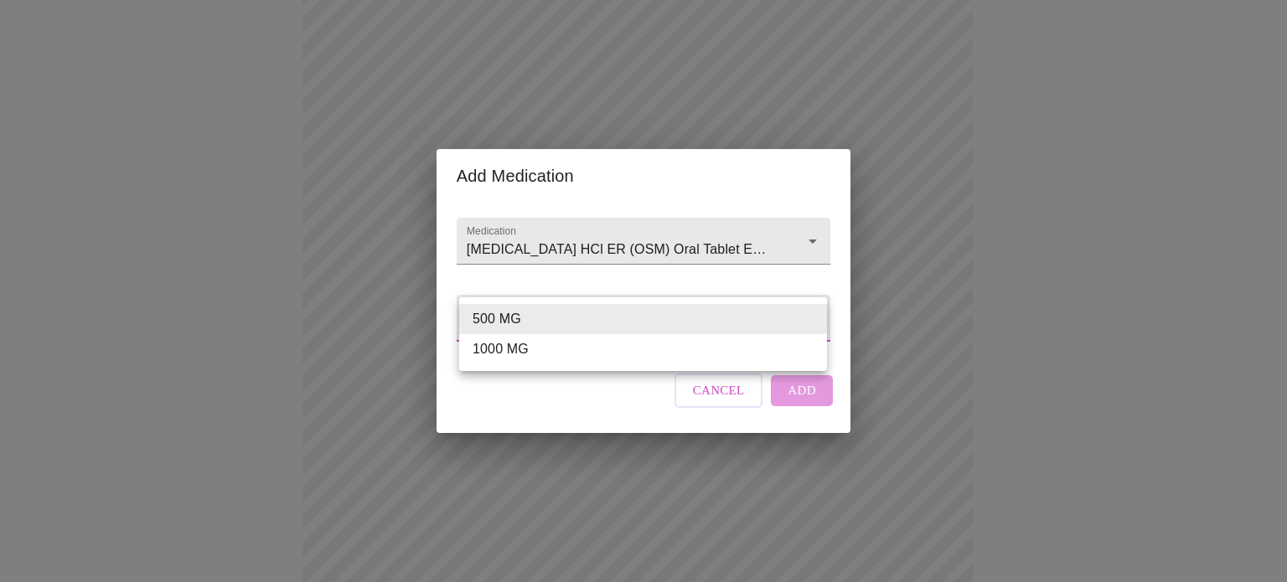
click at [533, 350] on li "1000 MG" at bounding box center [643, 349] width 368 height 30
type input "1000 MG"
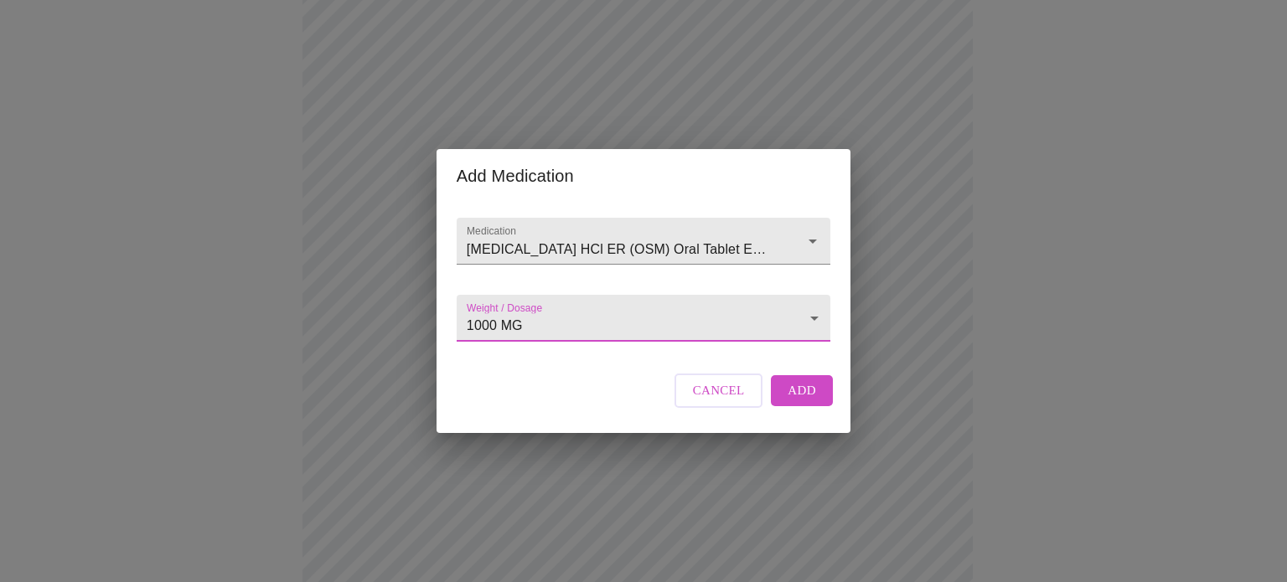
click at [801, 401] on span "Add" at bounding box center [802, 391] width 28 height 22
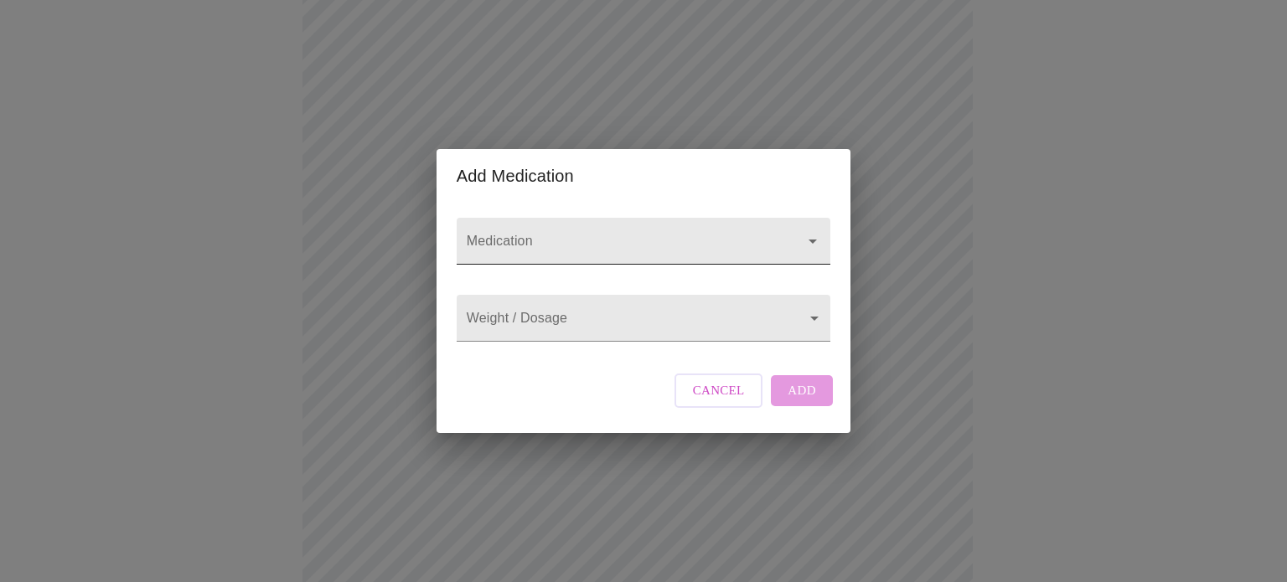
click at [515, 234] on input "Medication" at bounding box center [619, 249] width 313 height 31
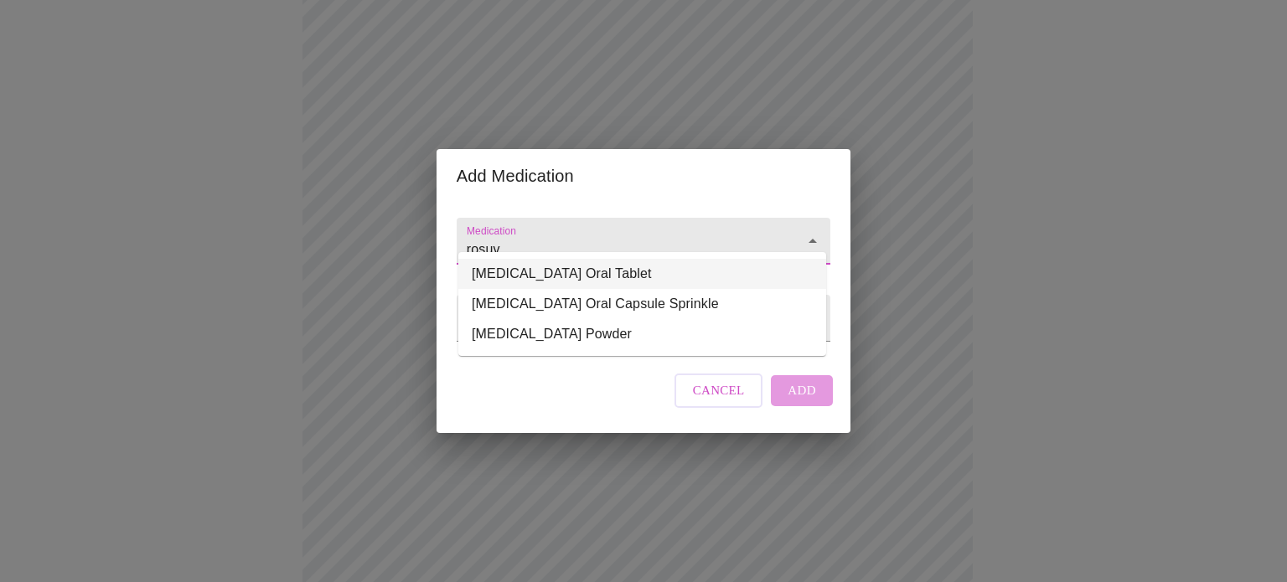
click at [590, 271] on li "[MEDICAL_DATA] Oral Tablet" at bounding box center [642, 274] width 368 height 30
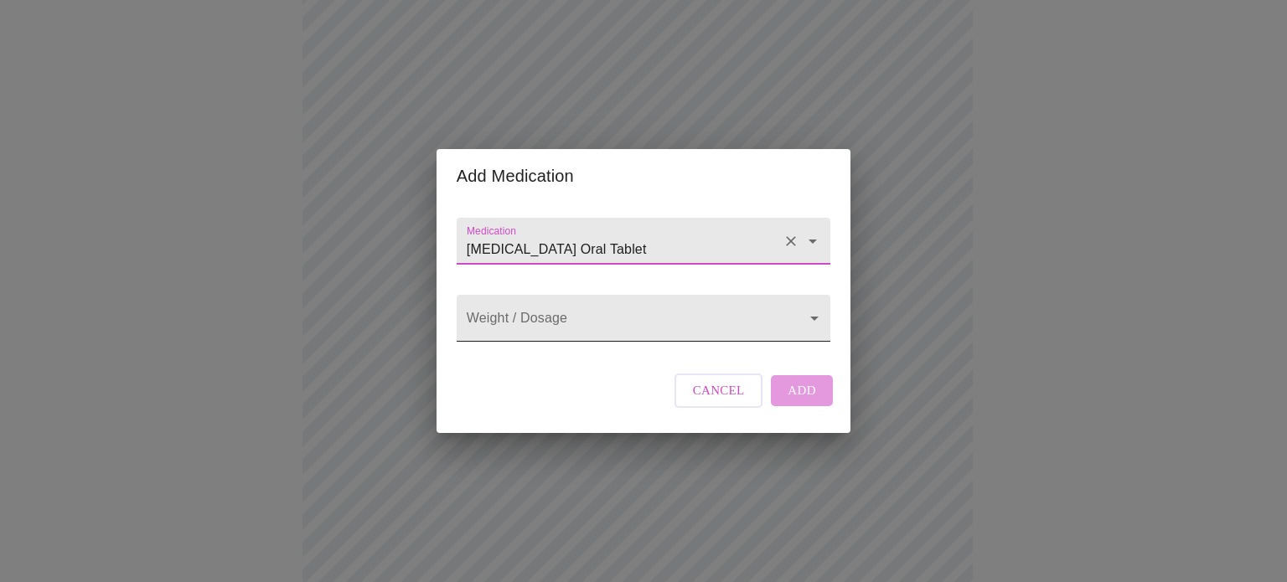
type input "[MEDICAL_DATA] Oral Tablet"
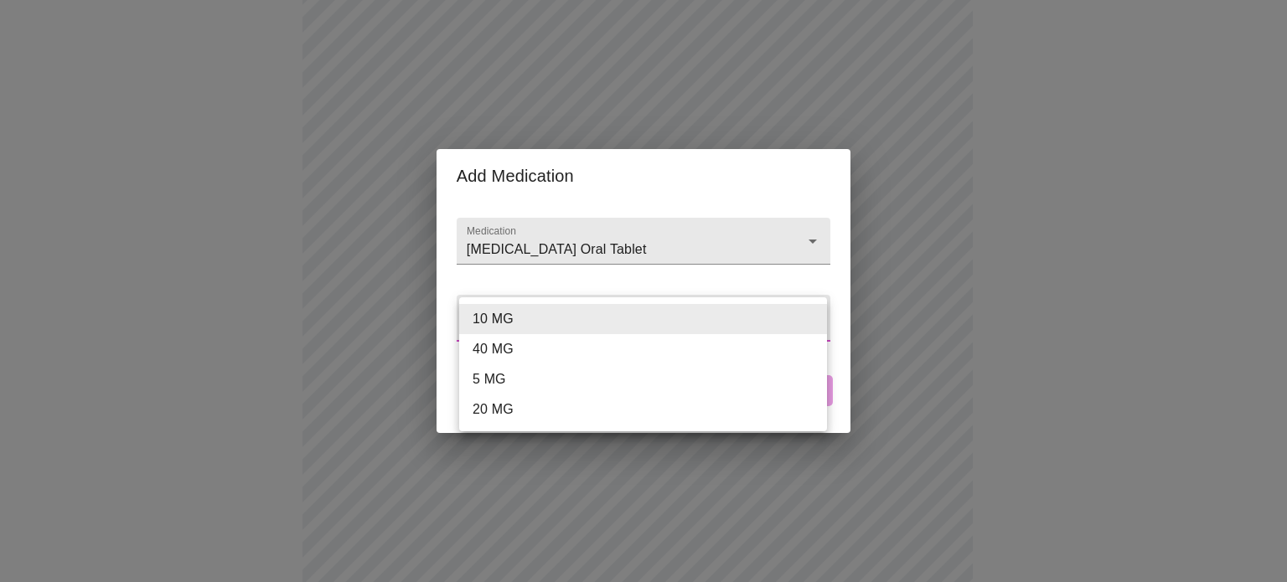
click at [567, 321] on body "MyMenopauseRx Appointments Messaging Labs Uploads Medications Community Refer a…" at bounding box center [644, 516] width 1274 height 1355
click at [563, 411] on li "20 MG" at bounding box center [643, 410] width 368 height 30
type input "20 MG"
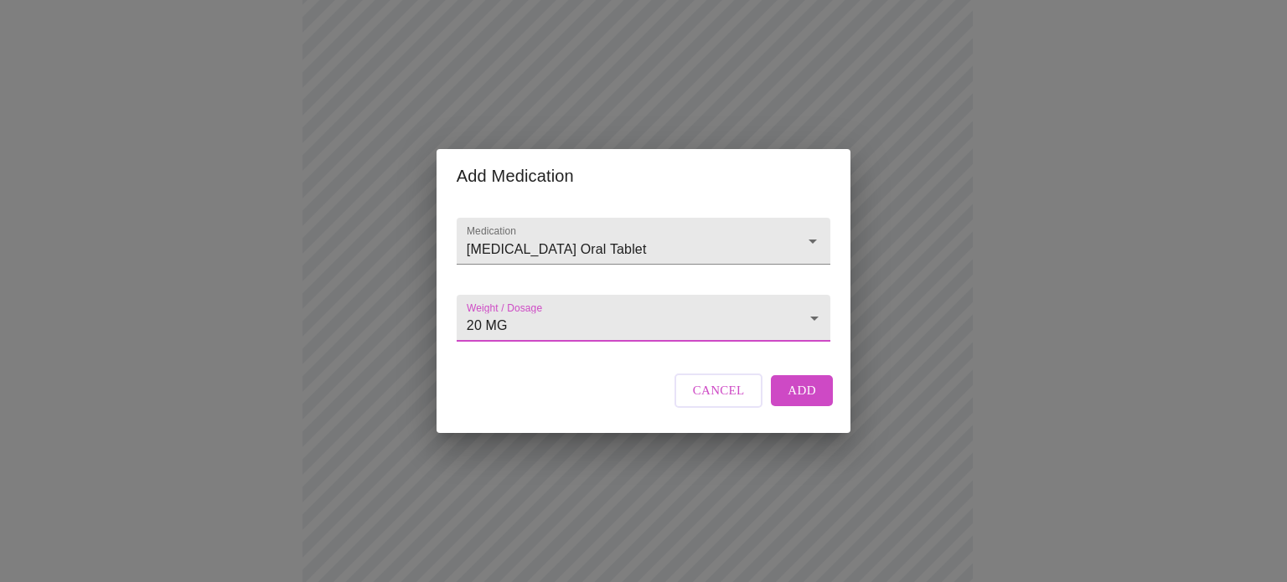
click at [804, 401] on span "Add" at bounding box center [802, 391] width 28 height 22
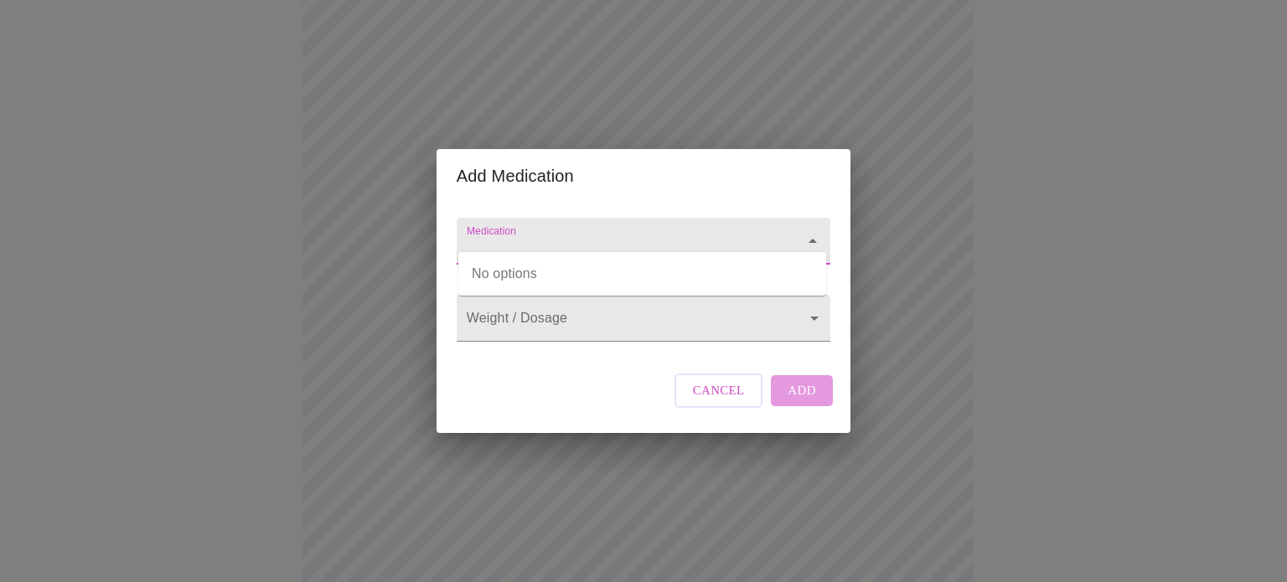
click at [515, 234] on input "Medication" at bounding box center [619, 249] width 313 height 31
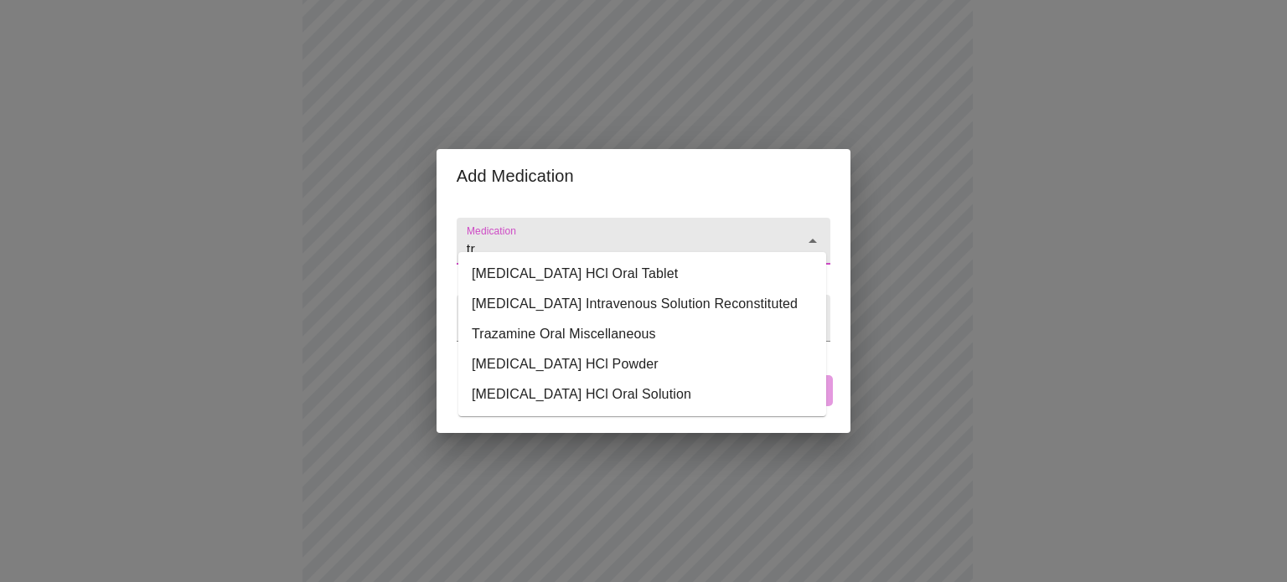
type input "t"
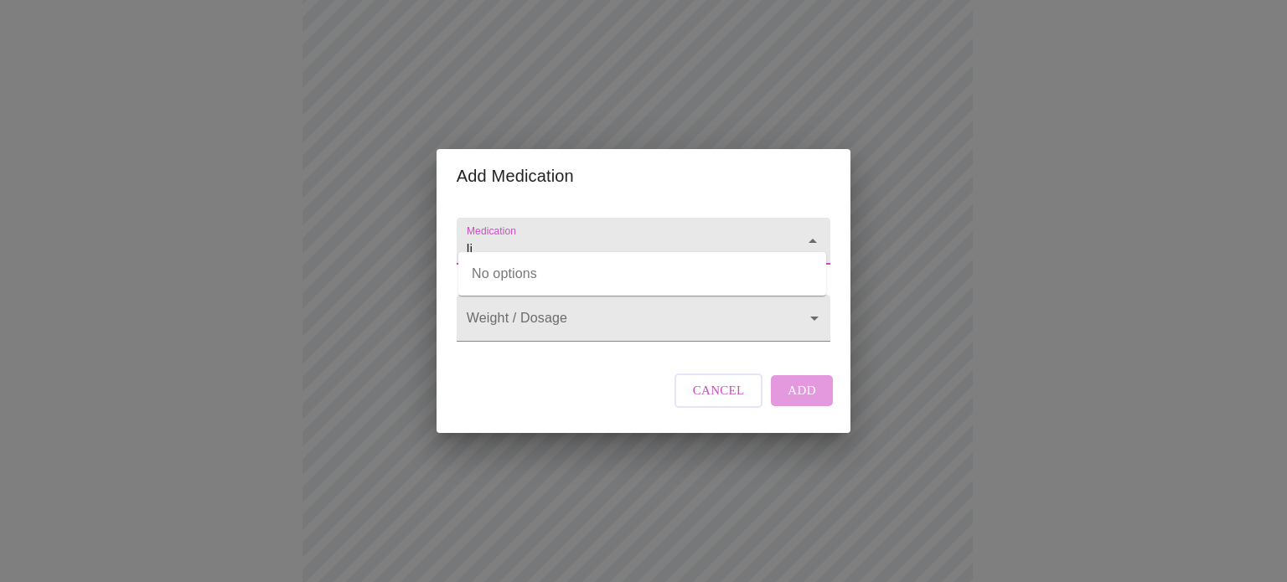
type input "l"
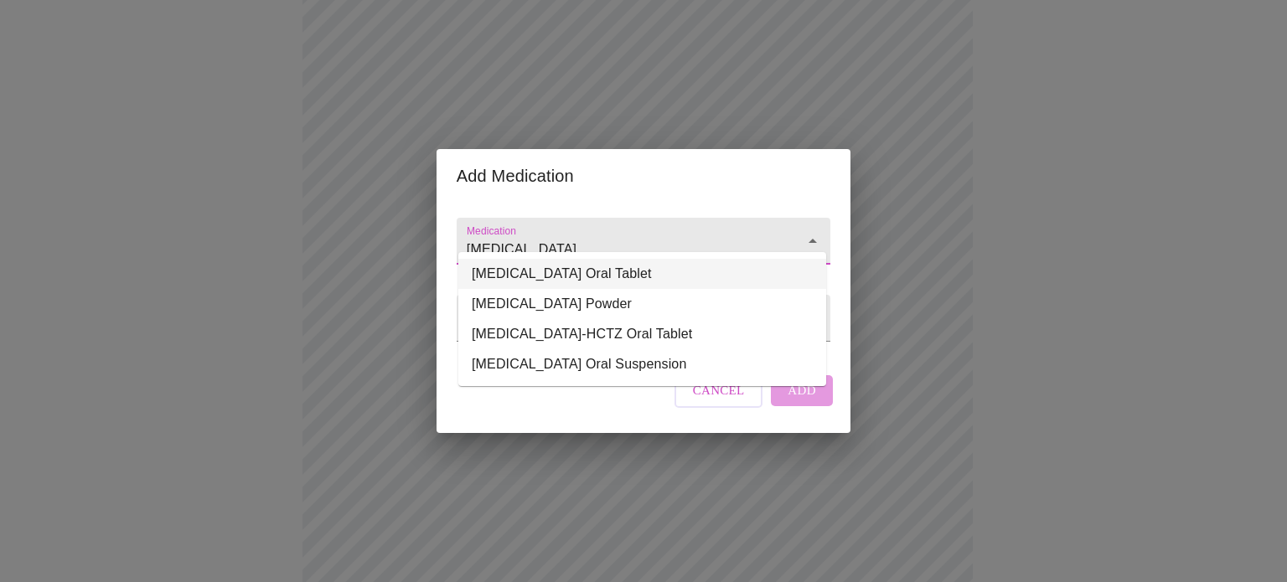
click at [591, 280] on li "[MEDICAL_DATA] Oral Tablet" at bounding box center [642, 274] width 368 height 30
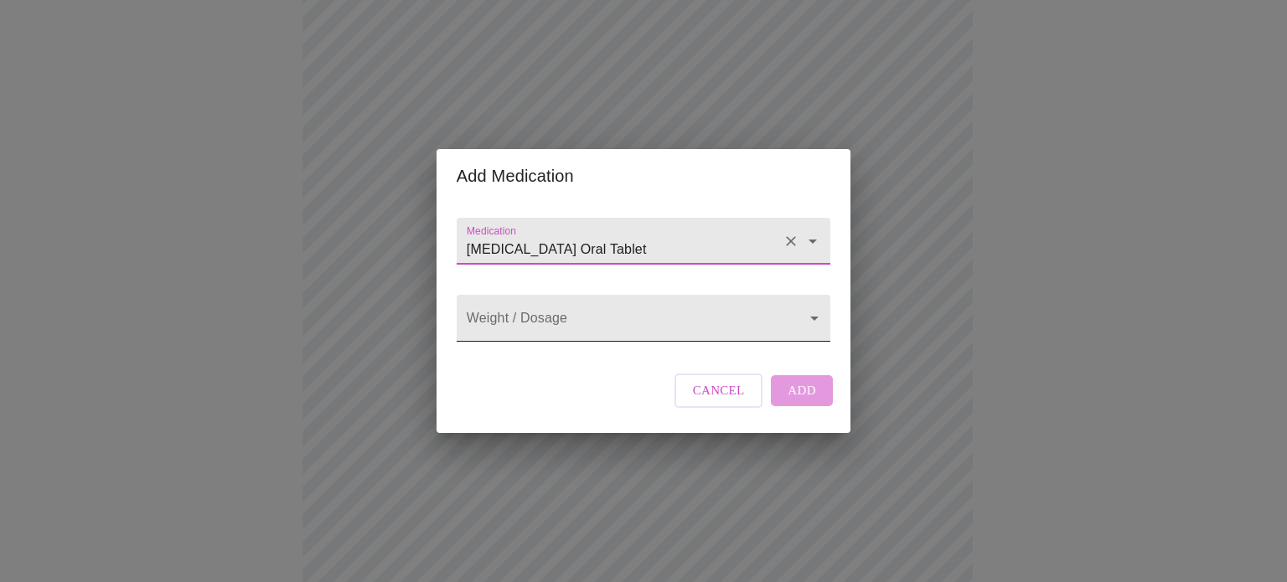
type input "[MEDICAL_DATA] Oral Tablet"
click at [572, 316] on body "MyMenopauseRx Appointments Messaging Labs Uploads Medications Community Refer a…" at bounding box center [644, 547] width 1274 height 1417
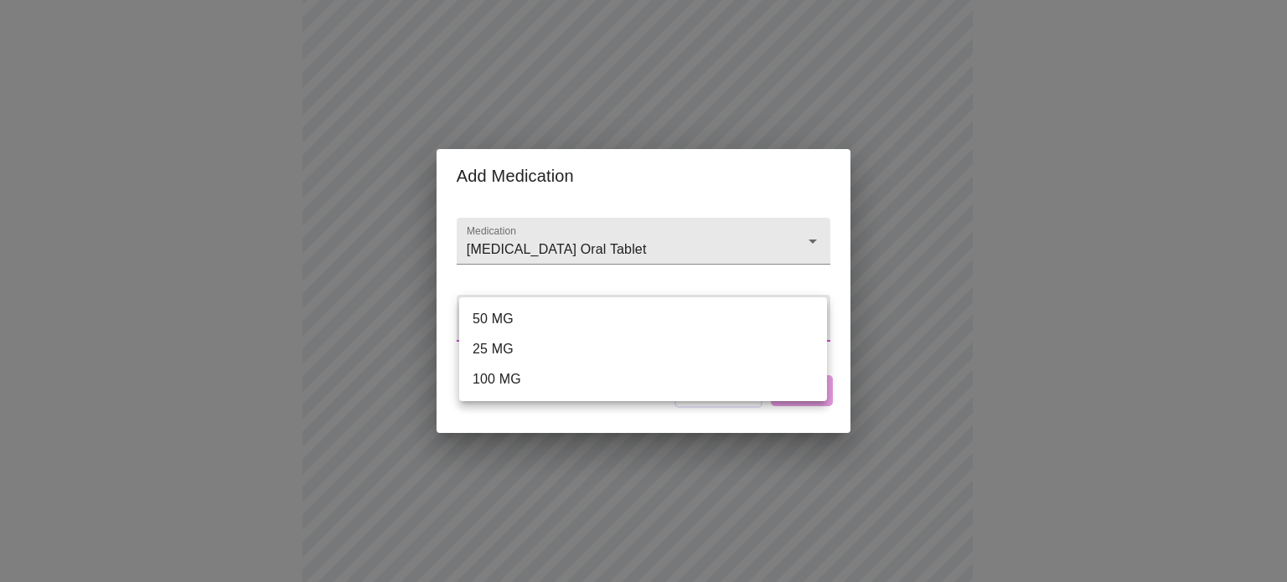
click at [541, 313] on li "50 MG" at bounding box center [643, 319] width 368 height 30
type input "50 MG"
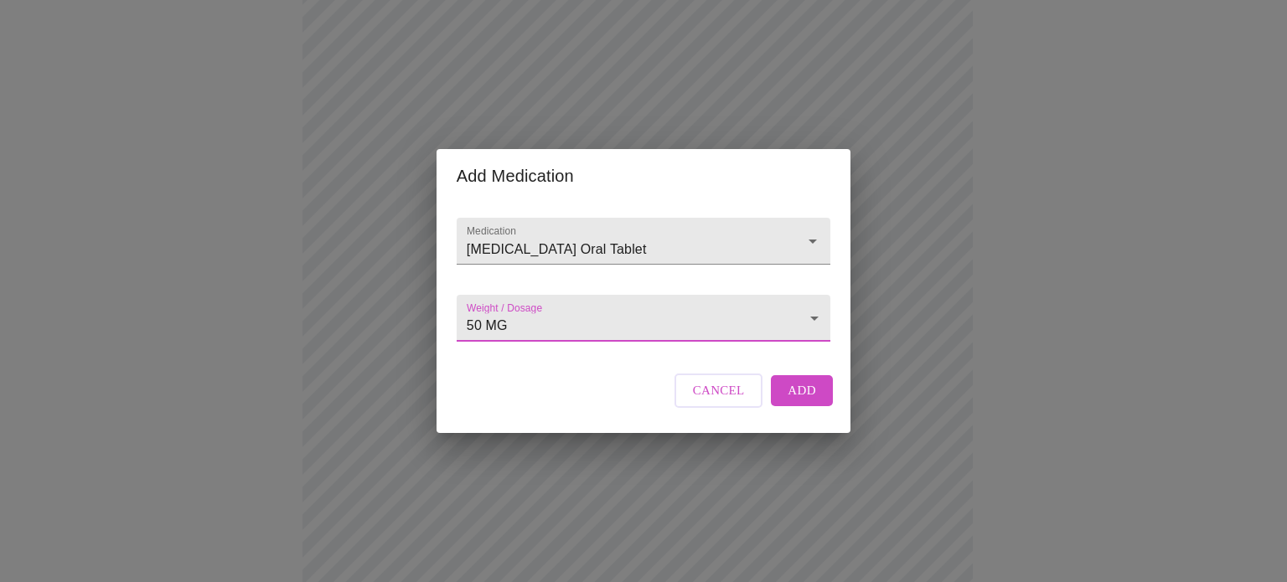
click at [798, 401] on span "Add" at bounding box center [802, 391] width 28 height 22
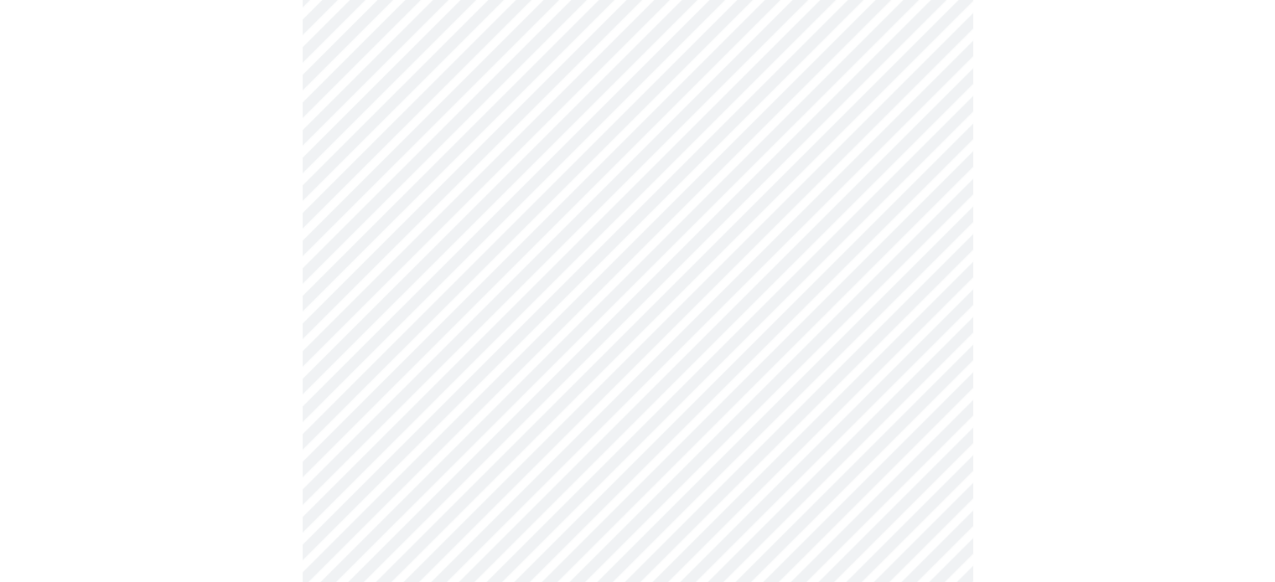
scroll to position [503, 0]
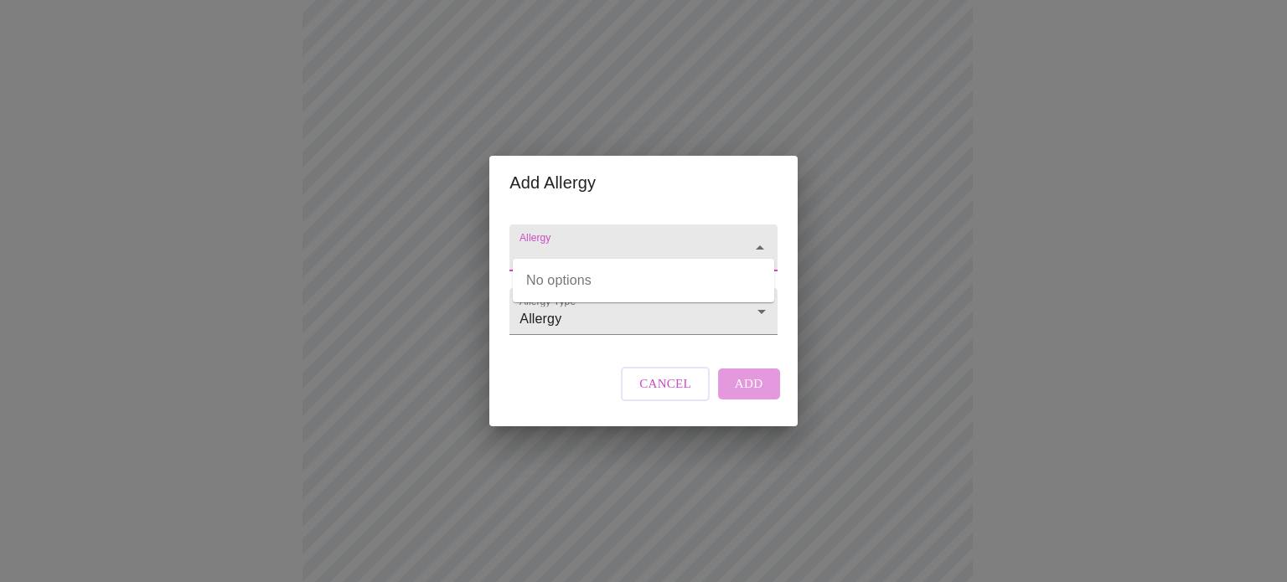
drag, startPoint x: 566, startPoint y: 232, endPoint x: 558, endPoint y: 240, distance: 10.7
click at [565, 241] on input "Allergy" at bounding box center [619, 256] width 206 height 31
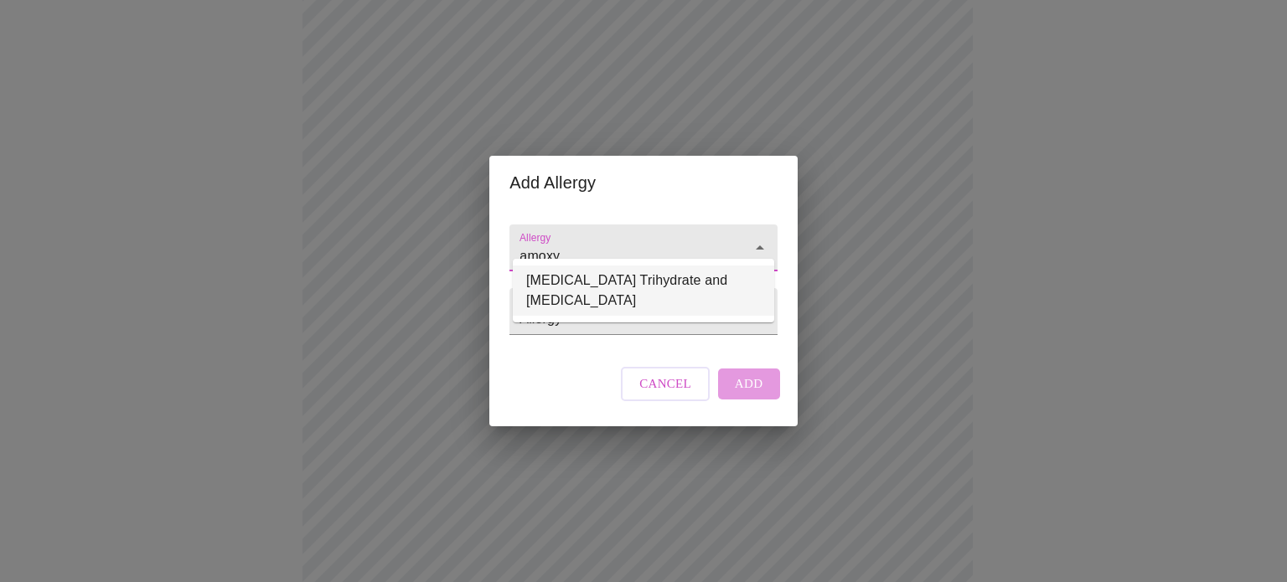
click at [569, 282] on li "[MEDICAL_DATA] Trihydrate and [MEDICAL_DATA]" at bounding box center [643, 291] width 261 height 50
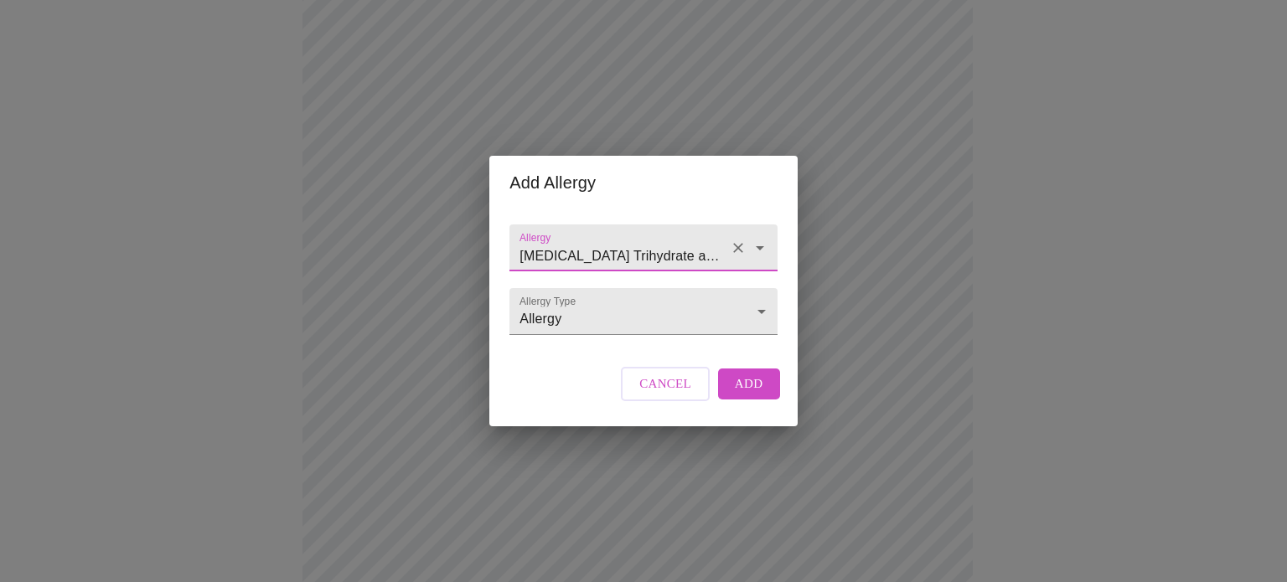
type input "[MEDICAL_DATA] Trihydrate and [MEDICAL_DATA]"
click at [758, 395] on span "Add" at bounding box center [749, 384] width 28 height 22
click at [555, 241] on input "Allergy" at bounding box center [619, 256] width 206 height 31
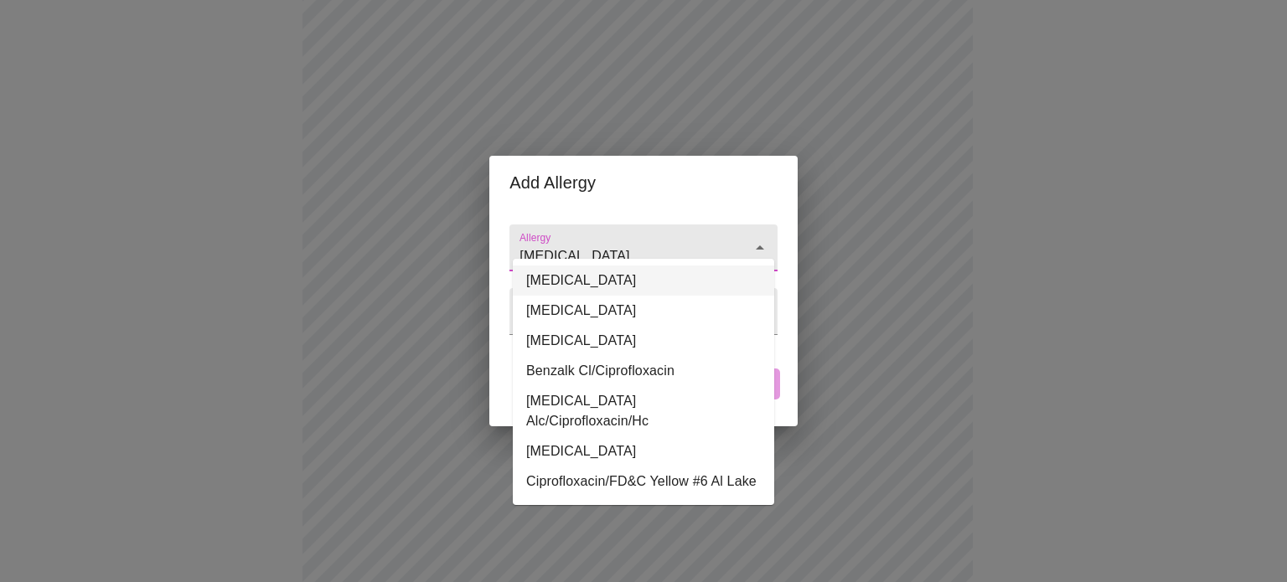
click at [563, 275] on li "[MEDICAL_DATA]" at bounding box center [643, 281] width 261 height 30
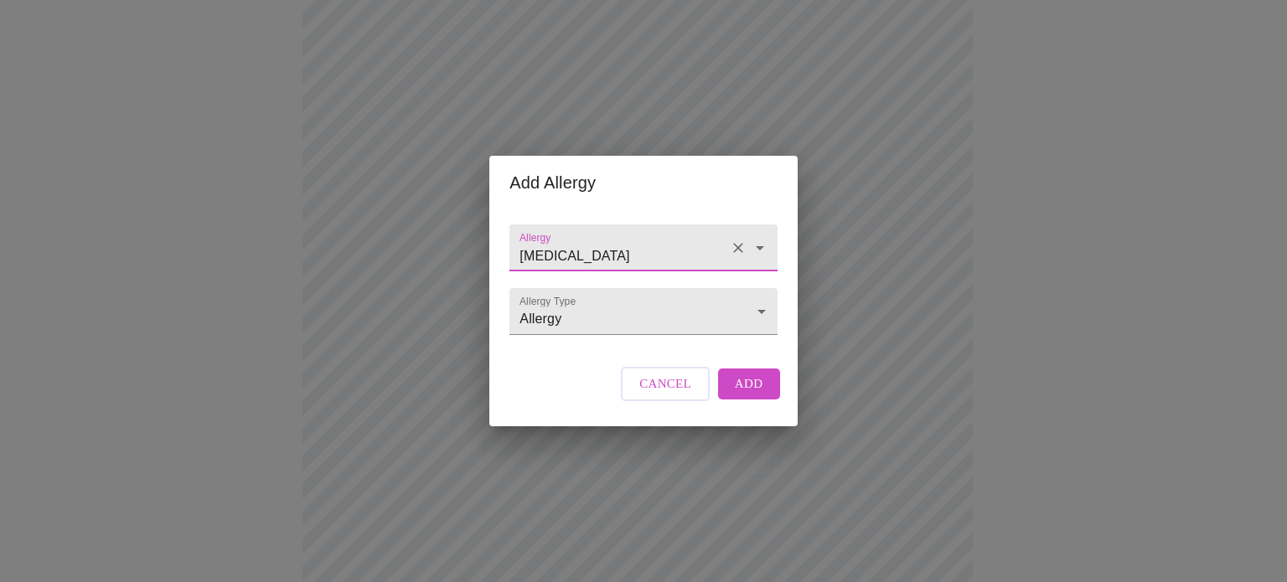
type input "[MEDICAL_DATA]"
click at [759, 394] on span "Add" at bounding box center [749, 384] width 28 height 22
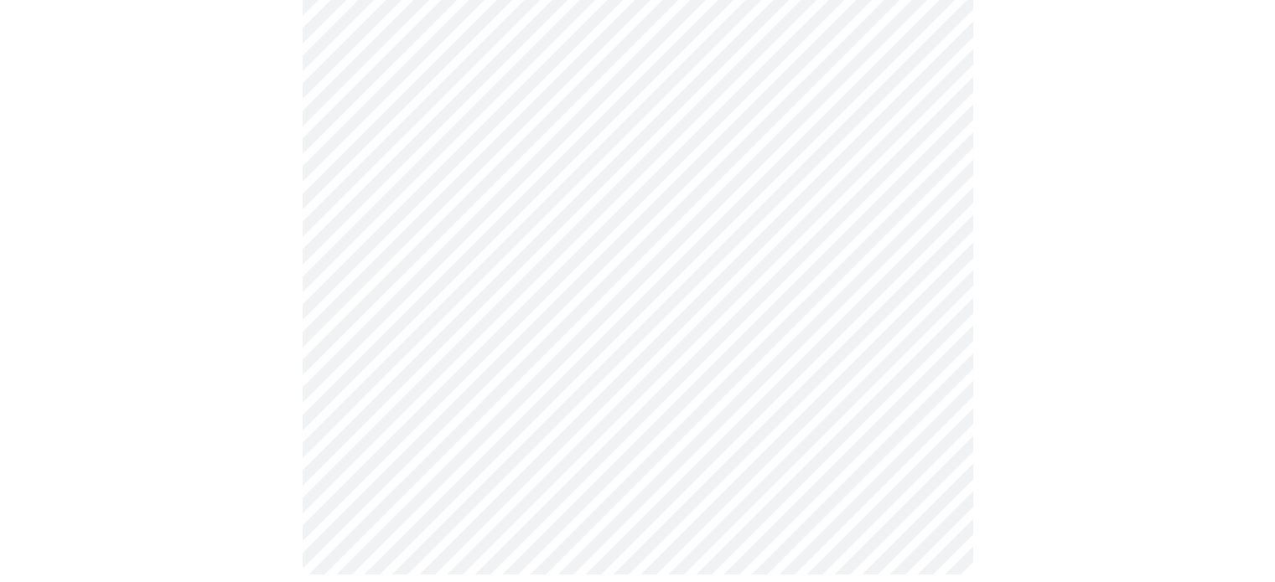
scroll to position [922, 0]
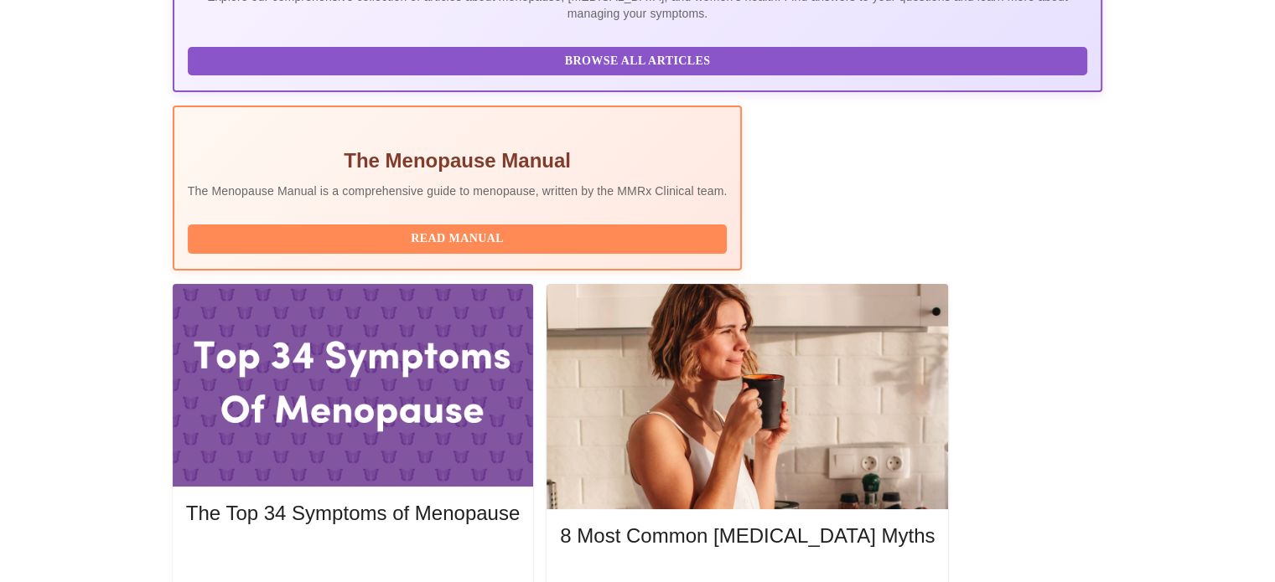
scroll to position [332, 0]
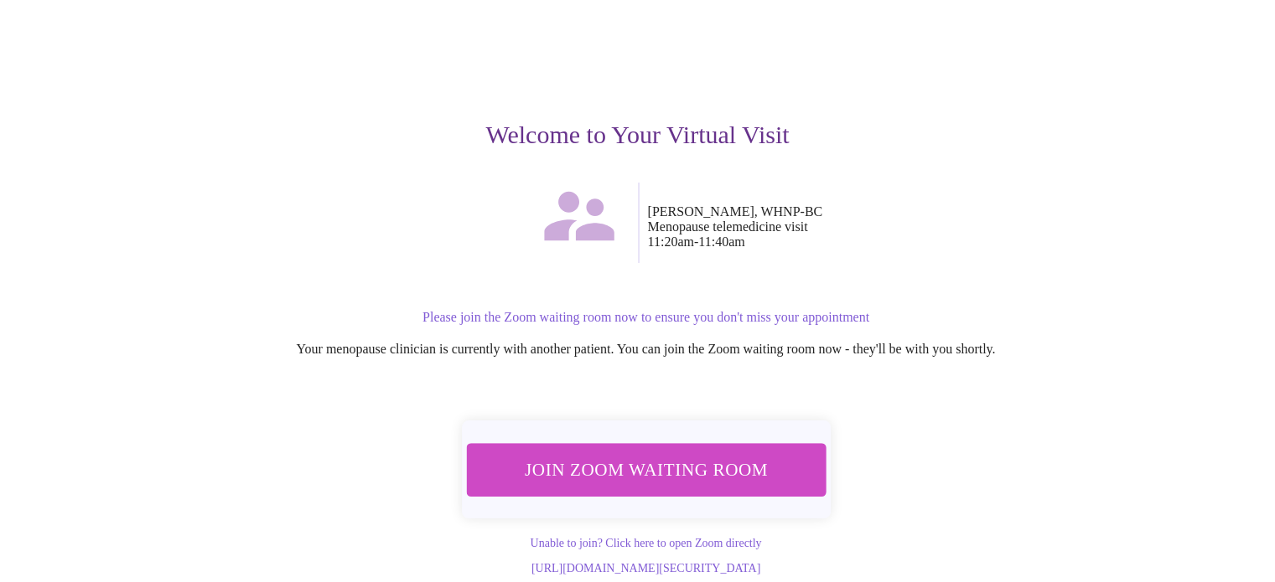
scroll to position [117, 0]
click at [696, 466] on button "Join Zoom Waiting Room" at bounding box center [646, 469] width 370 height 54
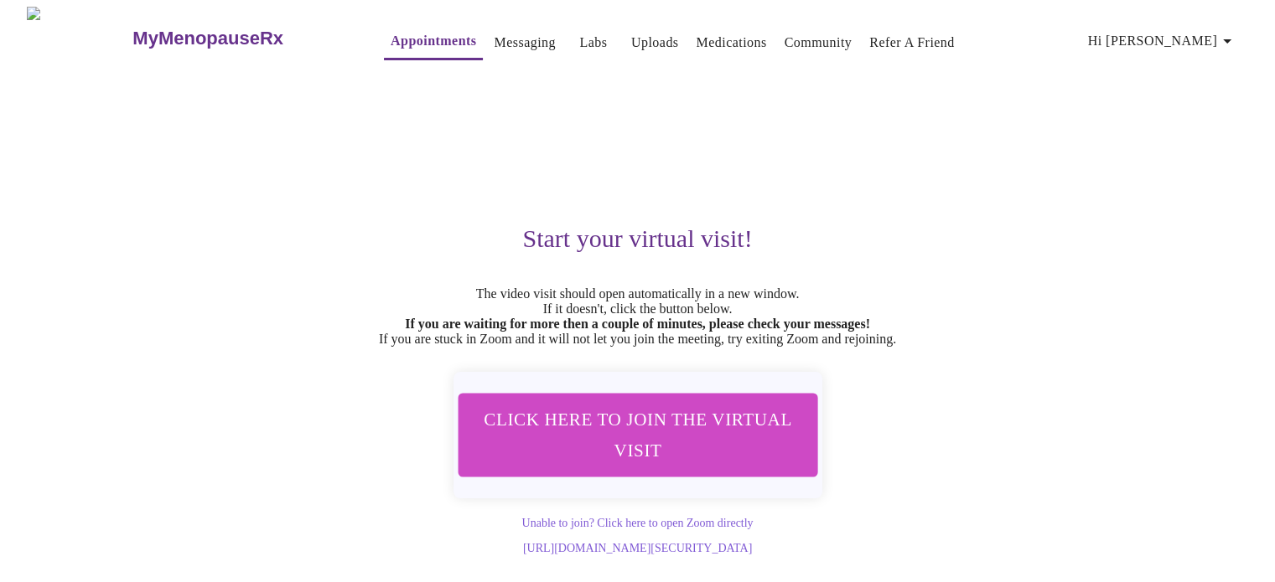
scroll to position [14, 0]
click at [401, 29] on link "Appointments" at bounding box center [433, 40] width 85 height 23
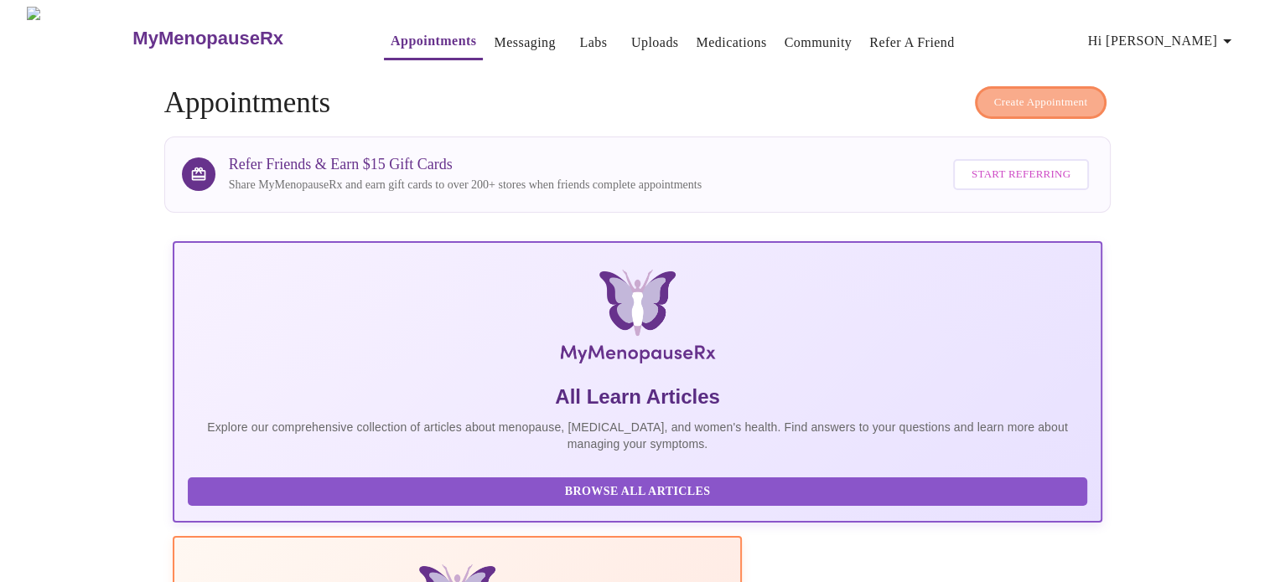
click at [1063, 93] on span "Create Appointment" at bounding box center [1041, 102] width 94 height 19
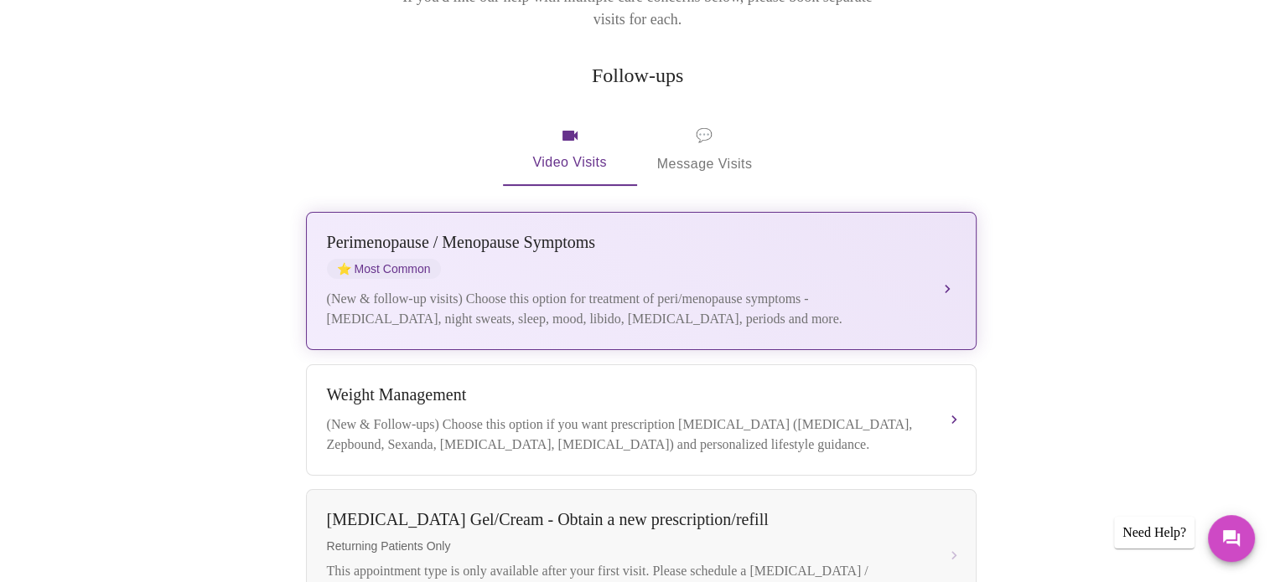
scroll to position [335, 0]
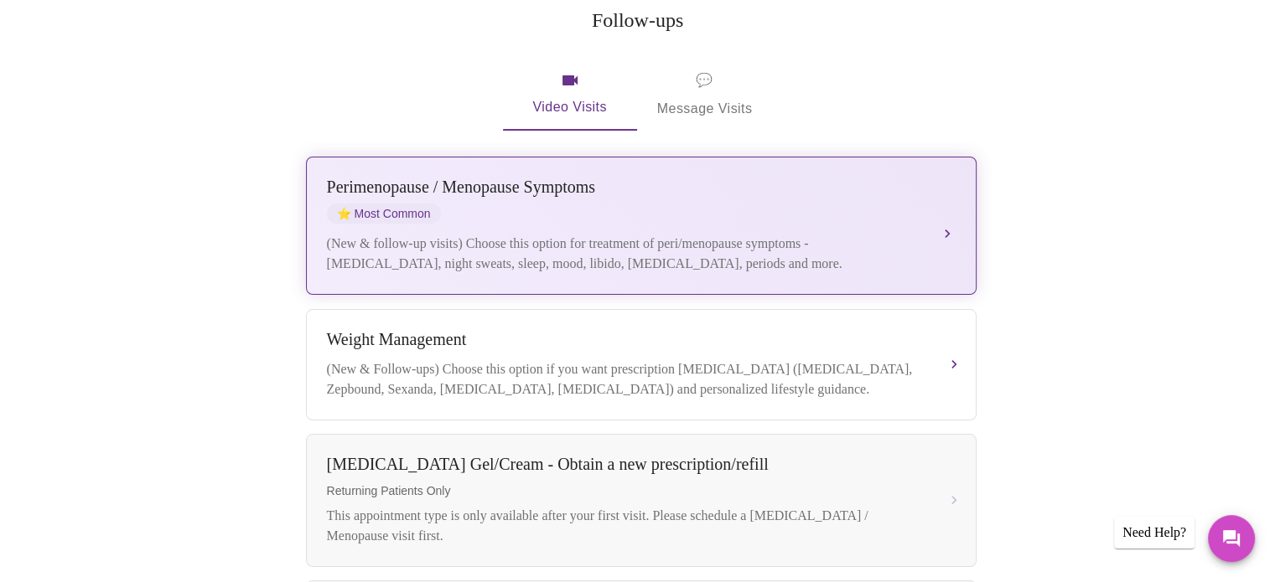
click at [717, 200] on div "[MEDICAL_DATA] / Menopause Symptoms ⭐ Most Common (New & follow-up visits) Choo…" at bounding box center [641, 226] width 629 height 96
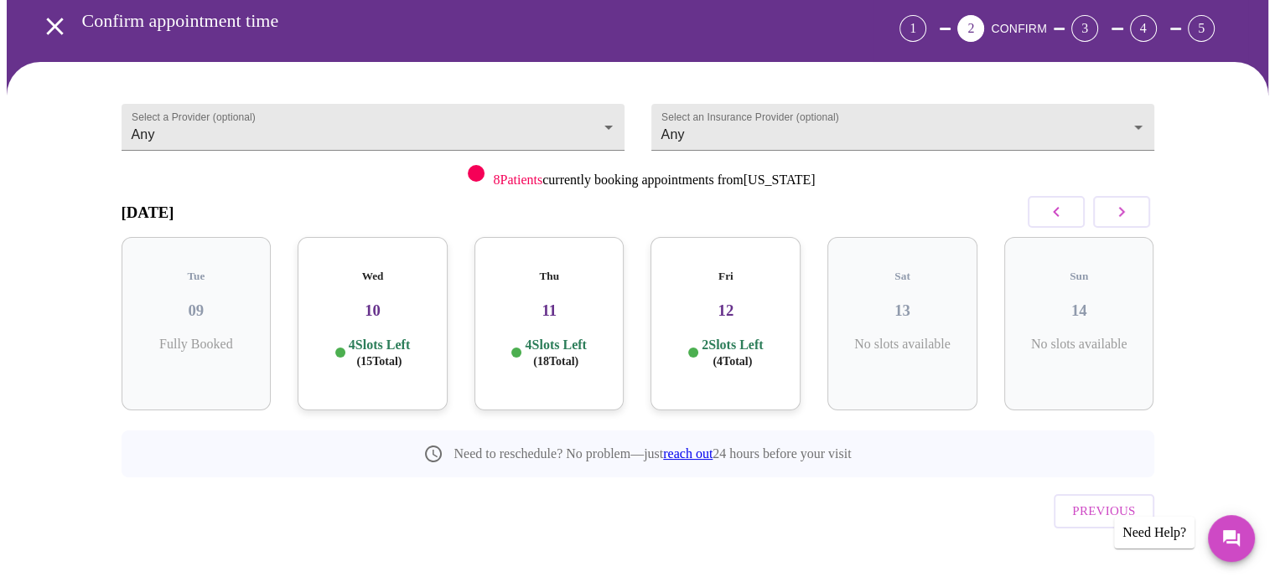
click at [1116, 216] on icon "button" at bounding box center [1121, 212] width 20 height 20
click at [1135, 207] on button "button" at bounding box center [1121, 212] width 57 height 32
click at [1109, 302] on h3 "25" at bounding box center [1078, 311] width 123 height 18
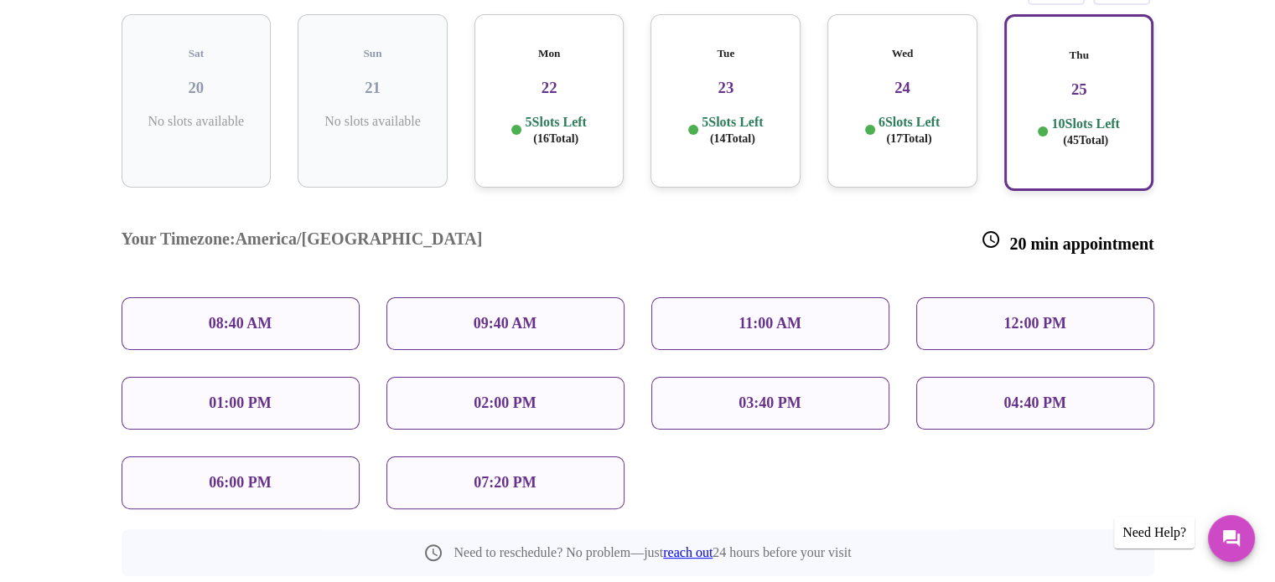
scroll to position [326, 0]
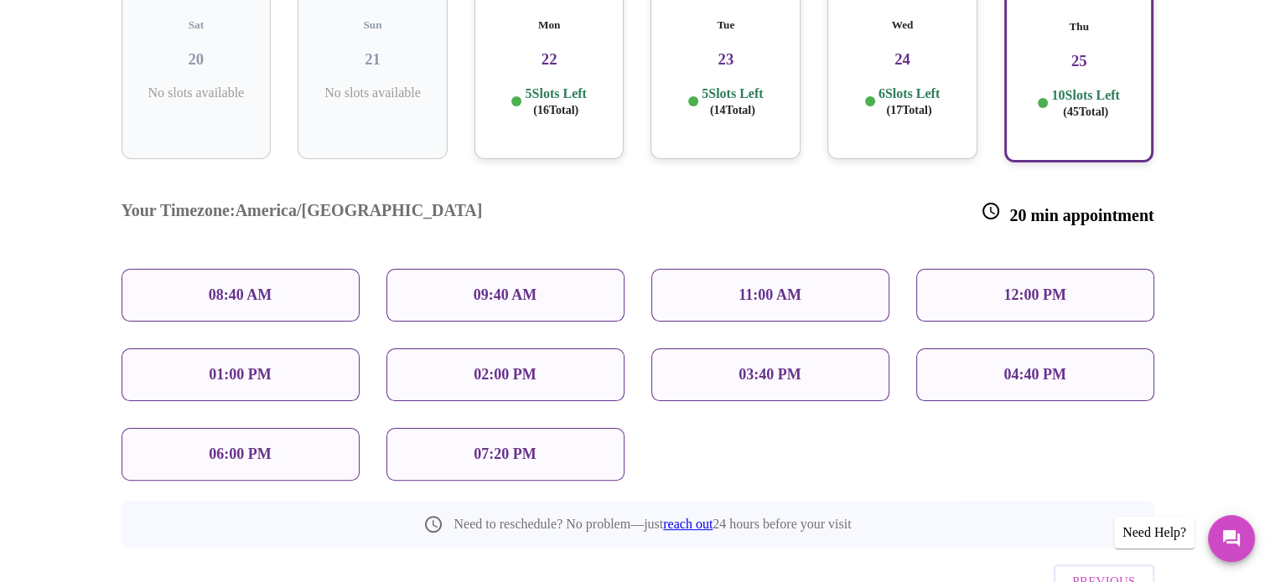
click at [553, 269] on div "09:40 AM" at bounding box center [505, 295] width 238 height 53
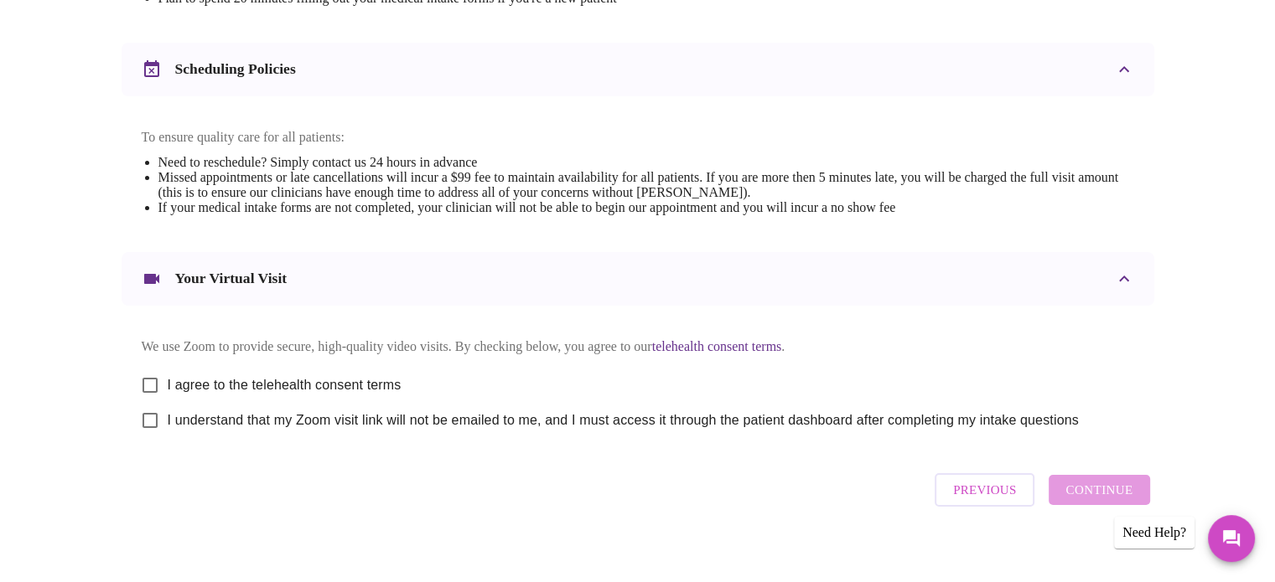
scroll to position [631, 0]
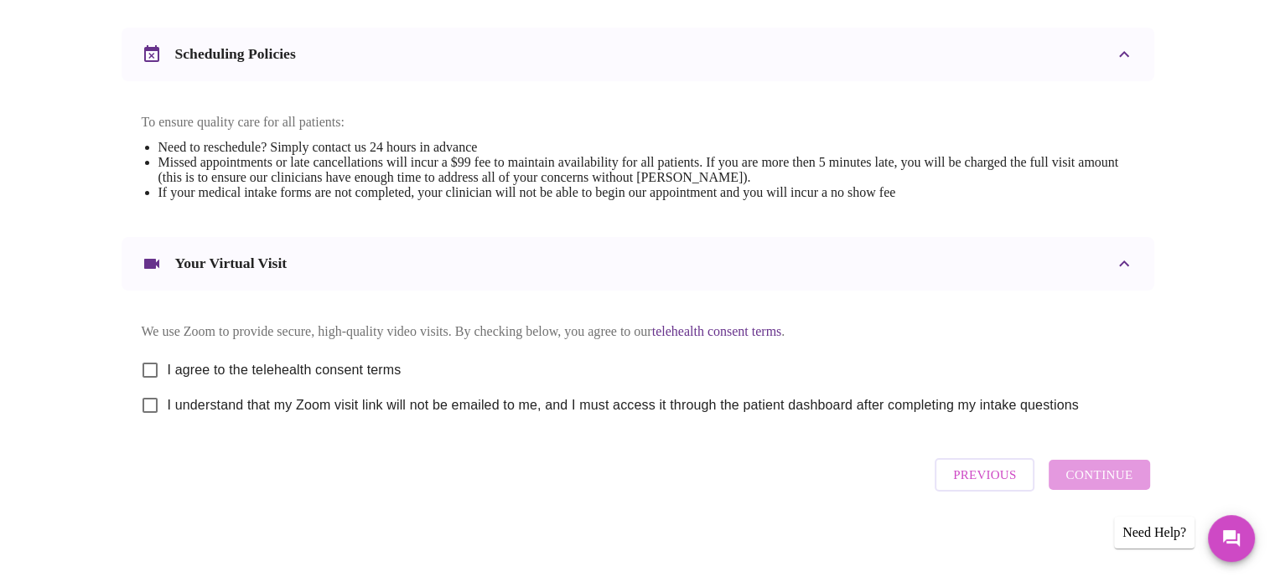
click at [151, 368] on input "I agree to the telehealth consent terms" at bounding box center [149, 370] width 35 height 35
checkbox input "true"
click at [150, 408] on input "I understand that my Zoom visit link will not be emailed to me, and I must acce…" at bounding box center [149, 405] width 35 height 35
checkbox input "true"
click at [1099, 473] on span "Continue" at bounding box center [1098, 475] width 67 height 22
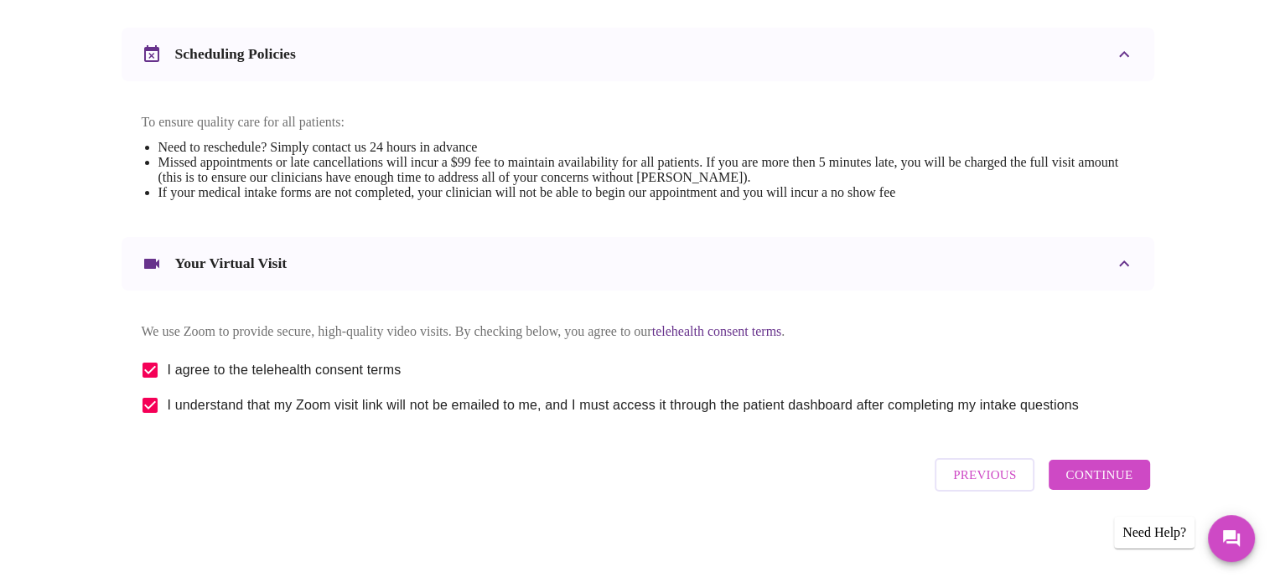
scroll to position [130, 0]
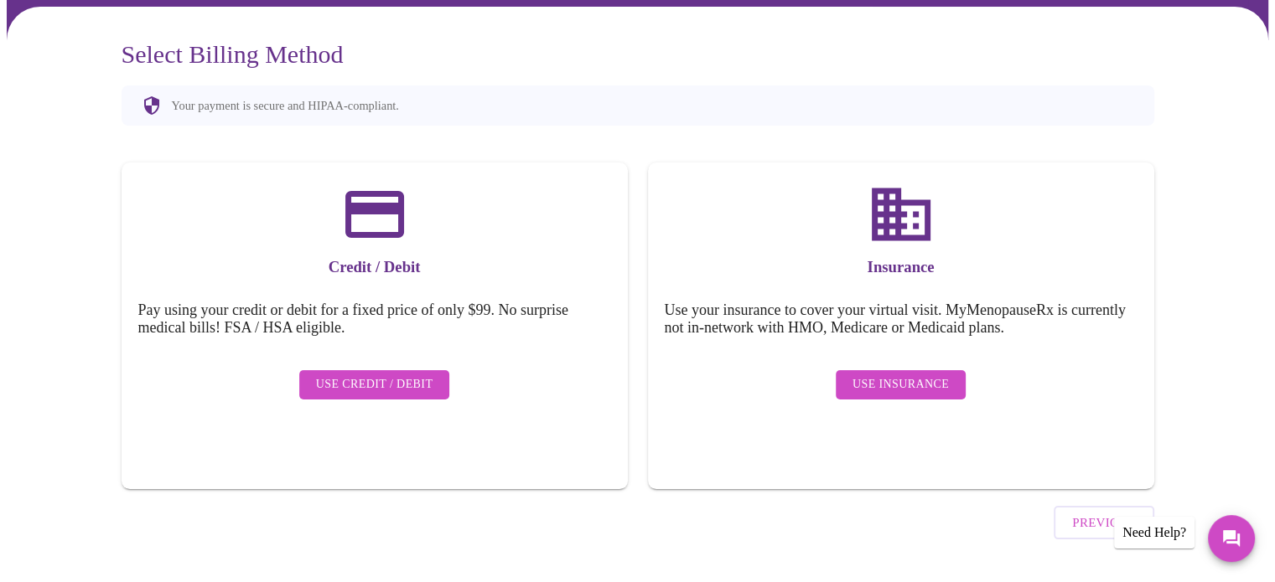
click at [926, 375] on span "Use Insurance" at bounding box center [900, 385] width 96 height 21
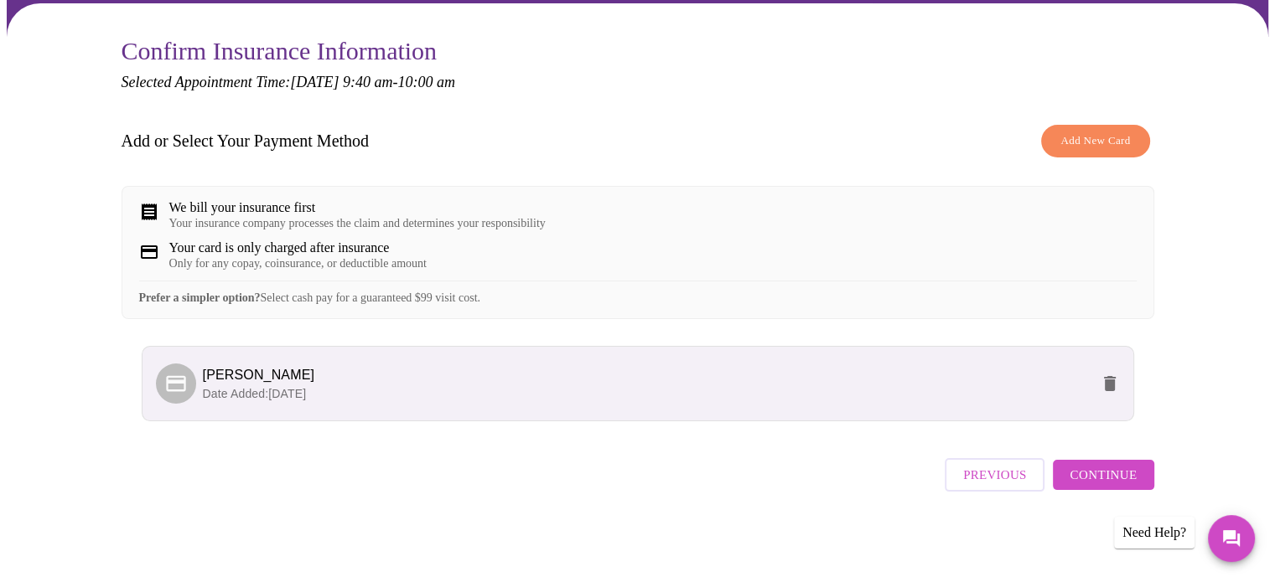
scroll to position [144, 0]
click at [1123, 486] on span "Continue" at bounding box center [1102, 475] width 67 height 22
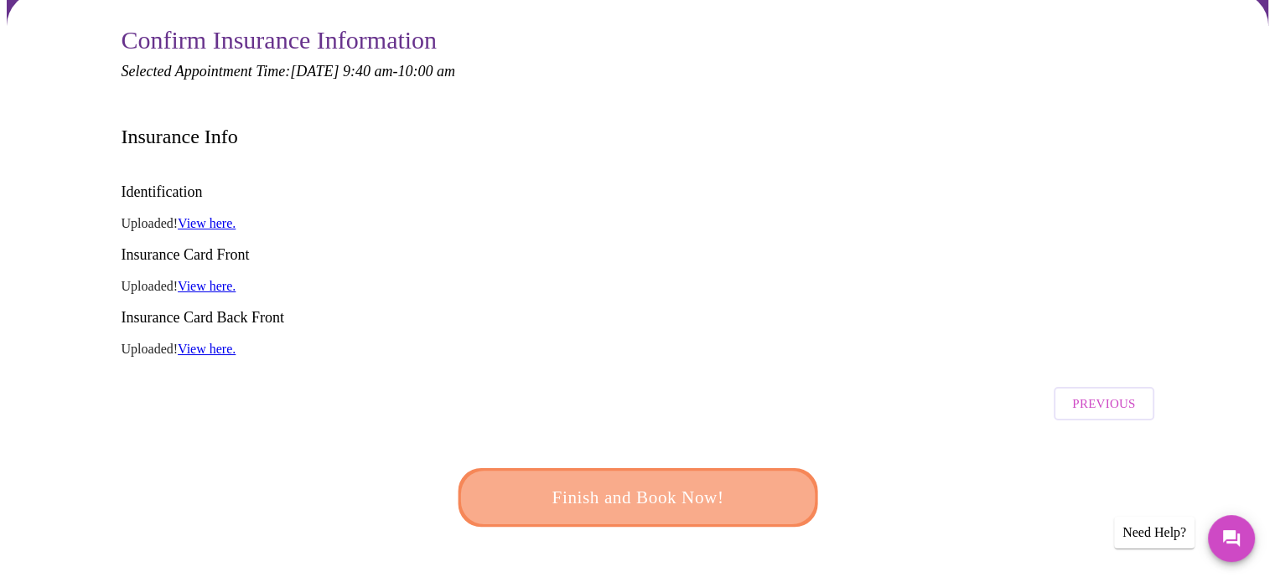
click at [682, 483] on span "Finish and Book Now!" at bounding box center [638, 498] width 310 height 31
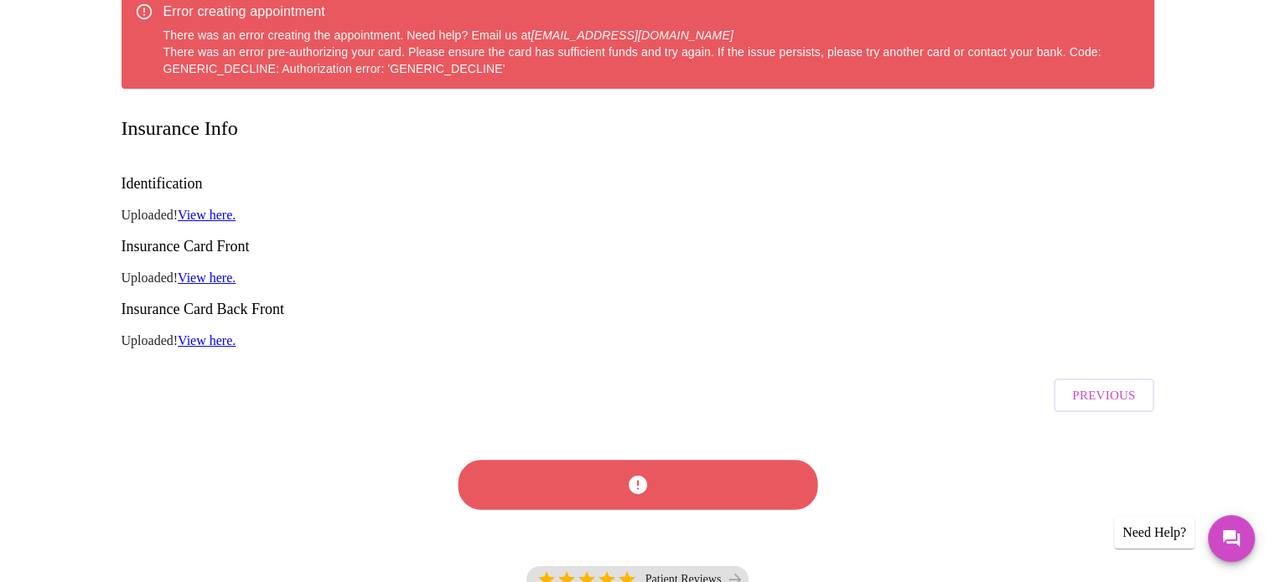
scroll to position [312, 0]
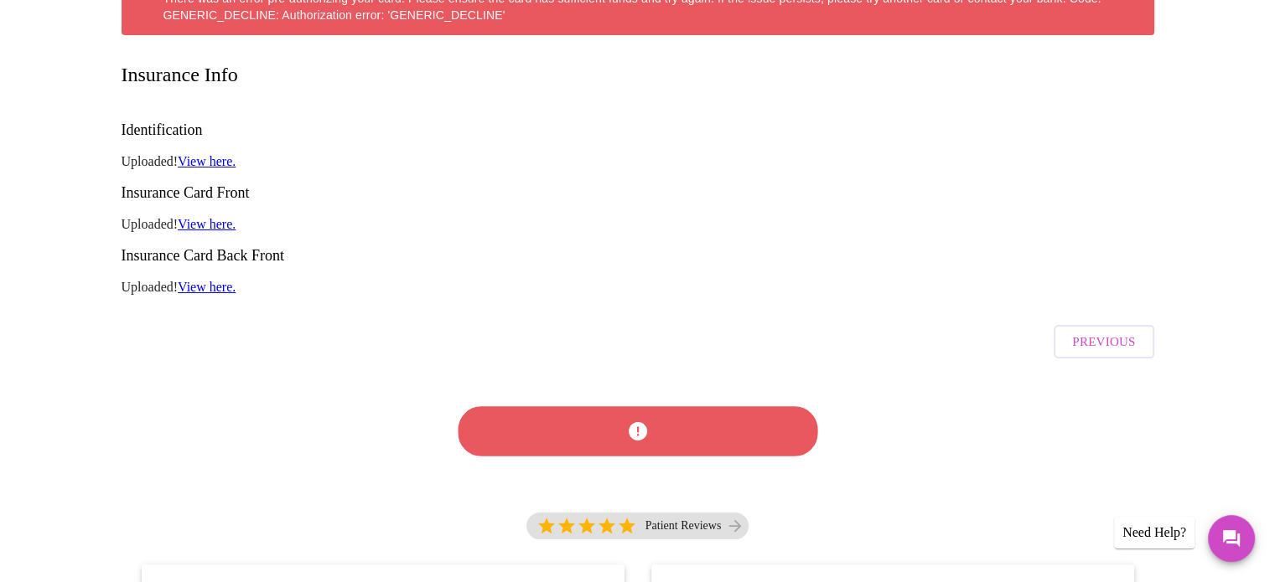
click at [696, 383] on div at bounding box center [637, 431] width 372 height 96
click at [1122, 331] on span "Previous" at bounding box center [1103, 342] width 63 height 22
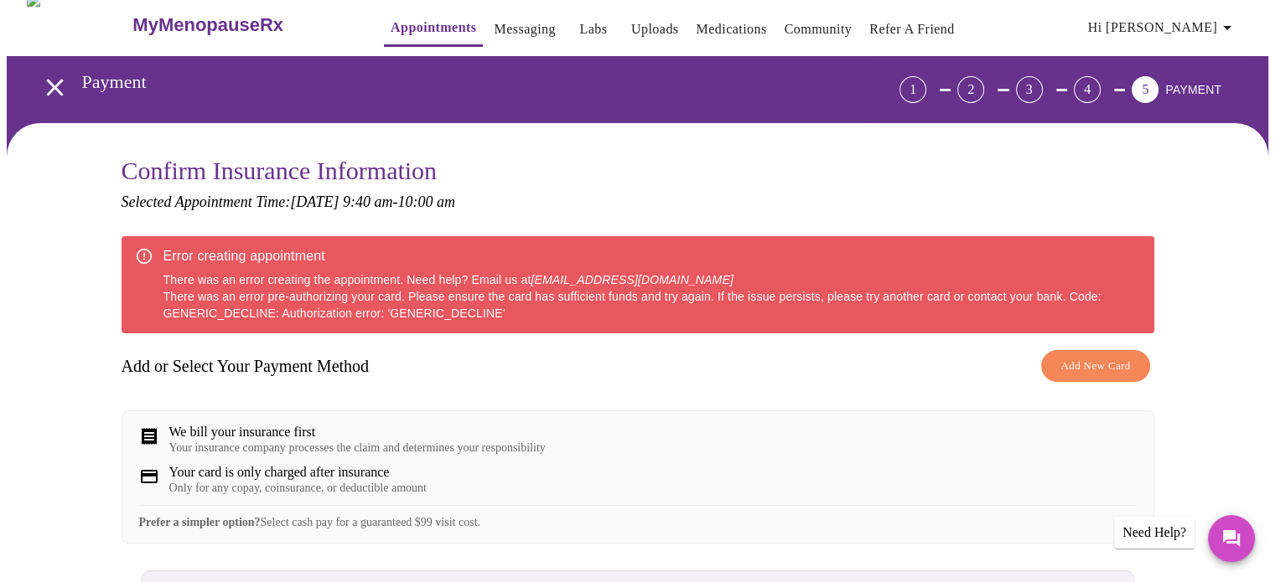
scroll to position [250, 0]
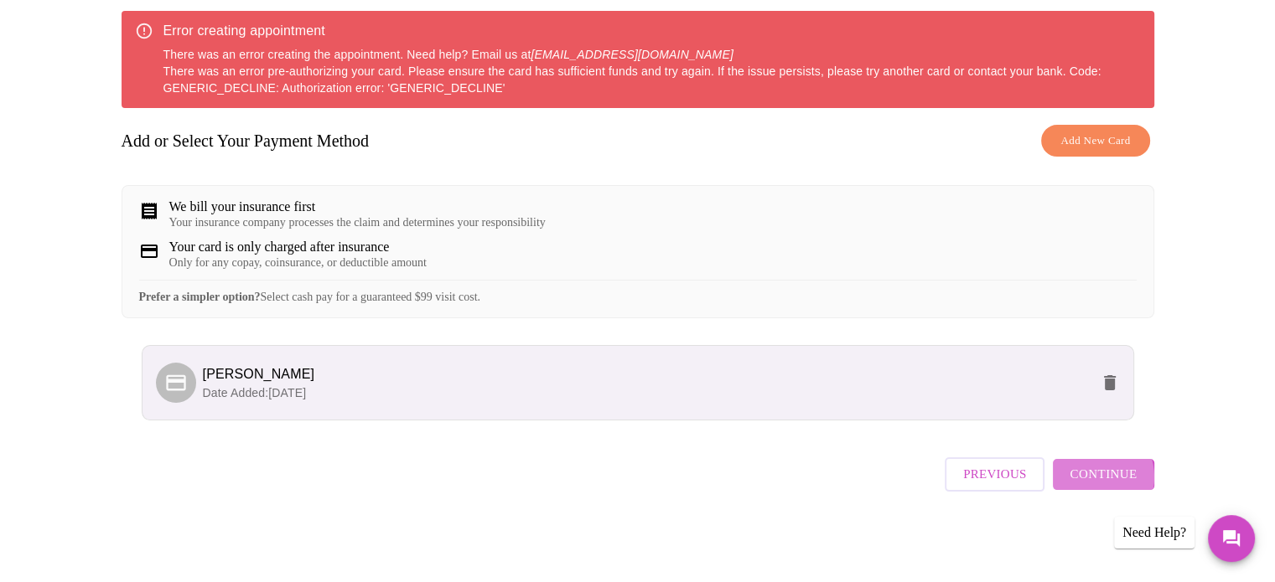
click at [1094, 484] on span "Continue" at bounding box center [1102, 474] width 67 height 22
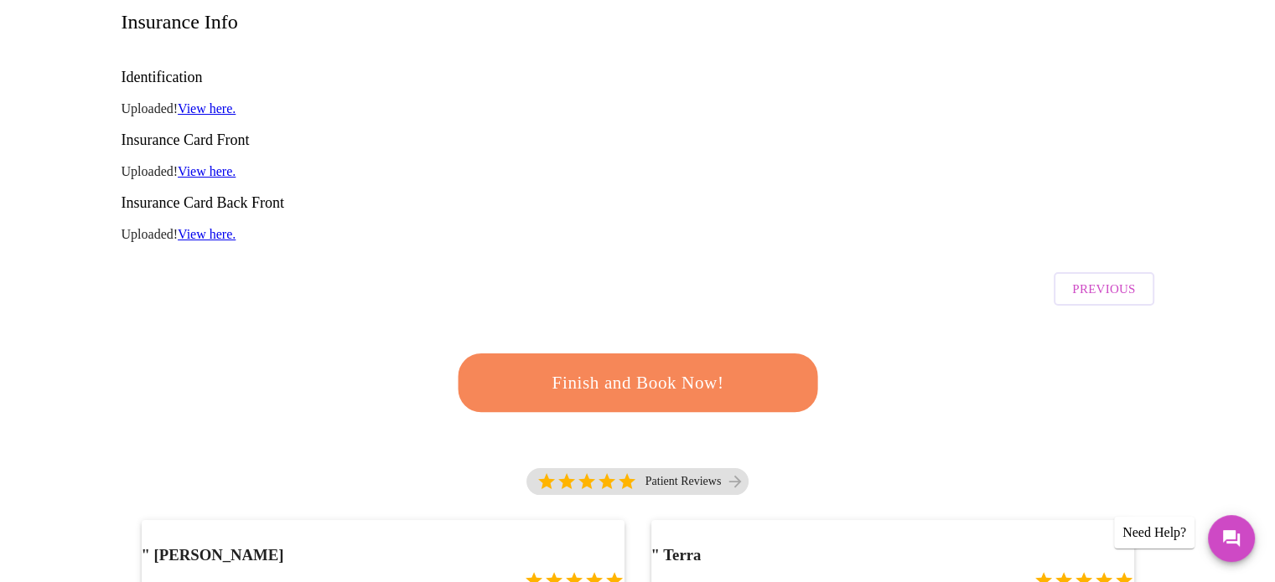
scroll to position [320, 0]
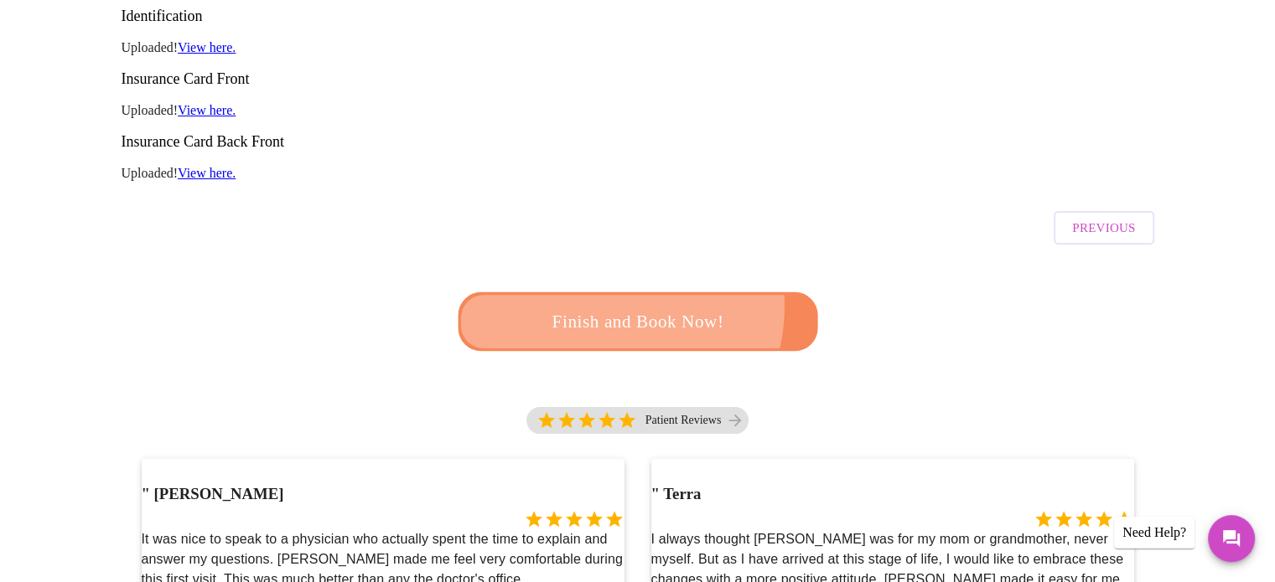
click at [587, 292] on button "Finish and Book Now!" at bounding box center [637, 321] width 365 height 59
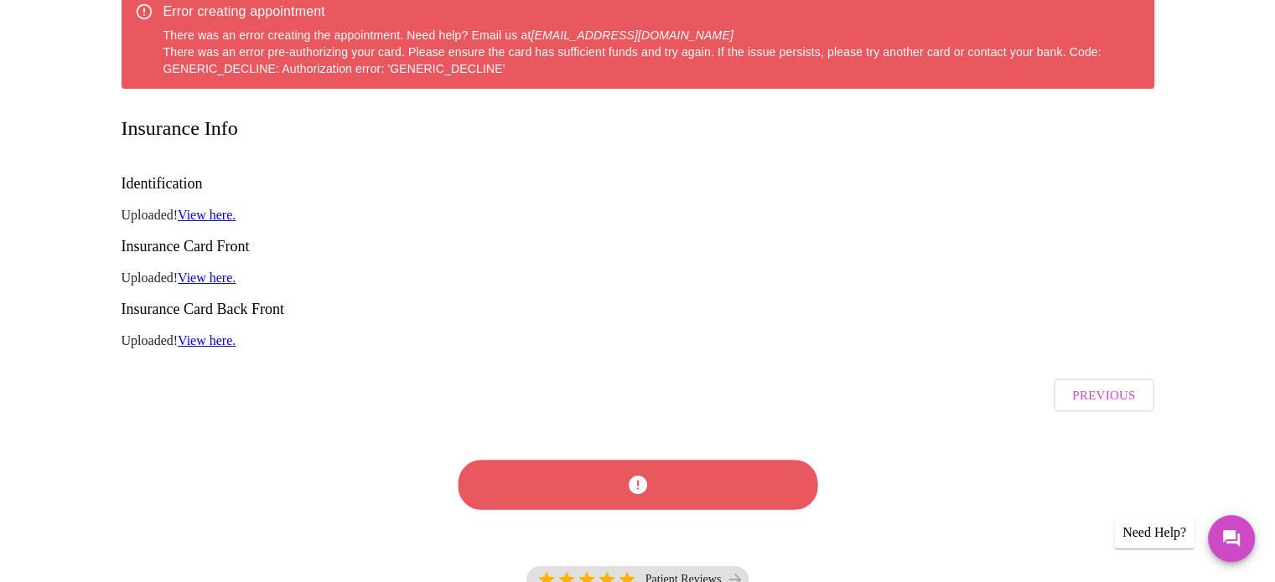
scroll to position [153, 0]
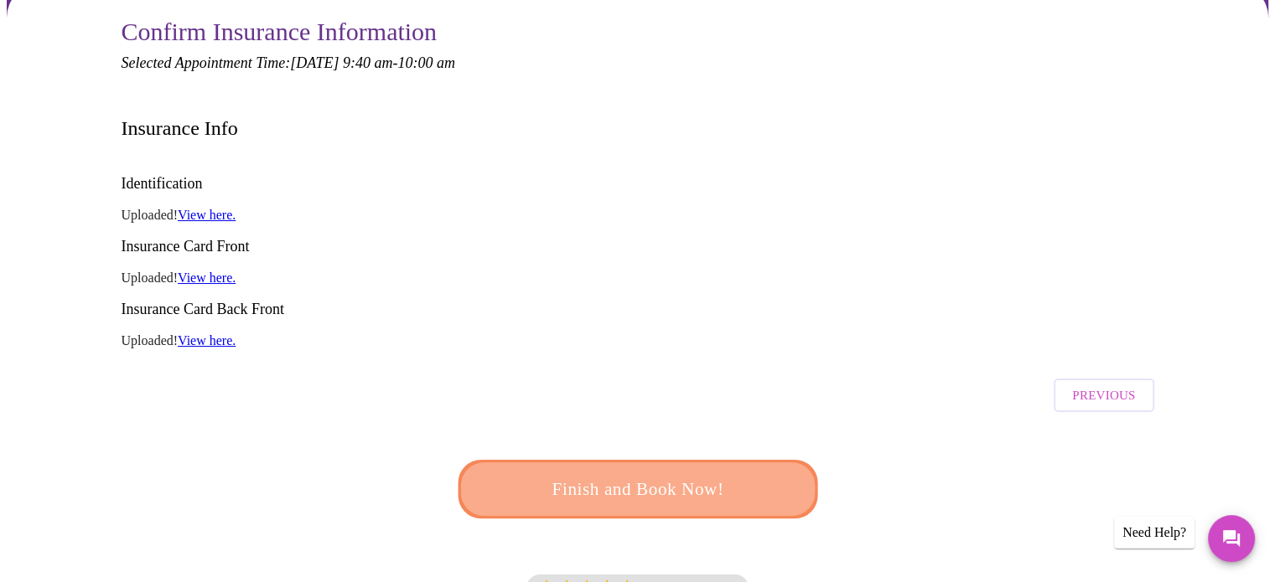
click at [649, 473] on span "Finish and Book Now!" at bounding box center [637, 488] width 313 height 31
